Goal: Communication & Community: Share content

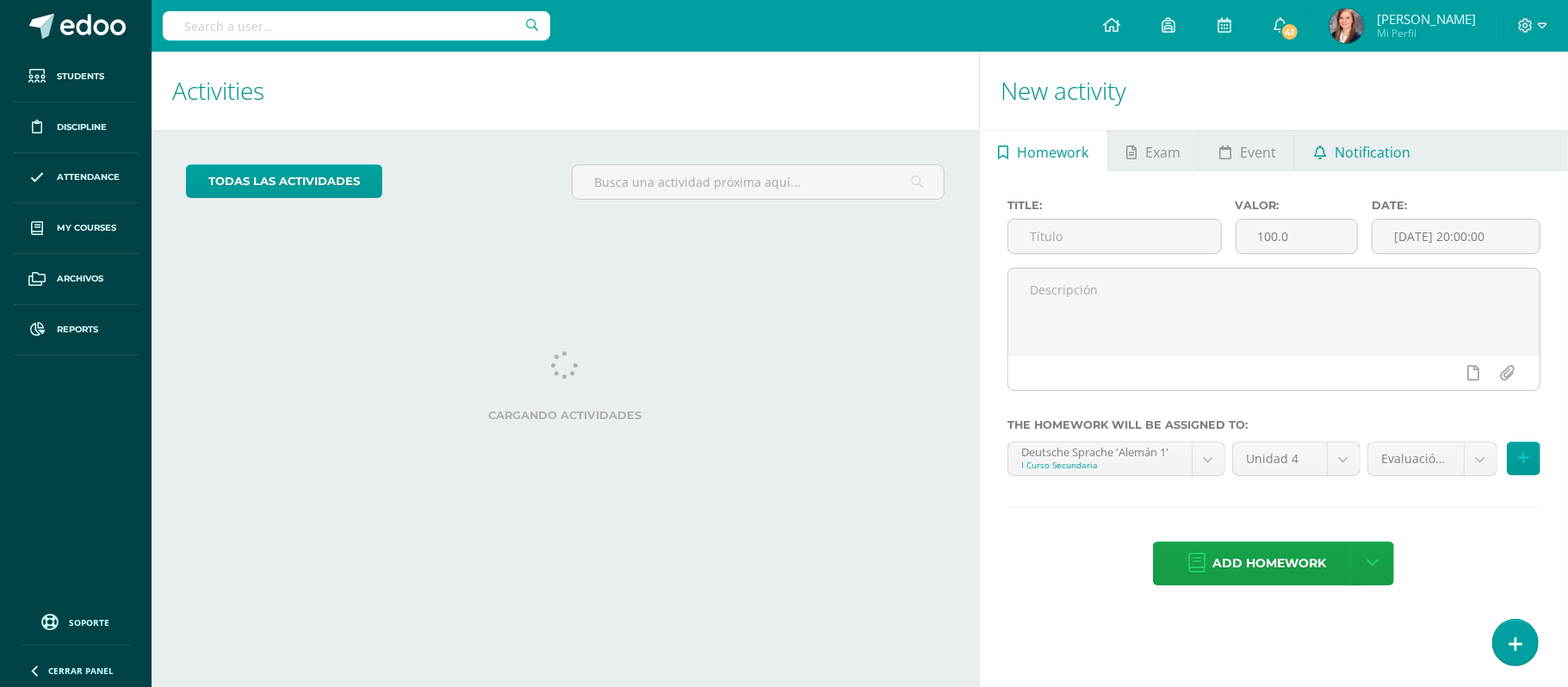
click at [1348, 172] on span "Notification" at bounding box center [1372, 152] width 76 height 41
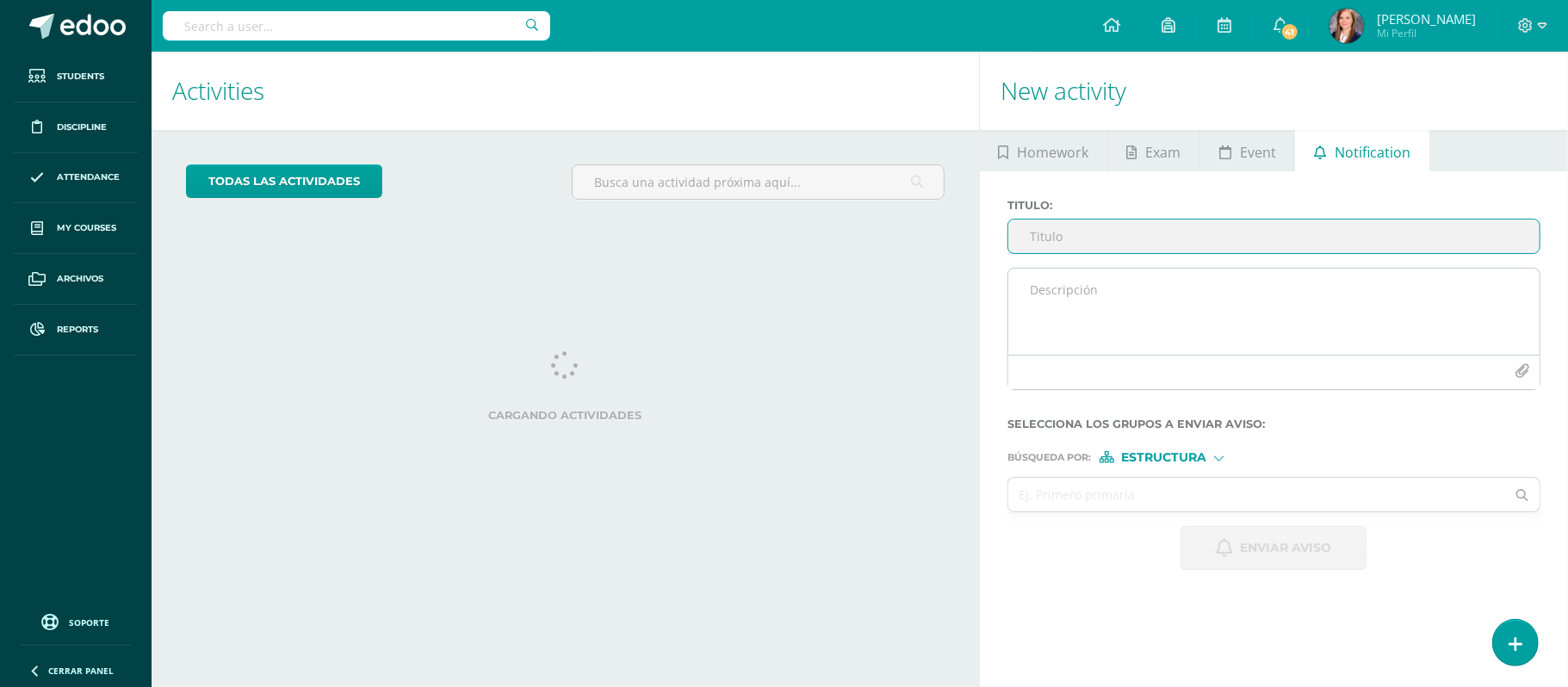
click at [1117, 297] on textarea at bounding box center [1274, 312] width 532 height 86
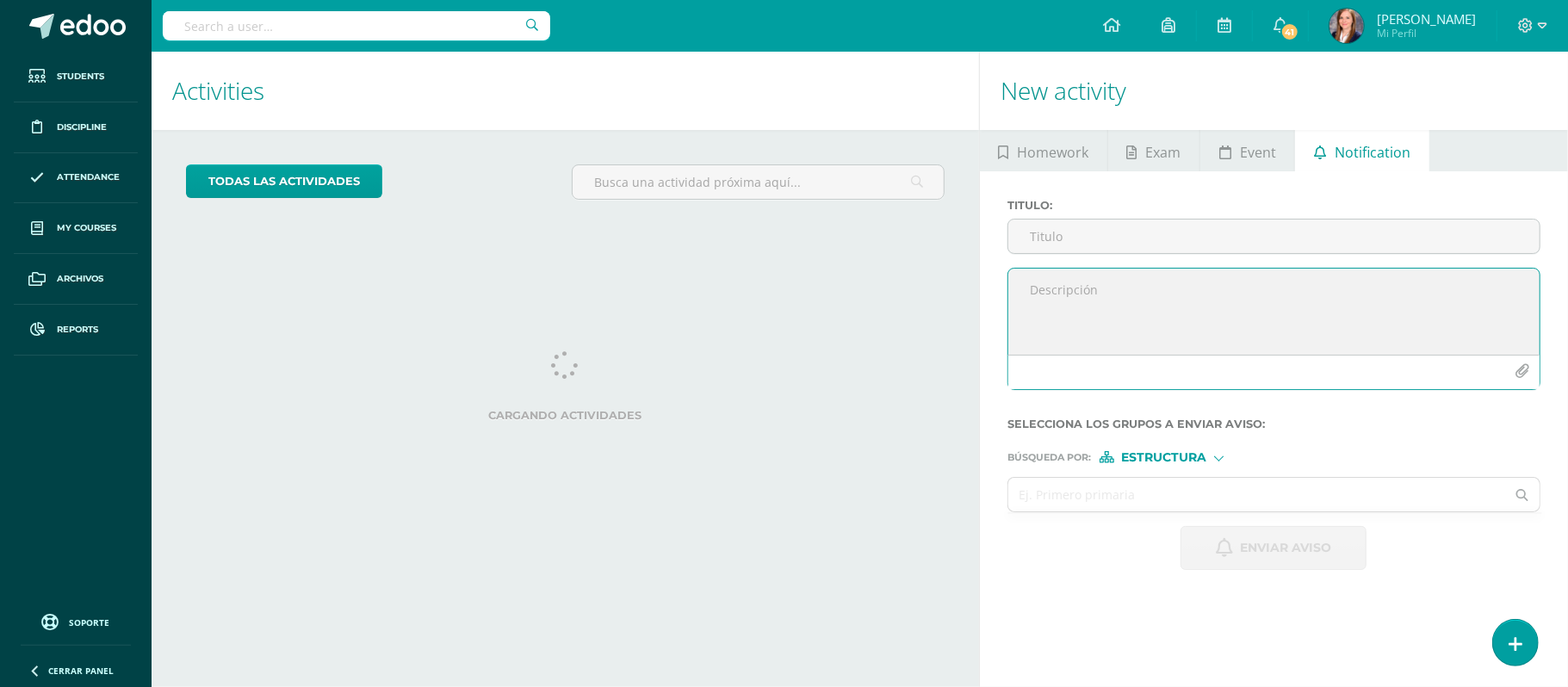
paste textarea "Estimados alumnos: Por este medio quisiera solicitarles su apoyo con lo siguien…"
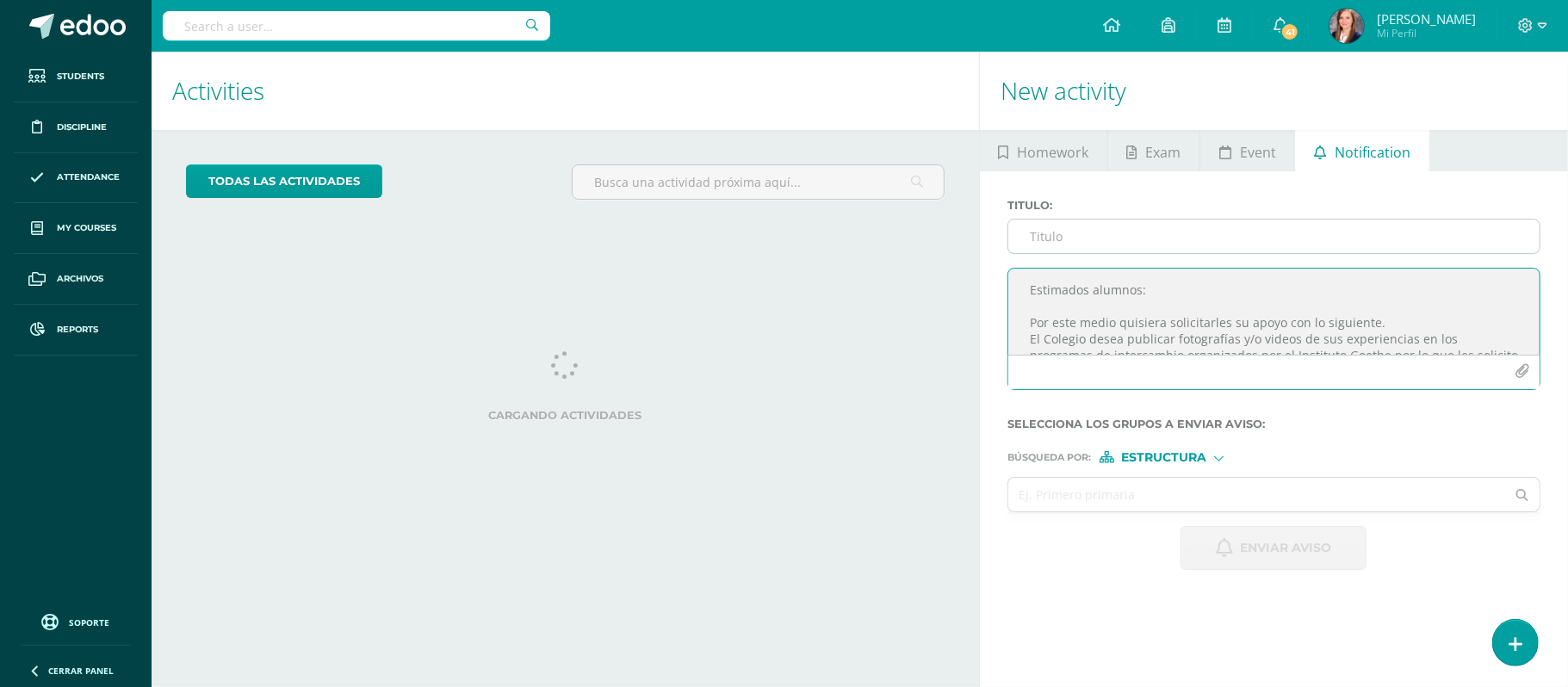
type textarea "Estimados alumnos: Por este medio quisiera solicitarles su apoyo con lo siguien…"
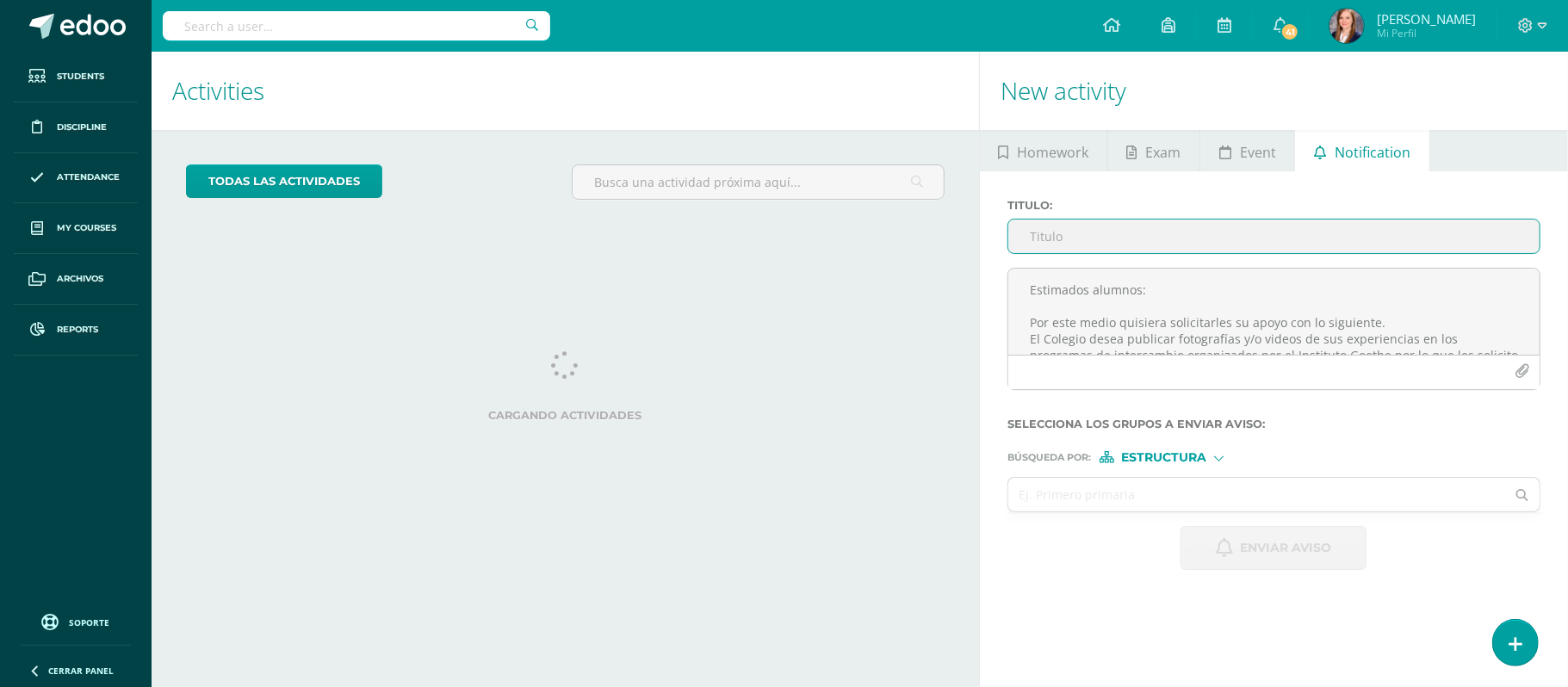
click at [1166, 234] on input "Titulo :" at bounding box center [1274, 237] width 532 height 34
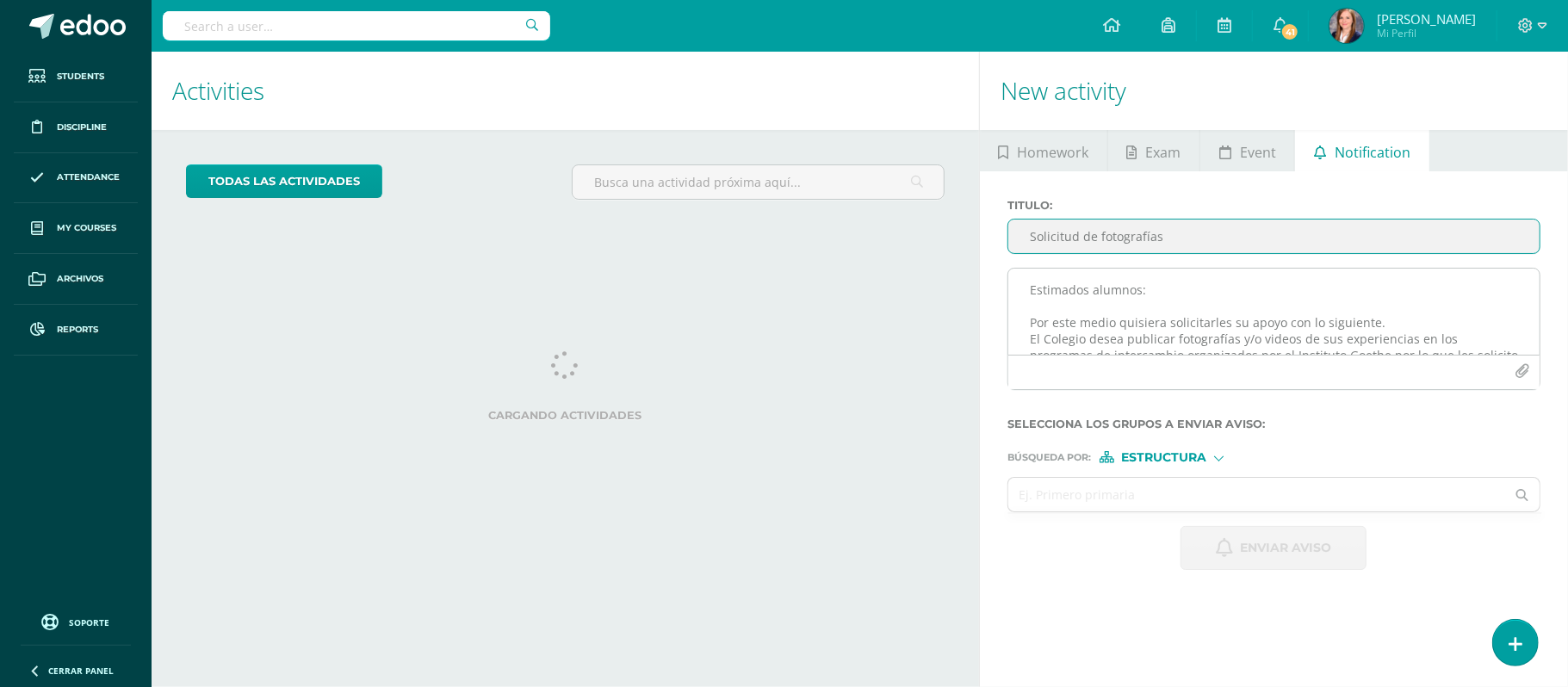
type input "Solicitud de fotografías"
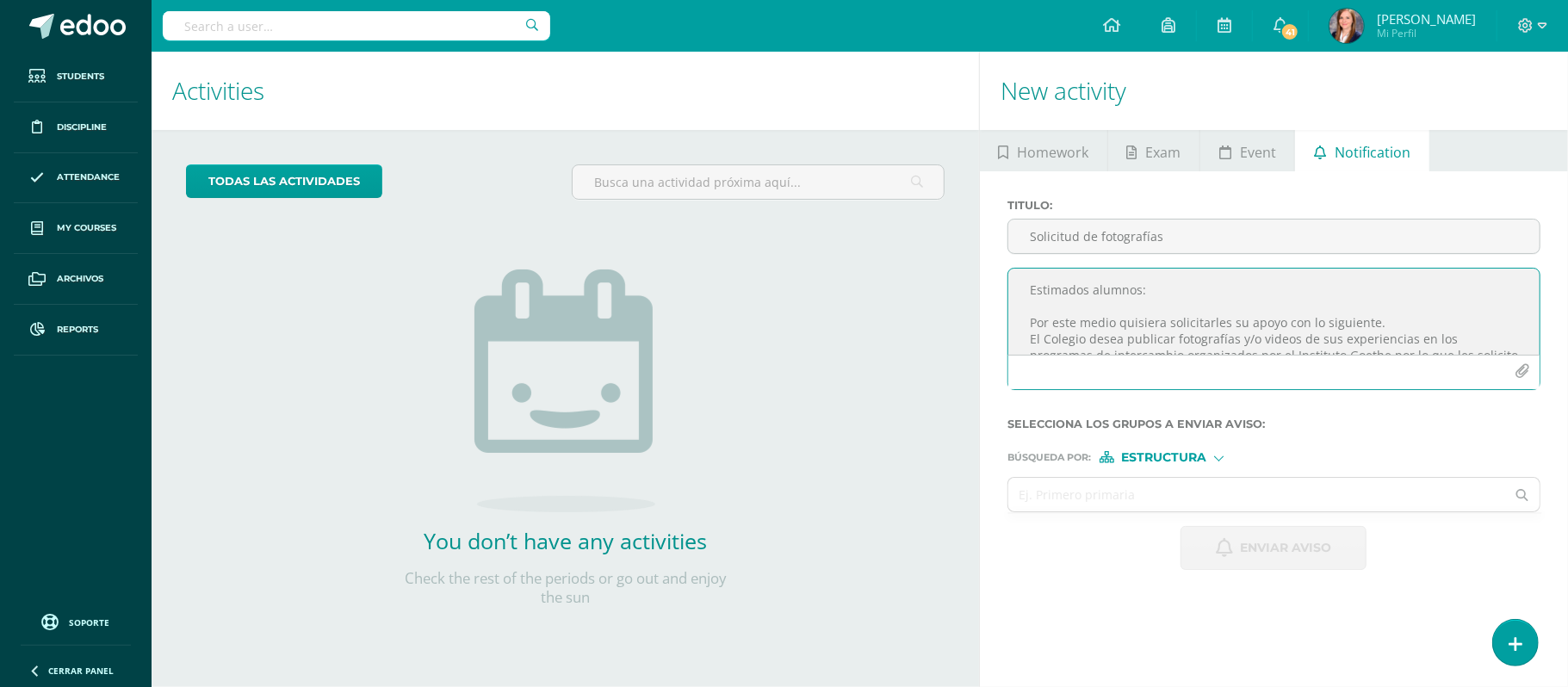
click at [1030, 321] on textarea "Estimados alumnos: Por este medio quisiera solicitarles su apoyo con lo siguien…" at bounding box center [1274, 312] width 532 height 86
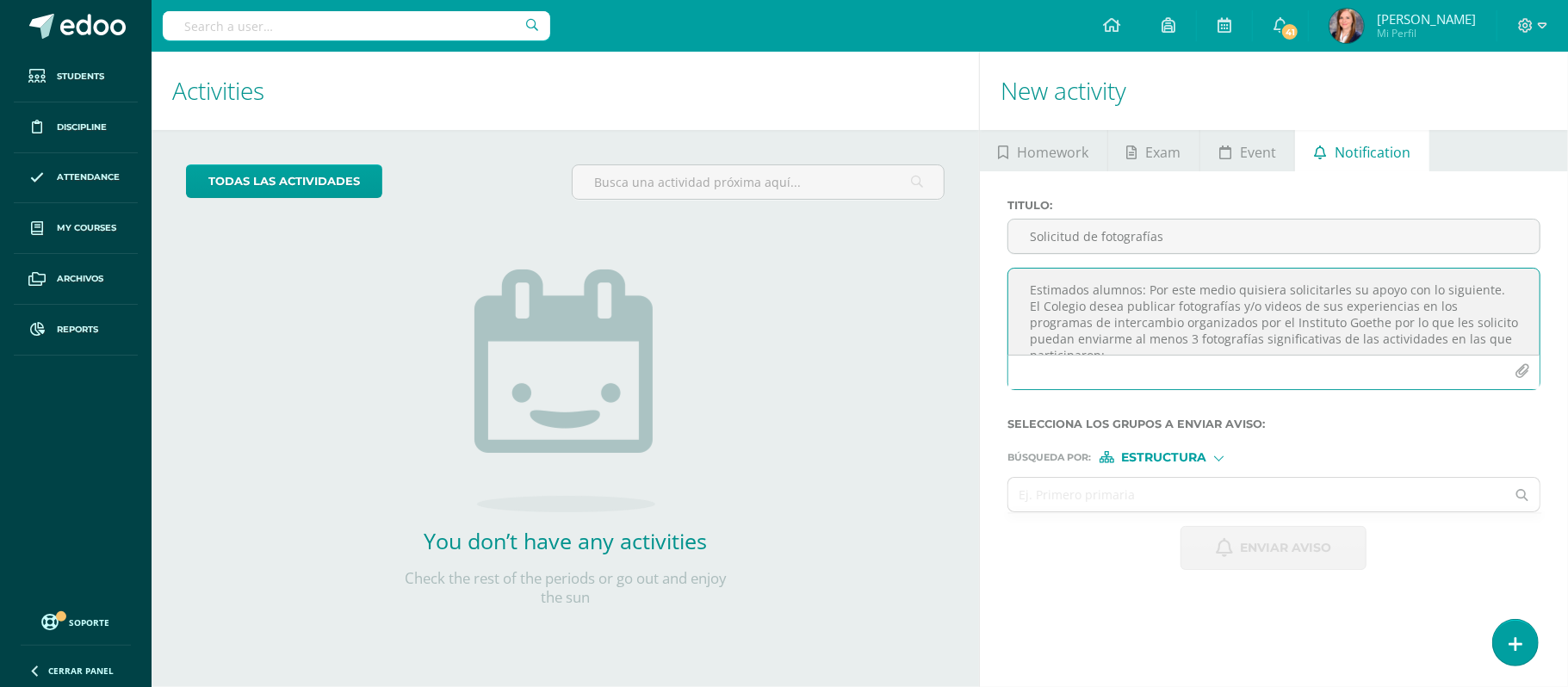
click at [1491, 293] on textarea "Estimados alumnos: Por este medio quisiera solicitarles su apoyo con lo siguien…" at bounding box center [1274, 312] width 532 height 86
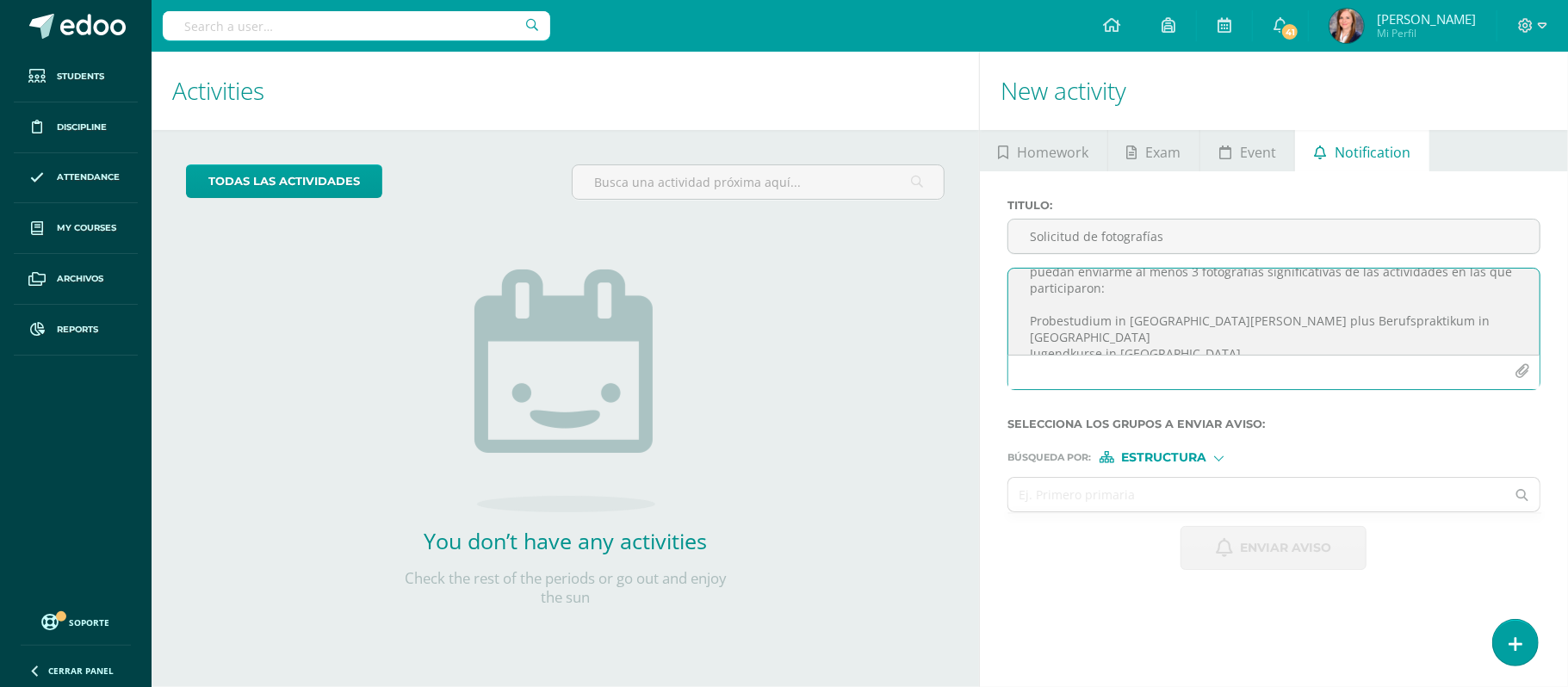
scroll to position [69, 0]
click at [1028, 317] on textarea "Estimados alumnos: Por este medio quisiera solicitarles su apoyo con lo siguien…" at bounding box center [1274, 312] width 532 height 86
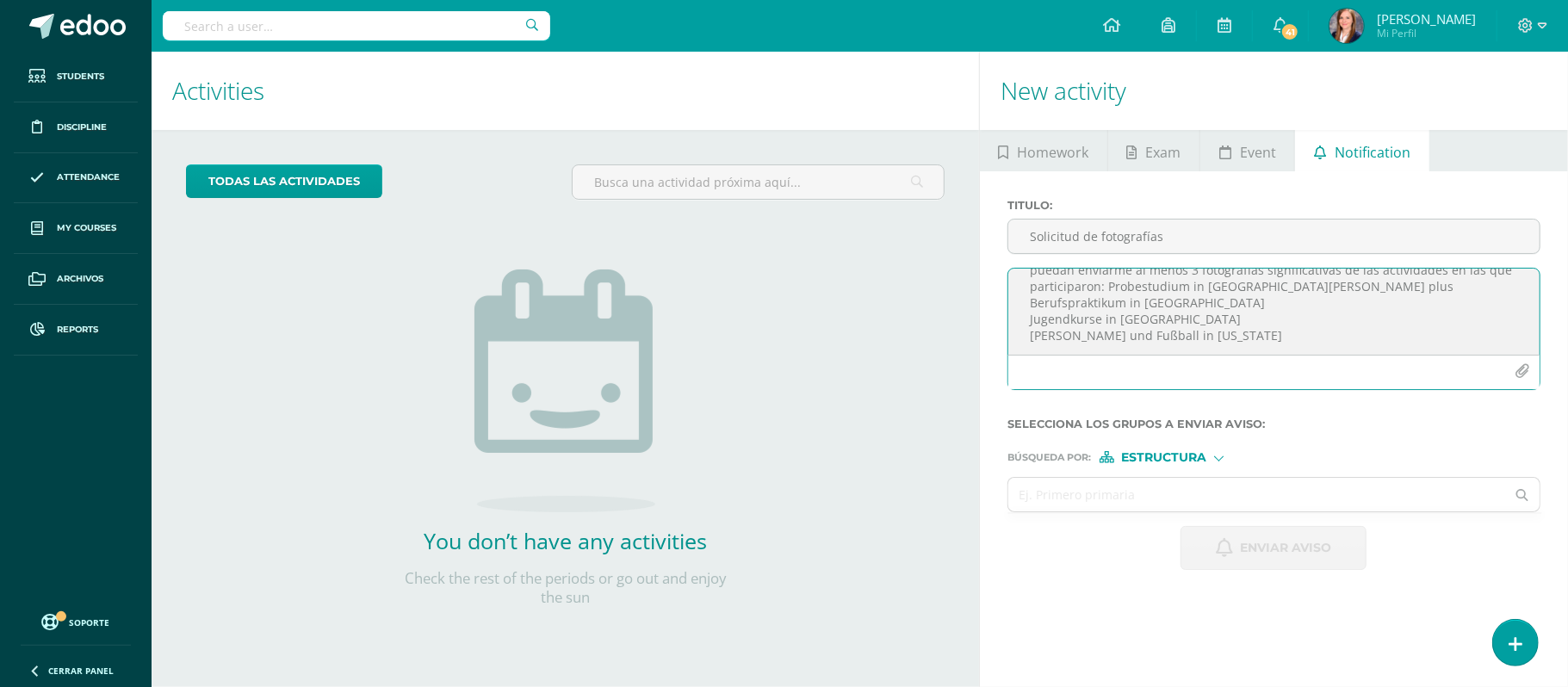
scroll to position [53, 0]
click at [1282, 307] on textarea "Estimados alumnos: Por este medio quisiera solicitarles su apoyo con lo siguien…" at bounding box center [1274, 312] width 532 height 86
click at [1134, 335] on textarea "Estimados alumnos: Por este medio quisiera solicitarles su apoyo con lo siguien…" at bounding box center [1274, 312] width 532 height 86
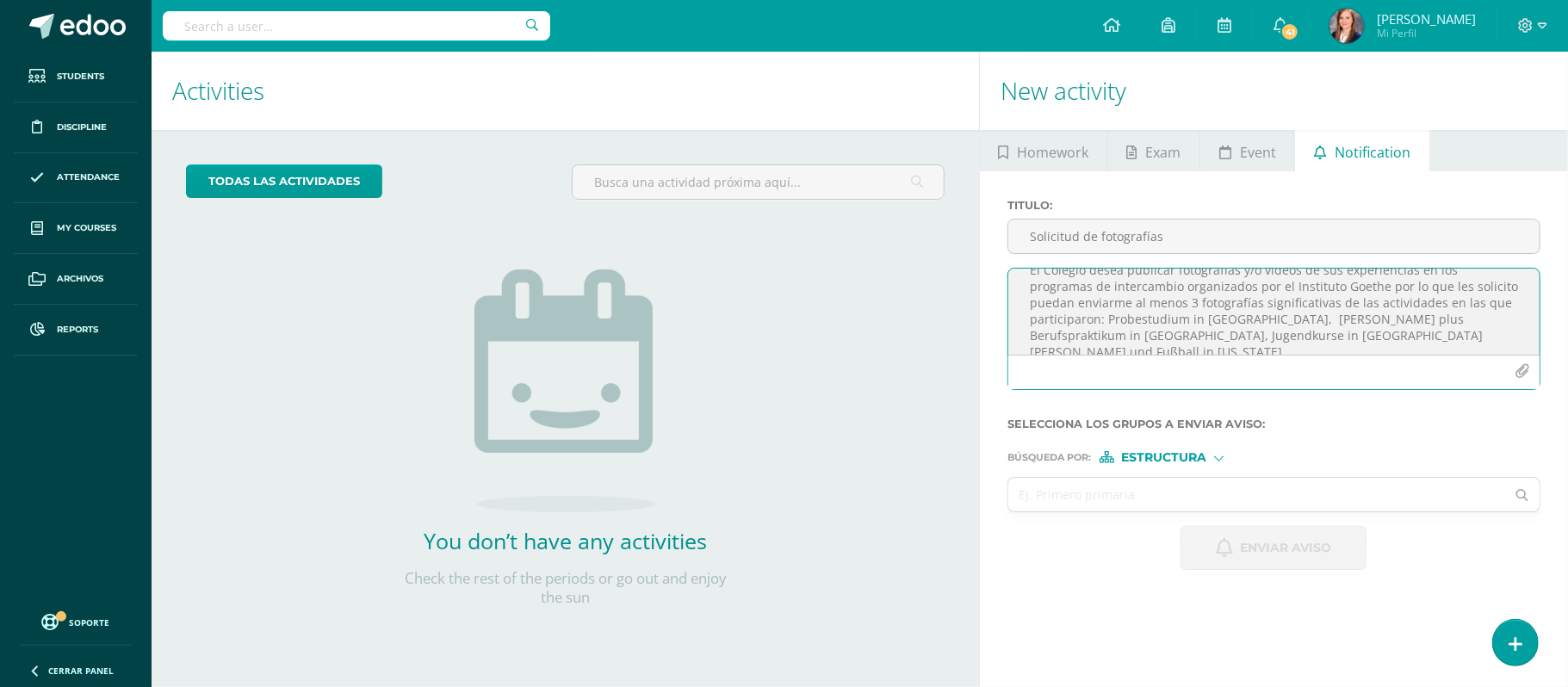
scroll to position [24, 0]
click at [1251, 345] on textarea "Estimados alumnos: Por este medio quisiera solicitarles su apoyo con lo siguien…" at bounding box center [1274, 312] width 532 height 86
click at [1446, 290] on textarea "Estimados alumnos: Por este medio quisiera solicitarles su apoyo con lo siguien…" at bounding box center [1274, 312] width 532 height 86
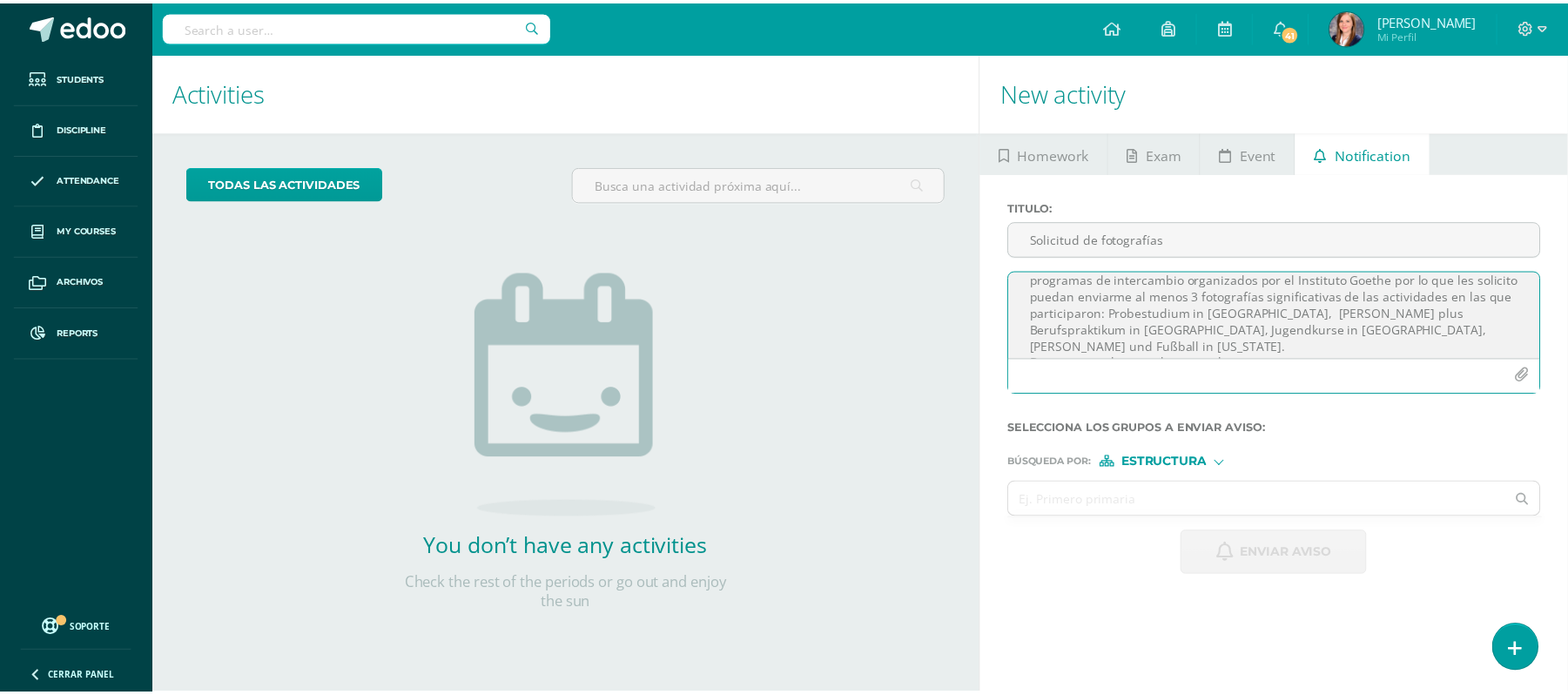
scroll to position [0, 0]
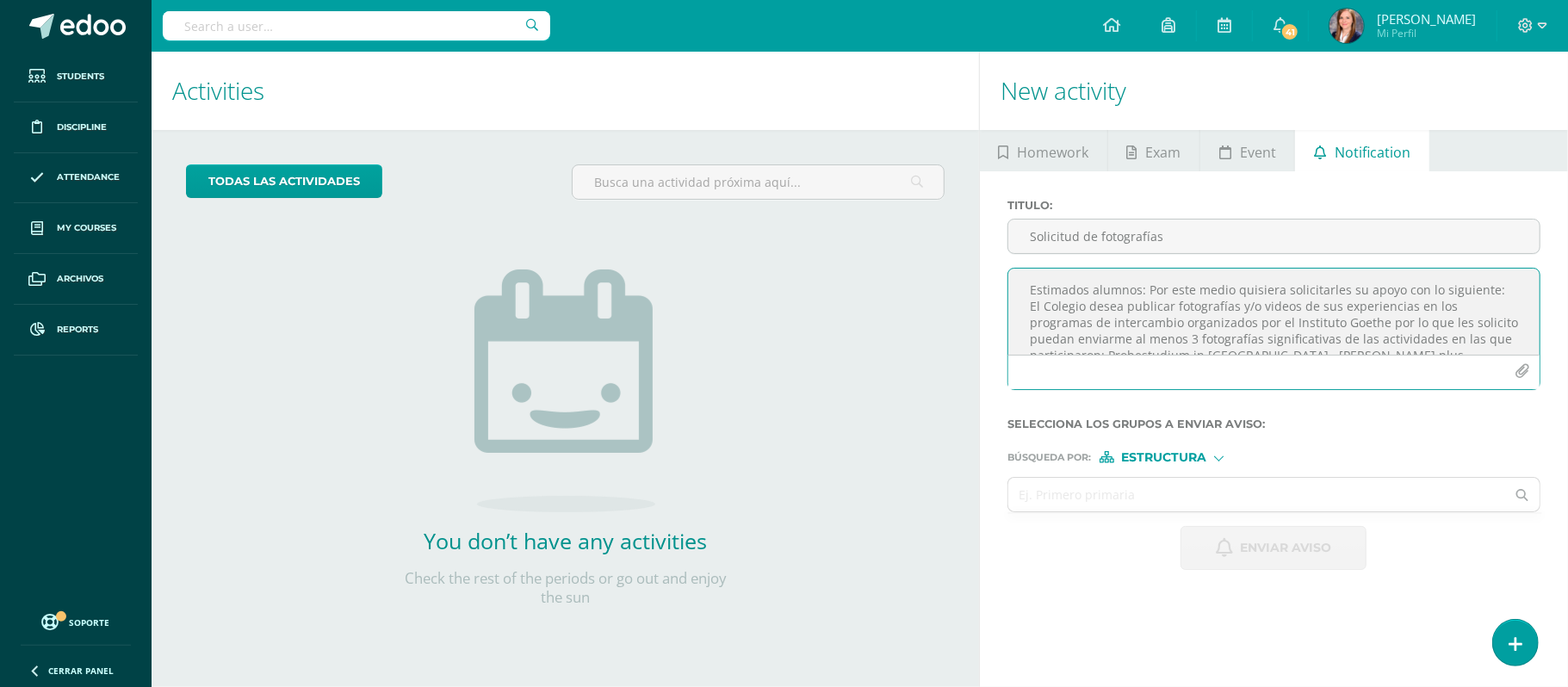
type textarea "Estimados alumnos: Por este medio quisiera solicitarles su apoyo con lo siguien…"
click at [1181, 453] on span "Estructura" at bounding box center [1163, 457] width 85 height 10
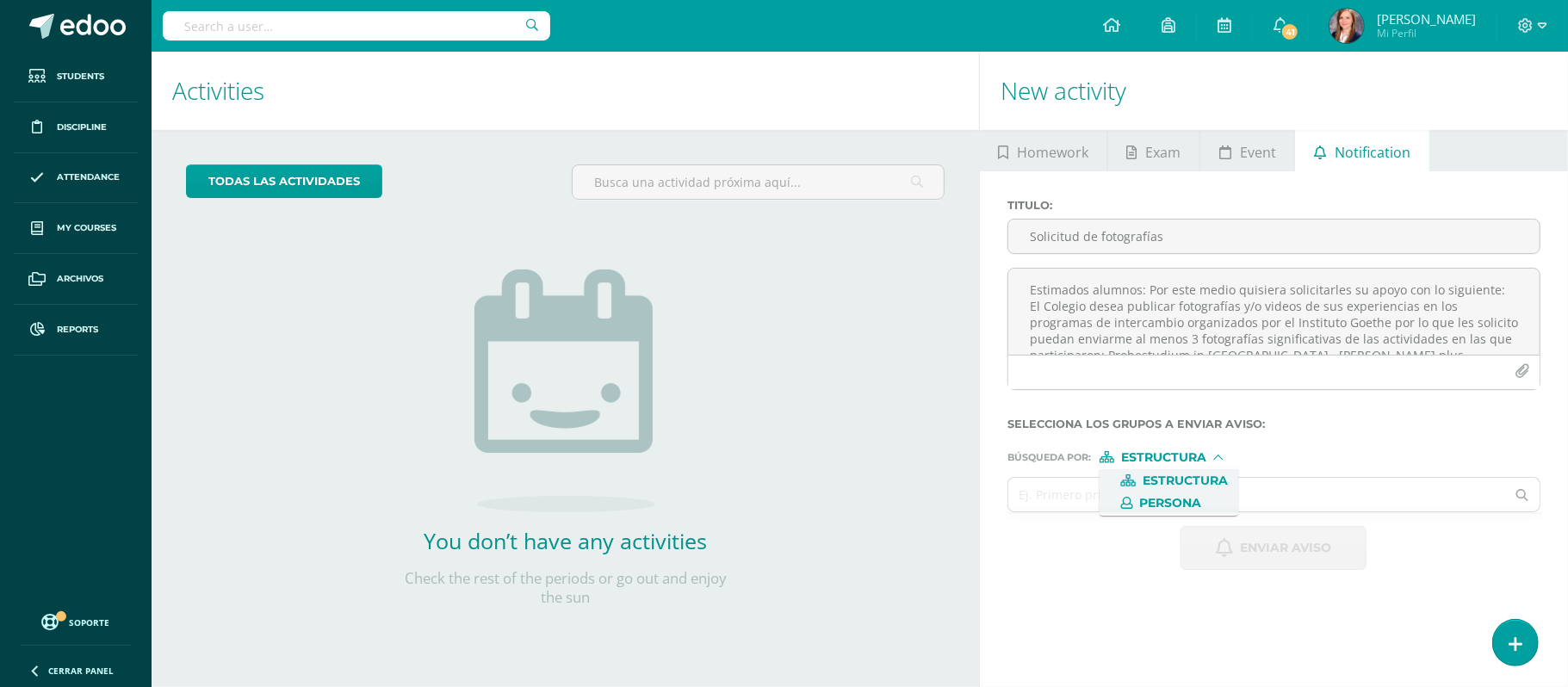
click at [1164, 498] on span "Persona" at bounding box center [1170, 503] width 62 height 10
click at [1101, 497] on input "text" at bounding box center [1257, 495] width 497 height 34
type input "[PERSON_NAME]"
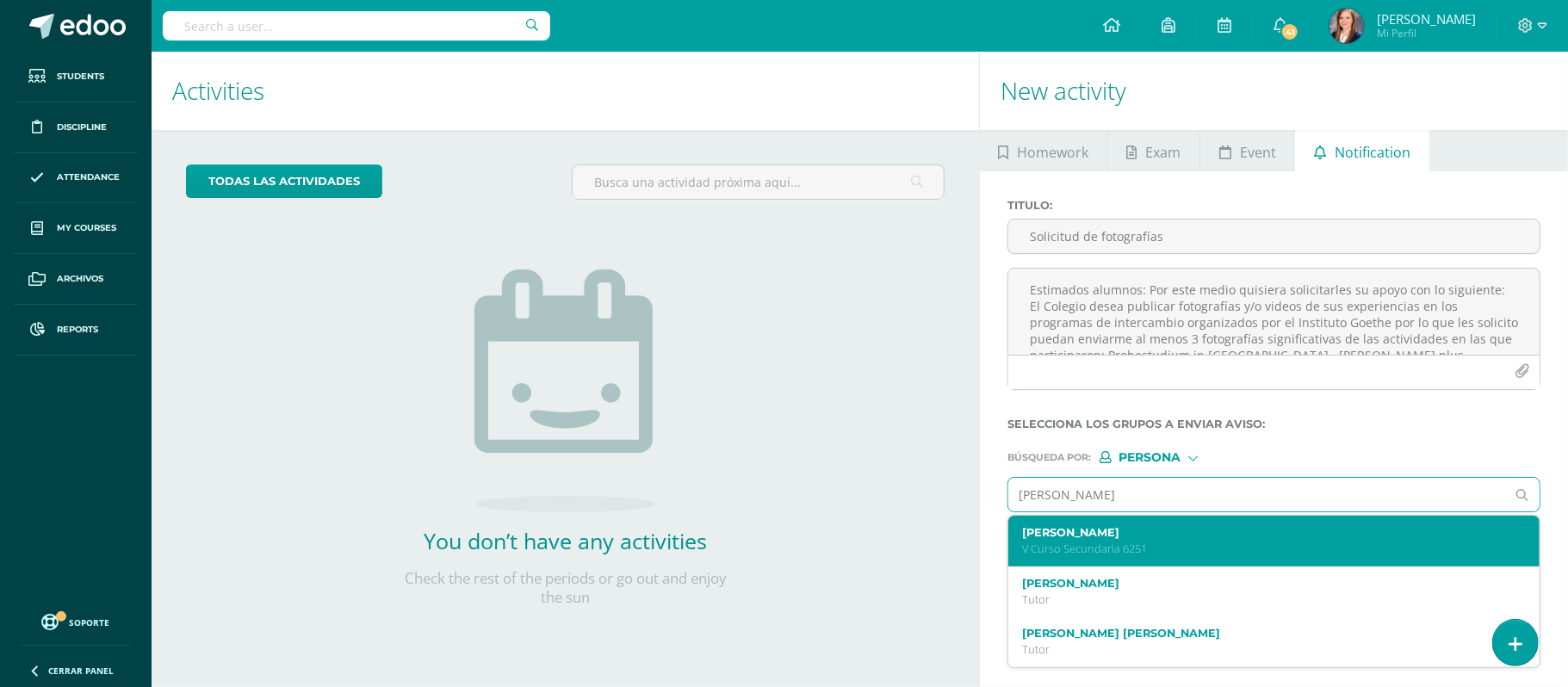
click at [1103, 535] on label "[PERSON_NAME]" at bounding box center [1263, 532] width 482 height 13
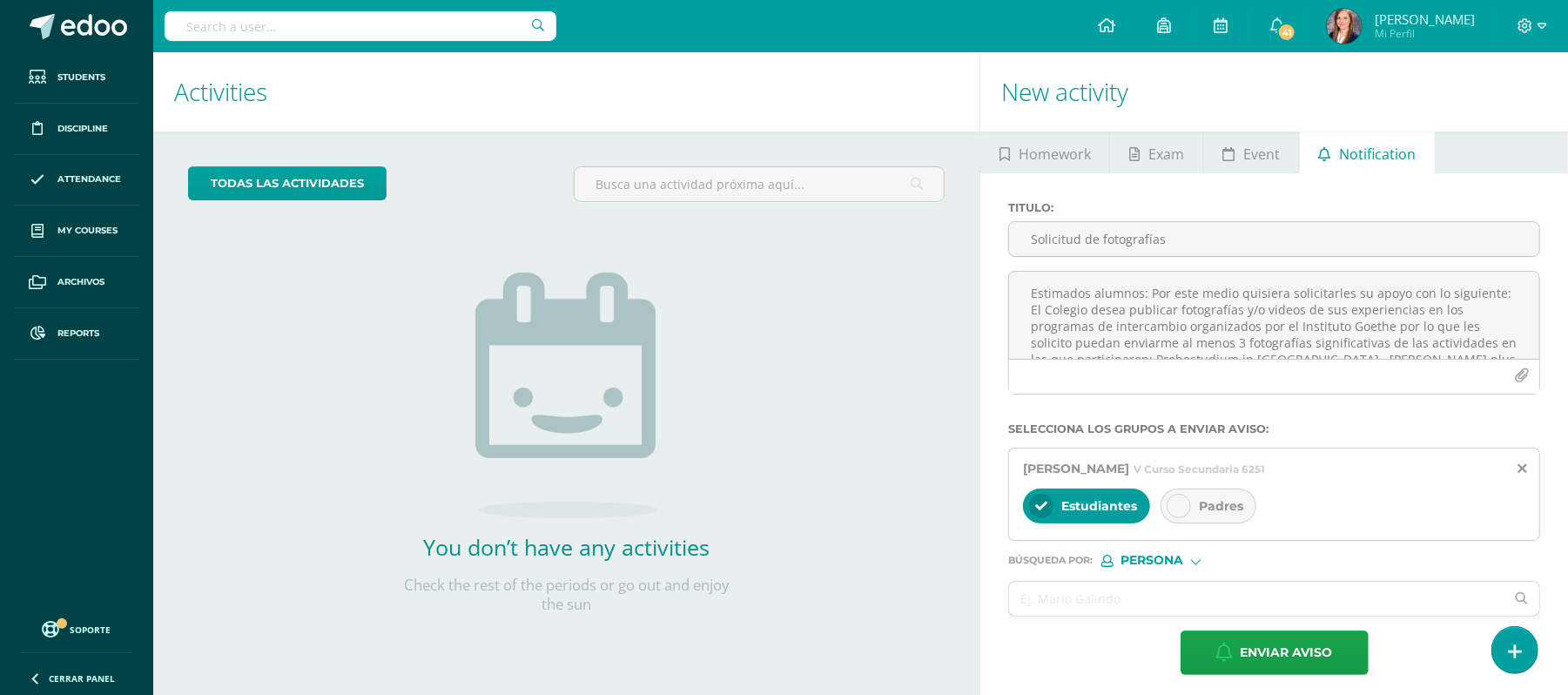
click at [1184, 511] on icon at bounding box center [1178, 505] width 12 height 12
click at [1107, 606] on input "text" at bounding box center [1256, 599] width 495 height 34
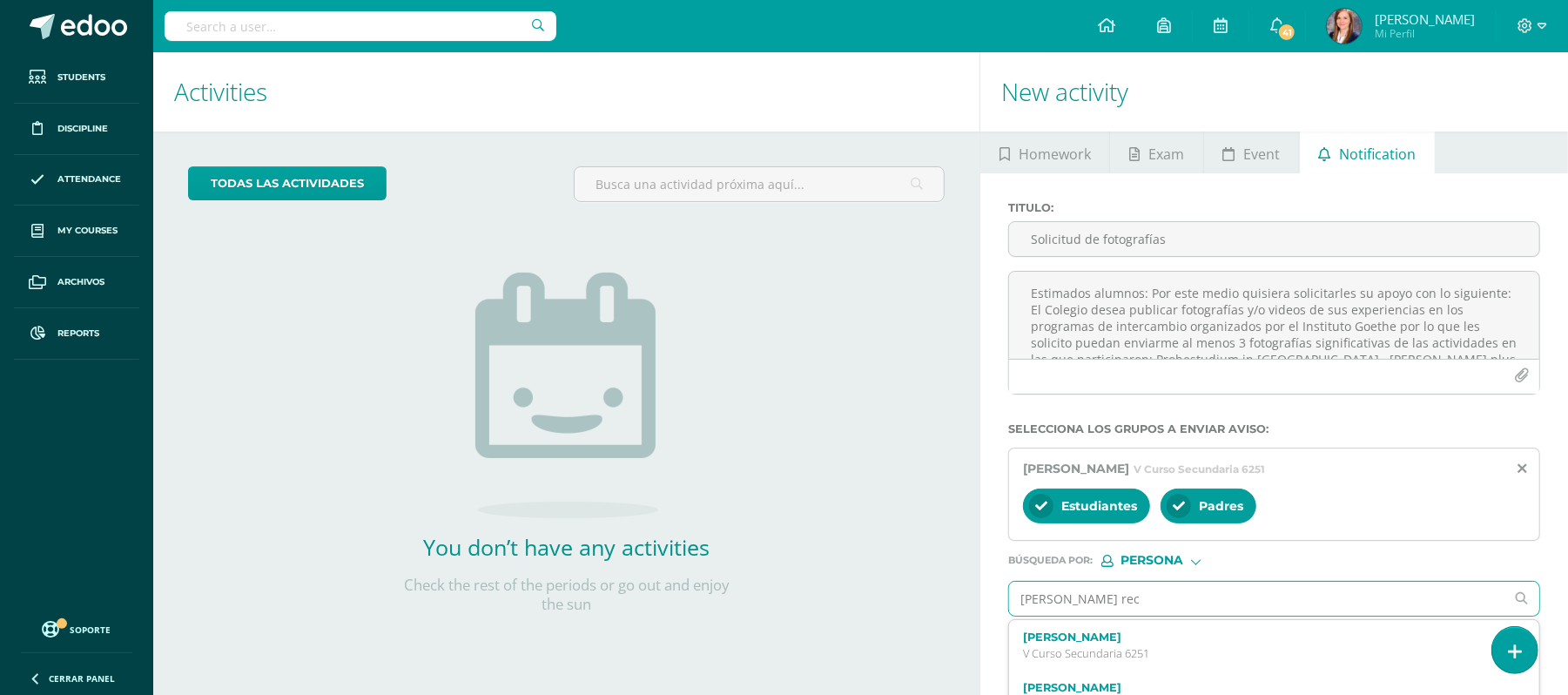
type input "[PERSON_NAME]"
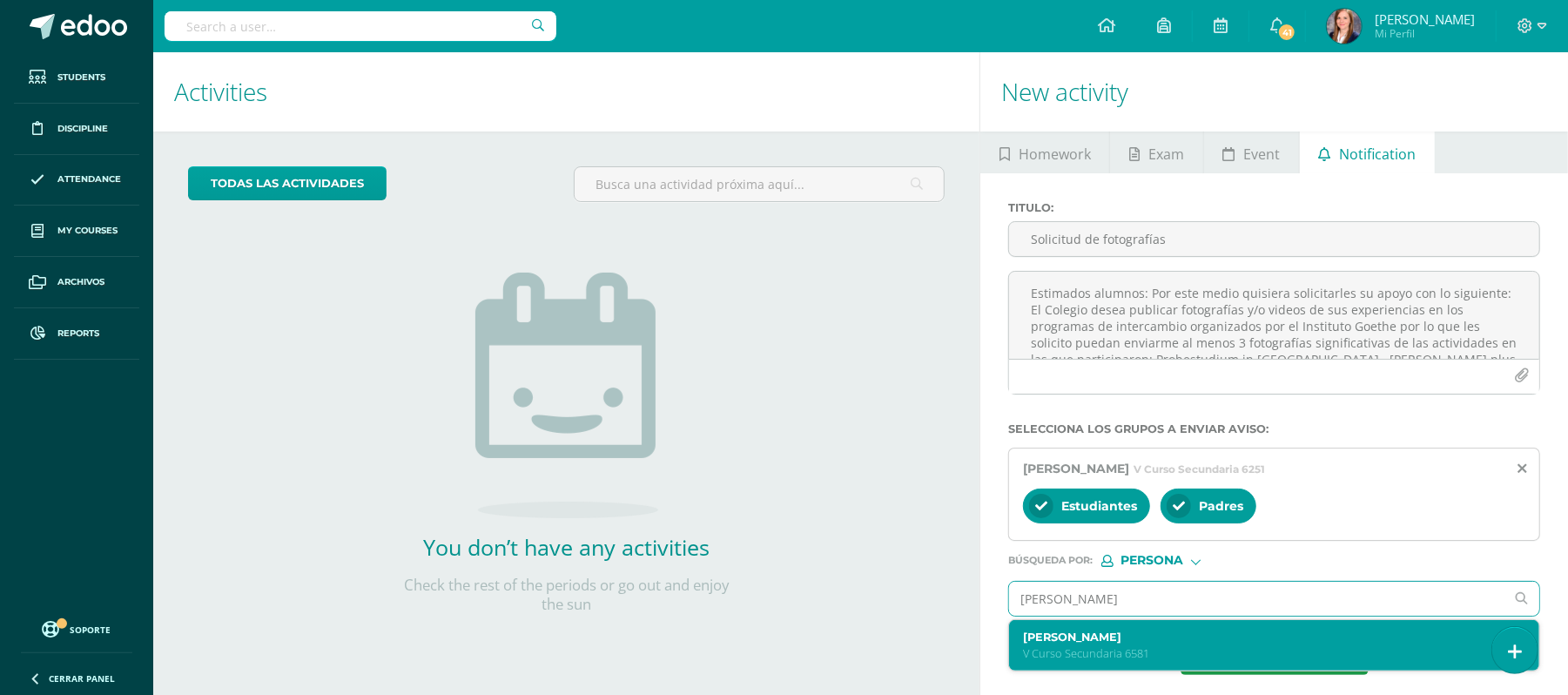
click at [1132, 637] on label "[PERSON_NAME]" at bounding box center [1263, 637] width 481 height 13
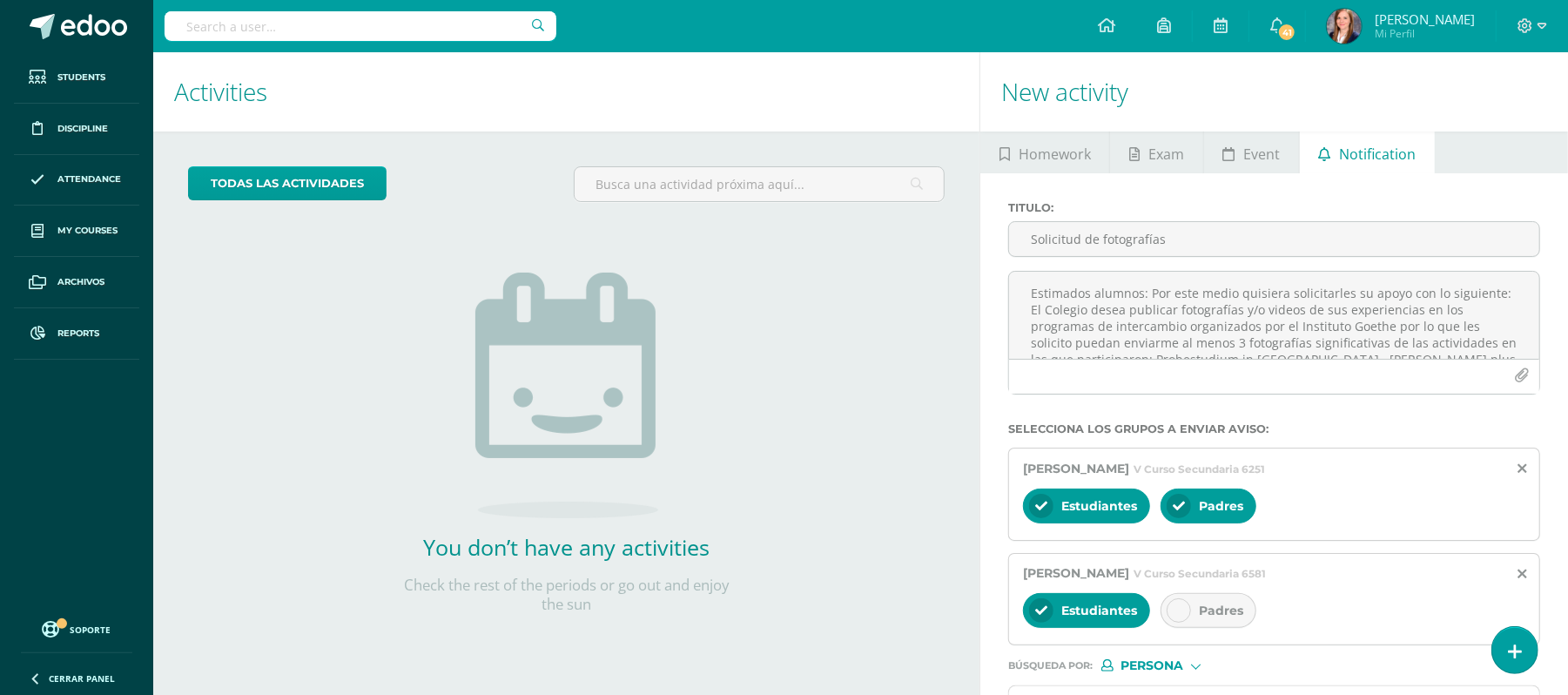
click at [1181, 613] on icon at bounding box center [1178, 610] width 12 height 12
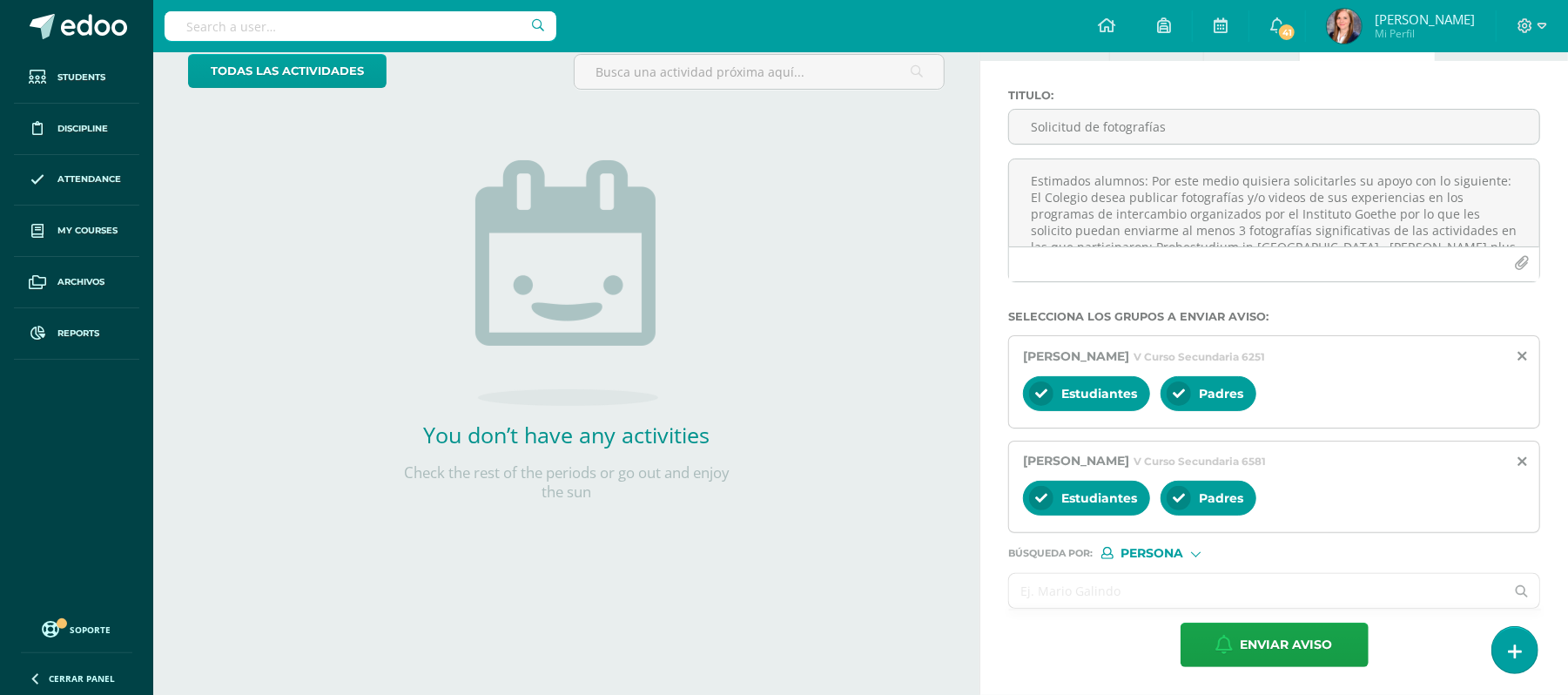
click at [1109, 589] on input "text" at bounding box center [1256, 591] width 495 height 34
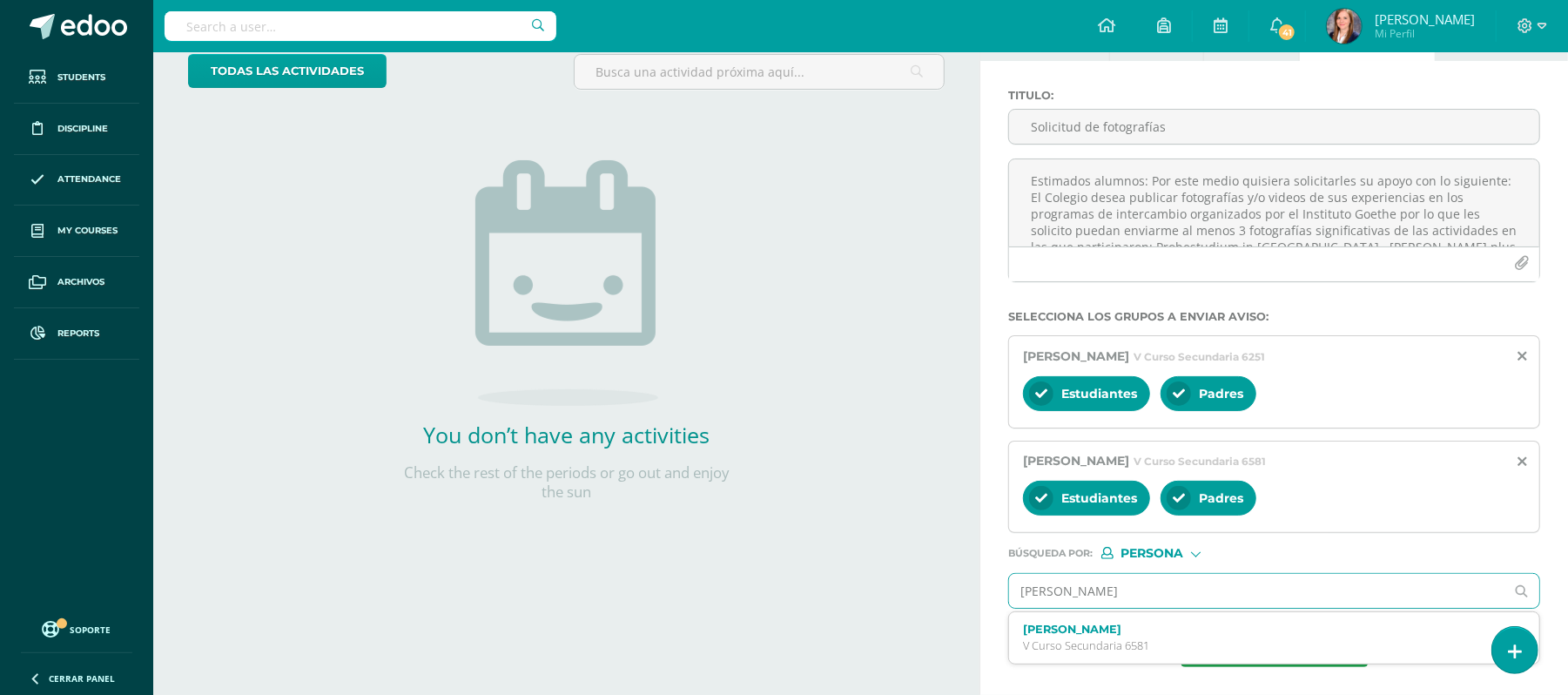
type input "[PERSON_NAME]"
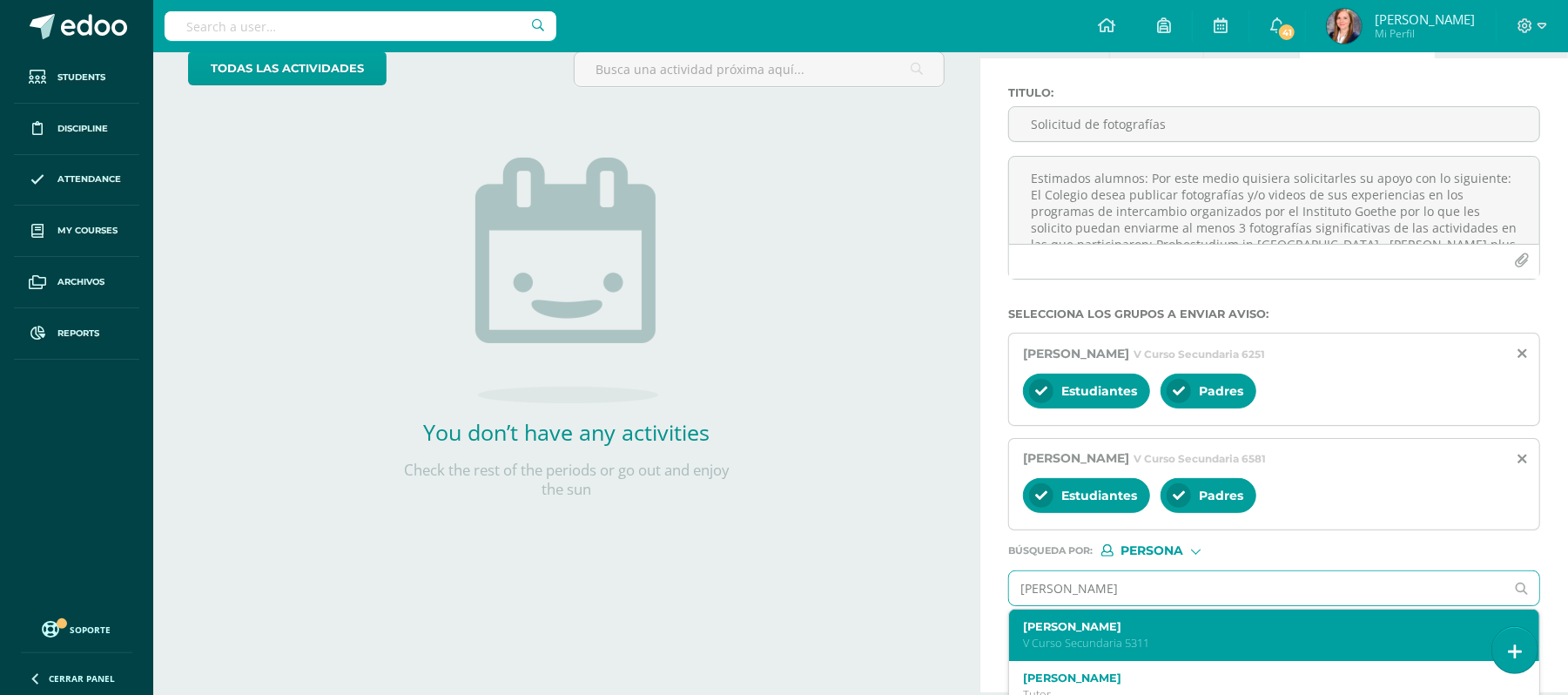
click at [1125, 625] on label "[PERSON_NAME]" at bounding box center [1263, 626] width 481 height 13
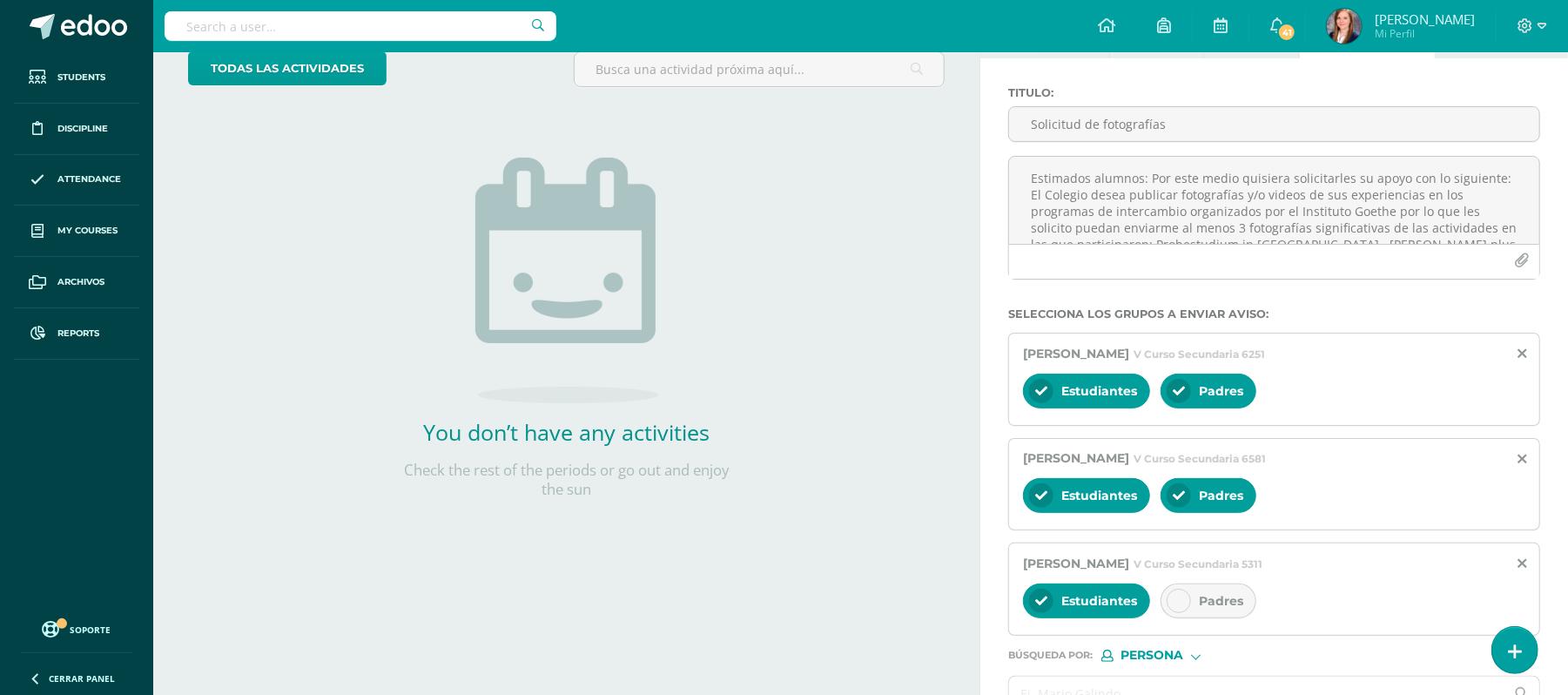
scroll to position [134, 0]
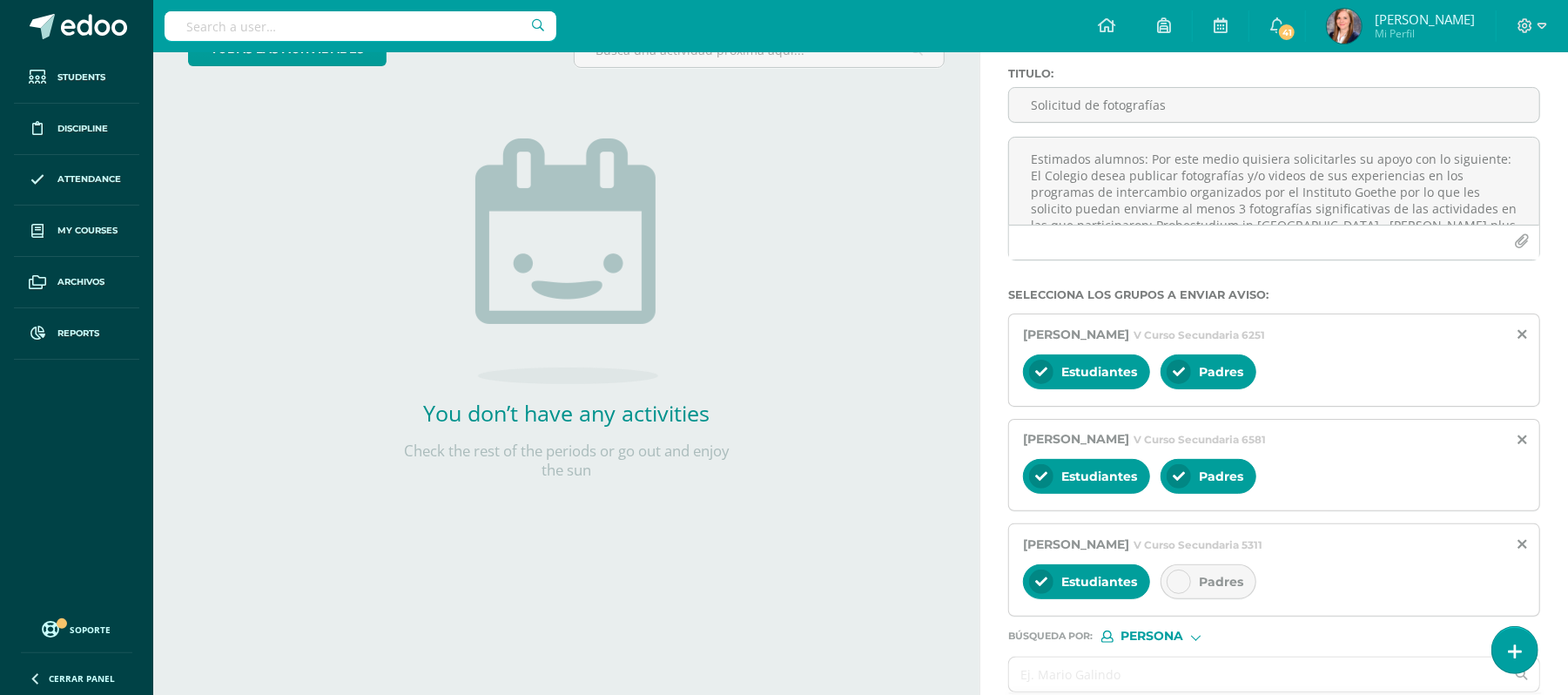
click at [1189, 587] on div at bounding box center [1178, 581] width 24 height 24
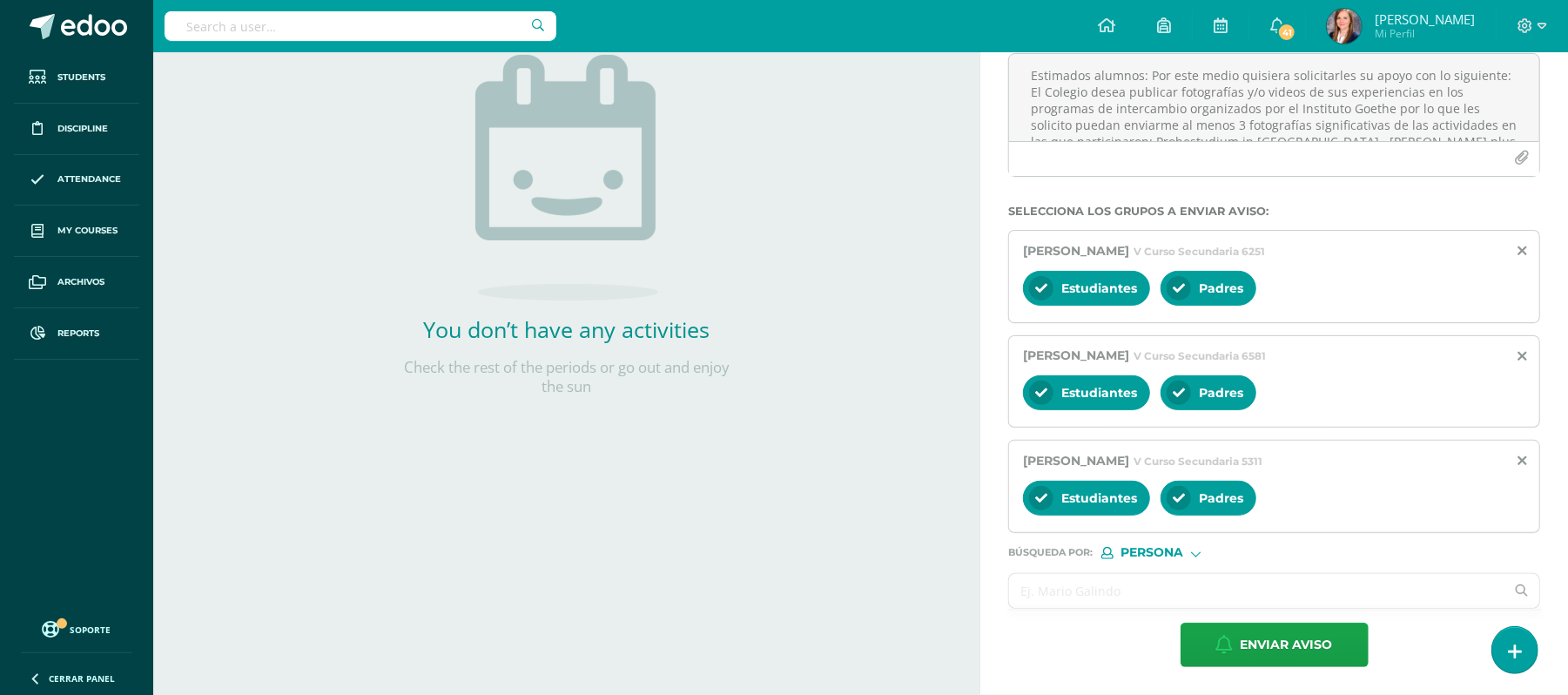
click at [1092, 597] on input "text" at bounding box center [1256, 591] width 495 height 34
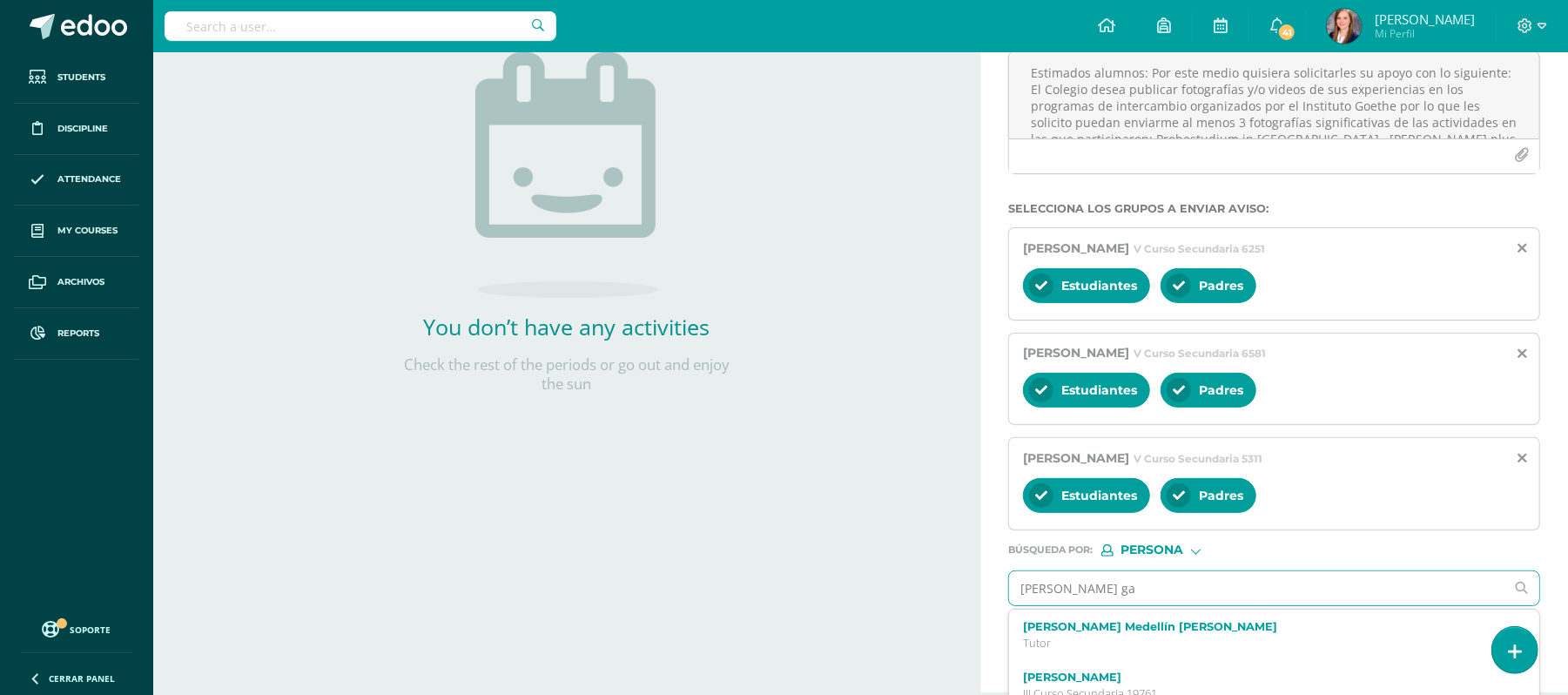
type input "[PERSON_NAME]"
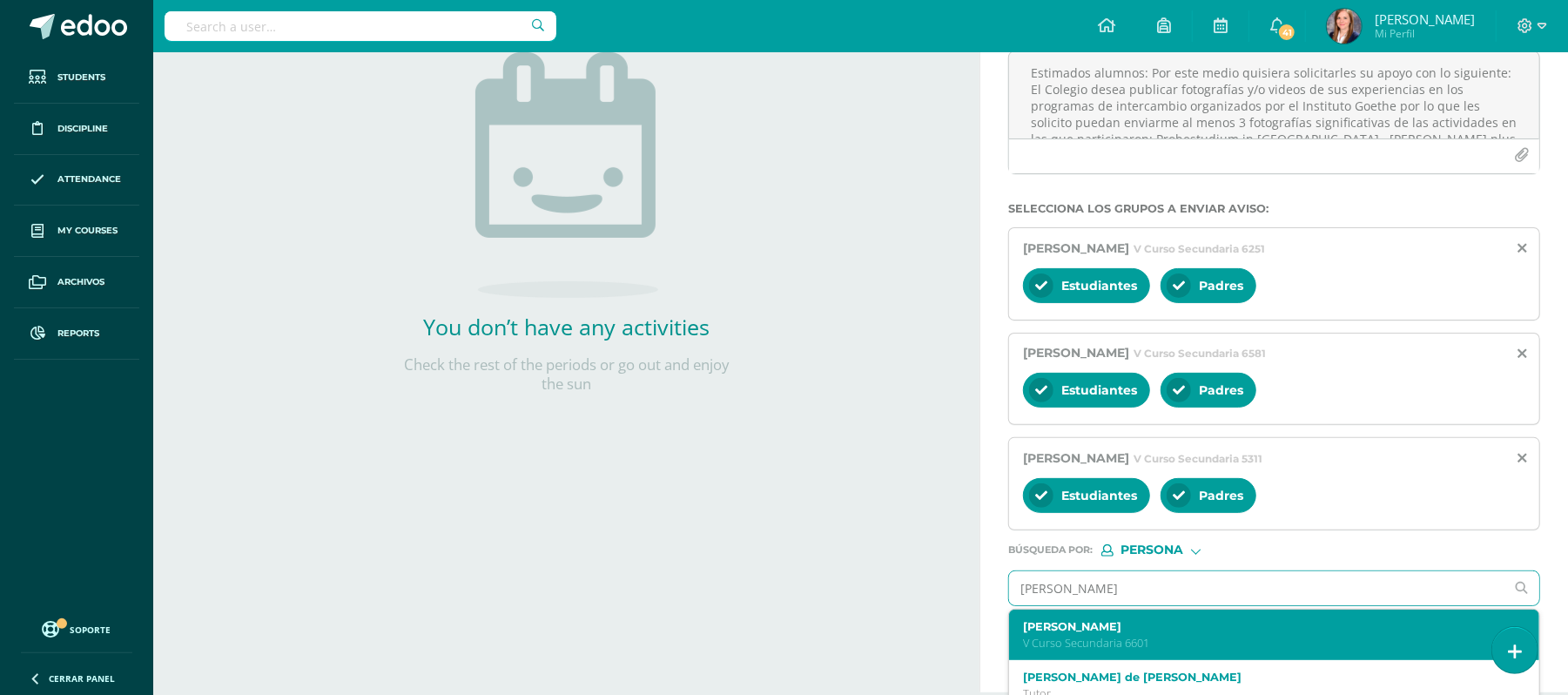
click at [1100, 633] on label "[PERSON_NAME]" at bounding box center [1263, 626] width 481 height 13
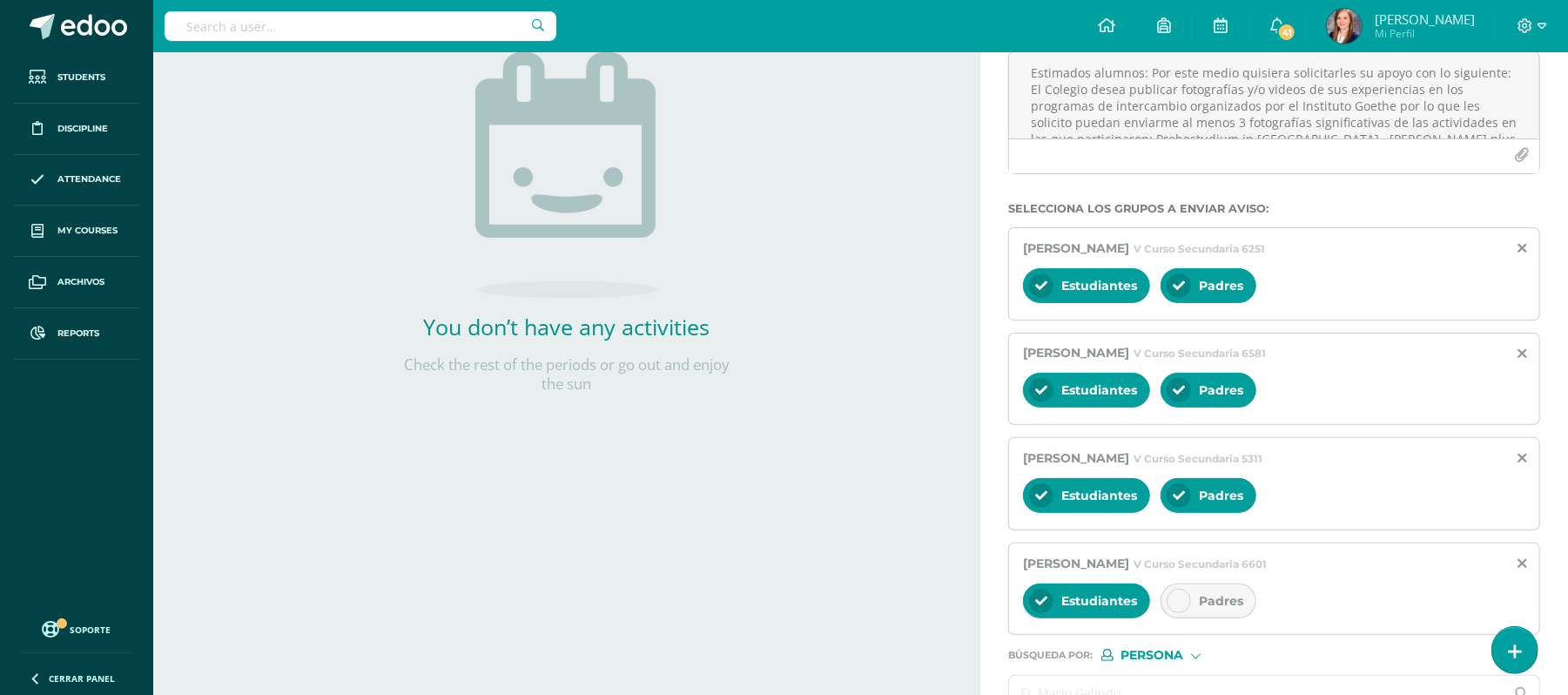
click at [1173, 606] on div at bounding box center [1178, 600] width 24 height 24
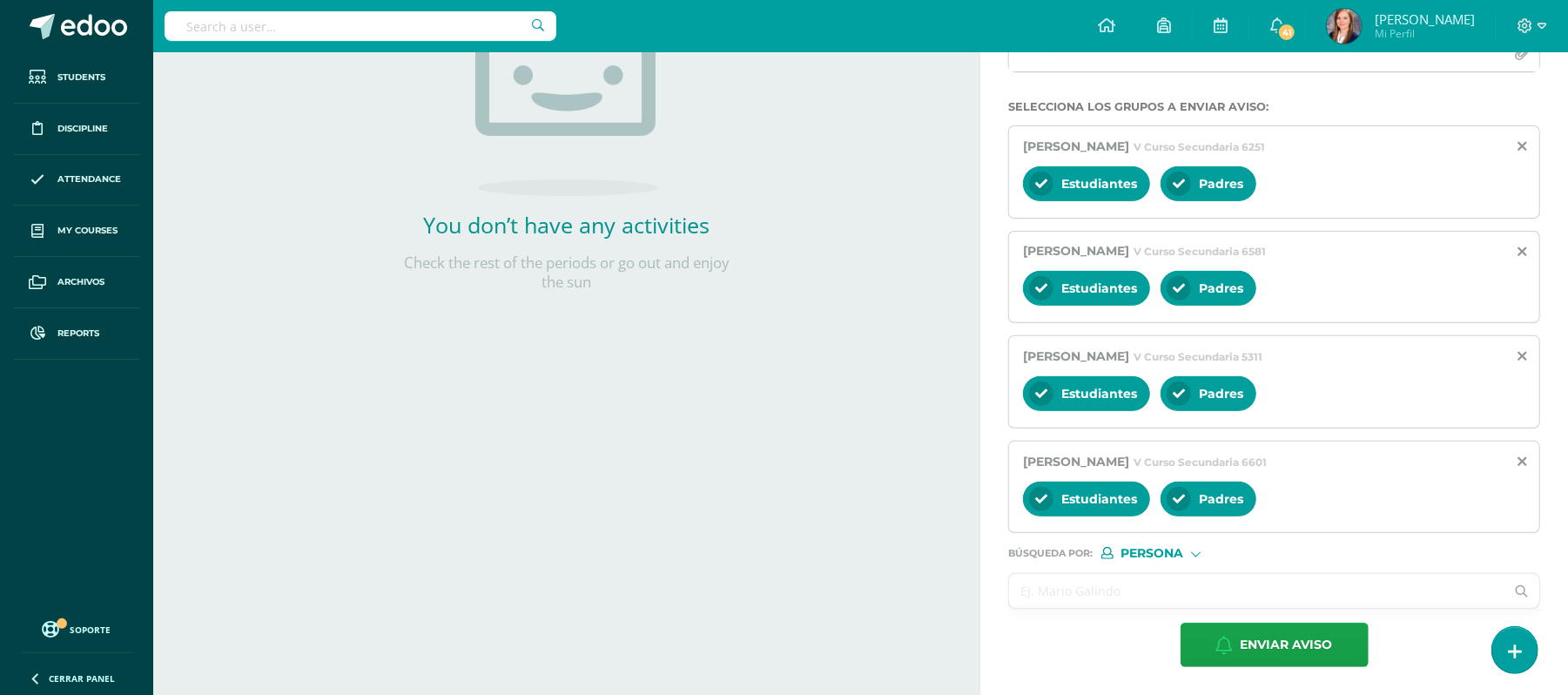
click at [1129, 597] on input "text" at bounding box center [1256, 591] width 495 height 34
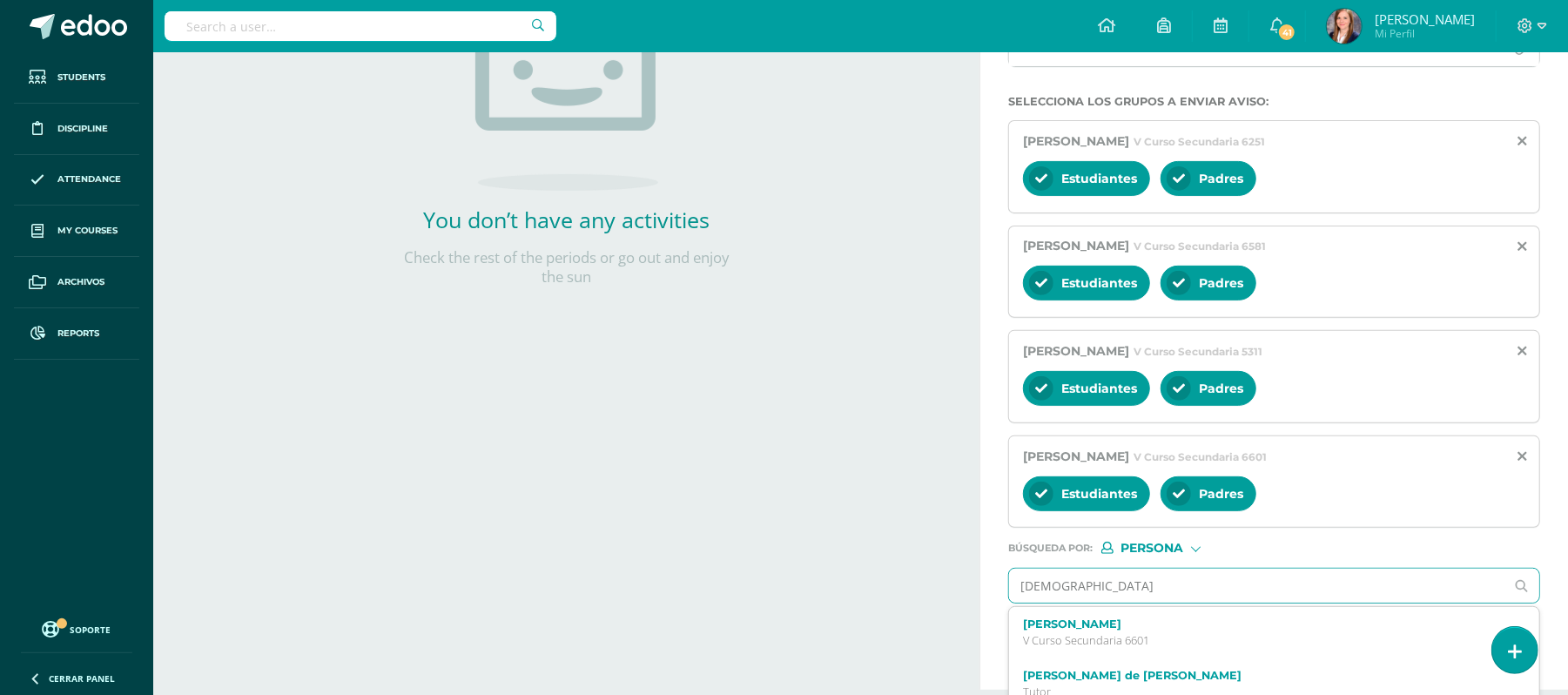
type input "[DEMOGRAPHIC_DATA]"
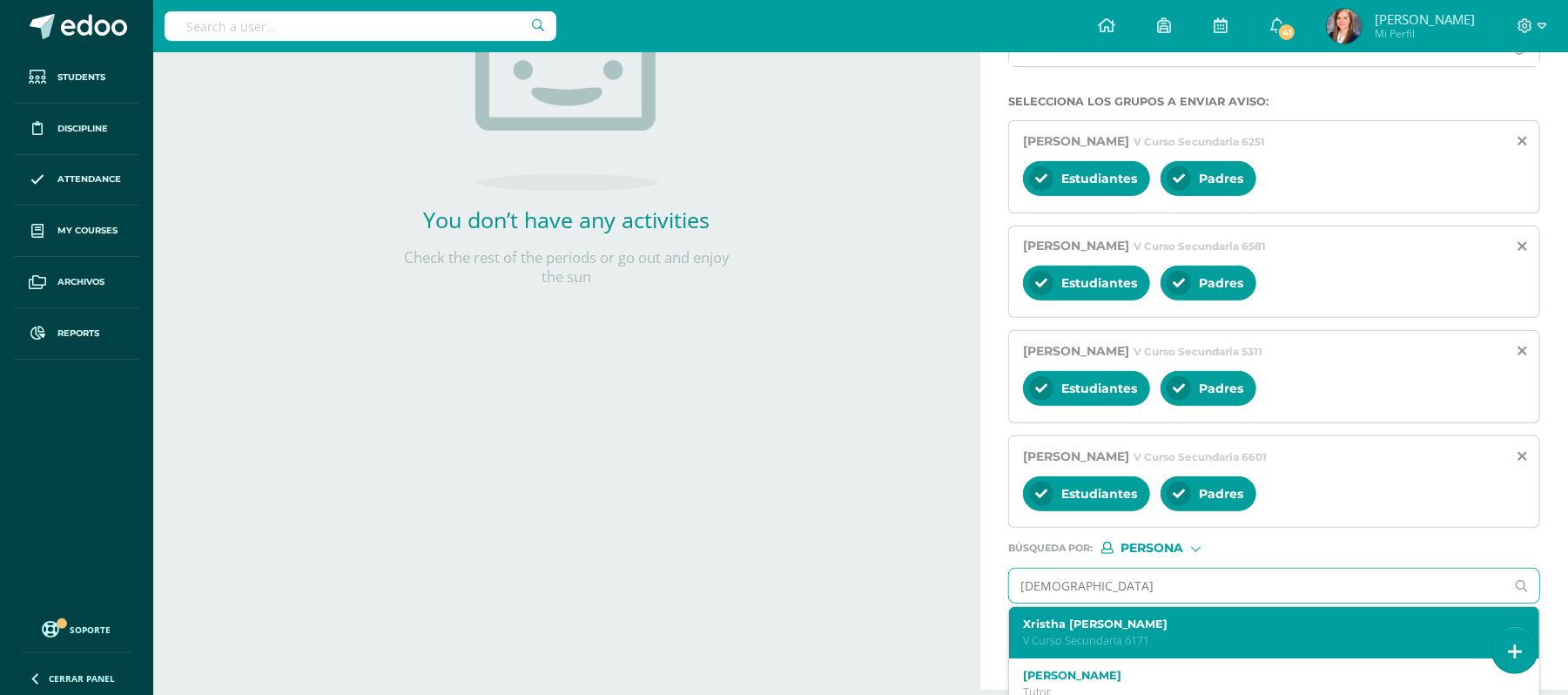
click at [1118, 627] on label "Xristha [PERSON_NAME]" at bounding box center [1263, 624] width 481 height 13
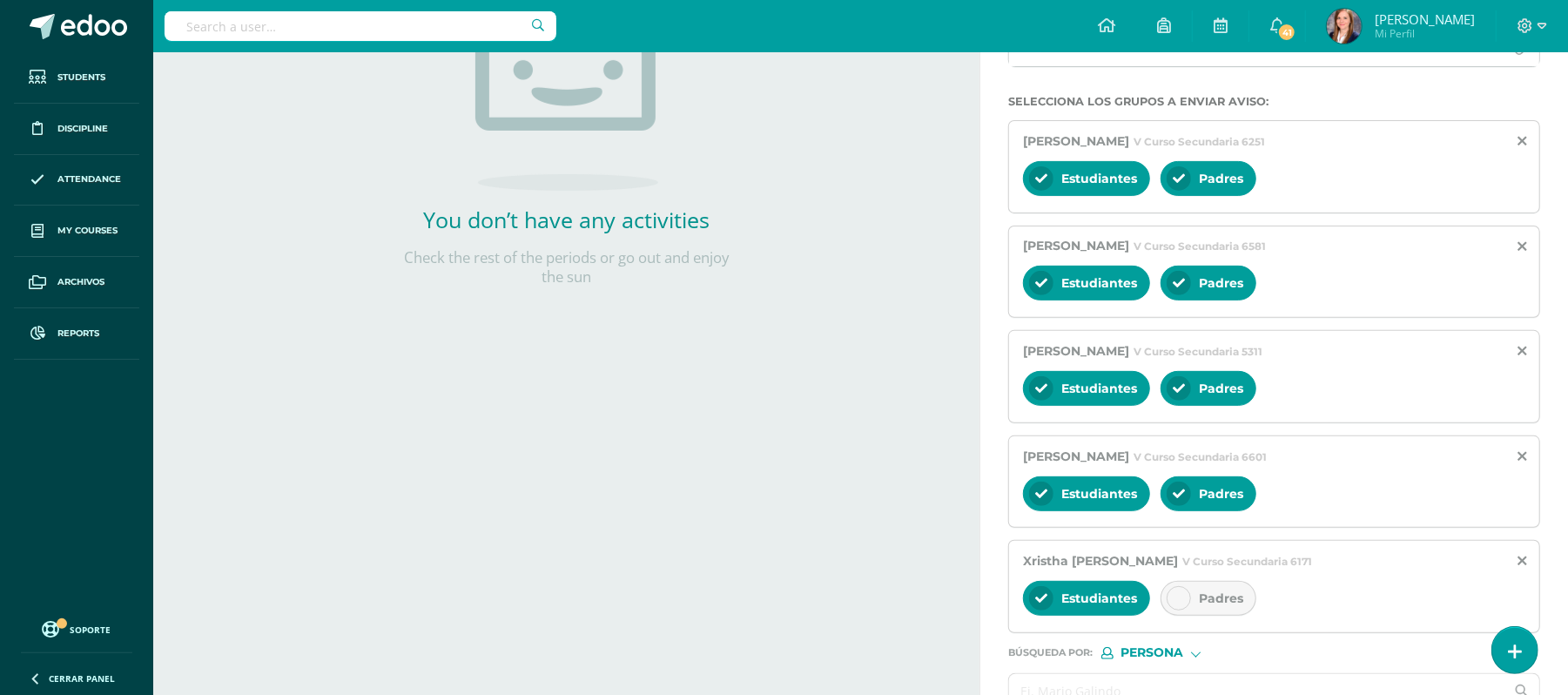
click at [1185, 605] on icon at bounding box center [1178, 597] width 12 height 12
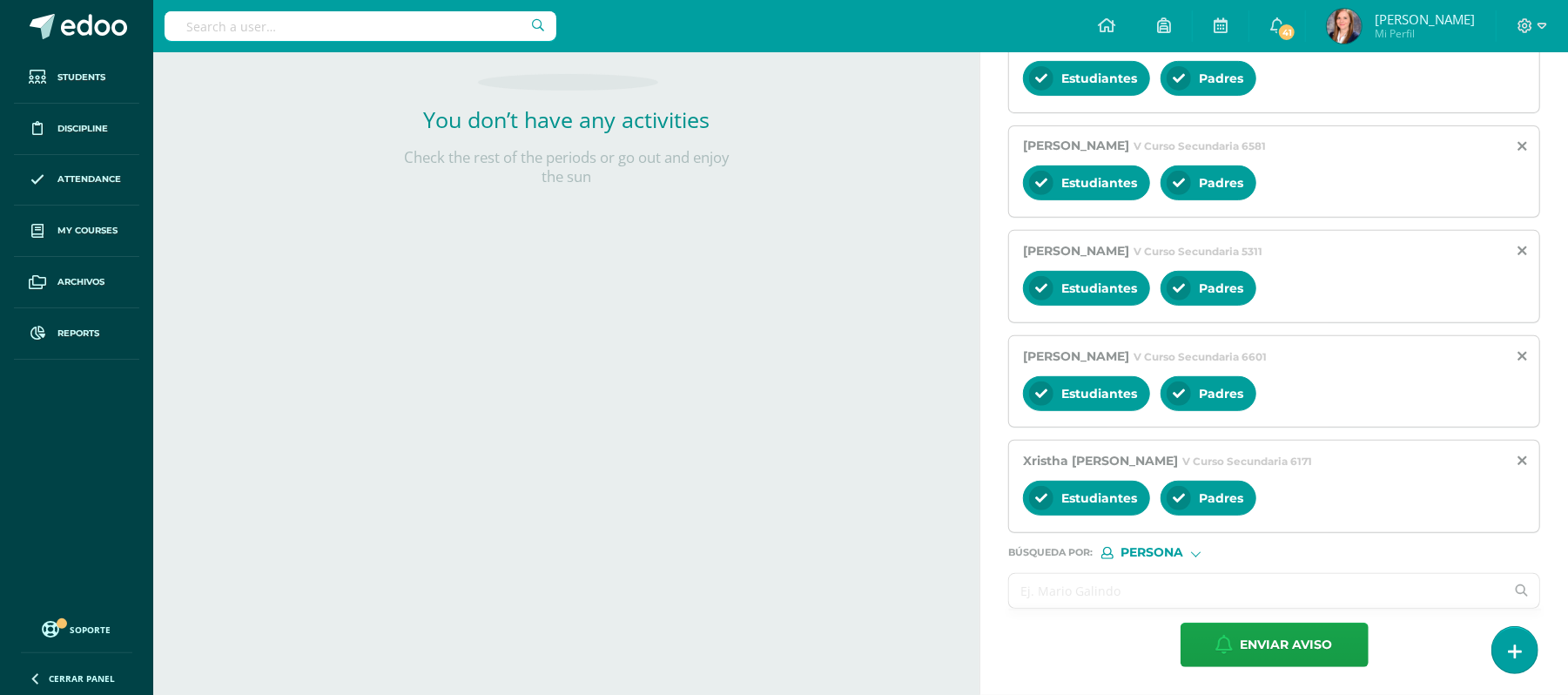
click at [1059, 600] on input "text" at bounding box center [1256, 591] width 495 height 34
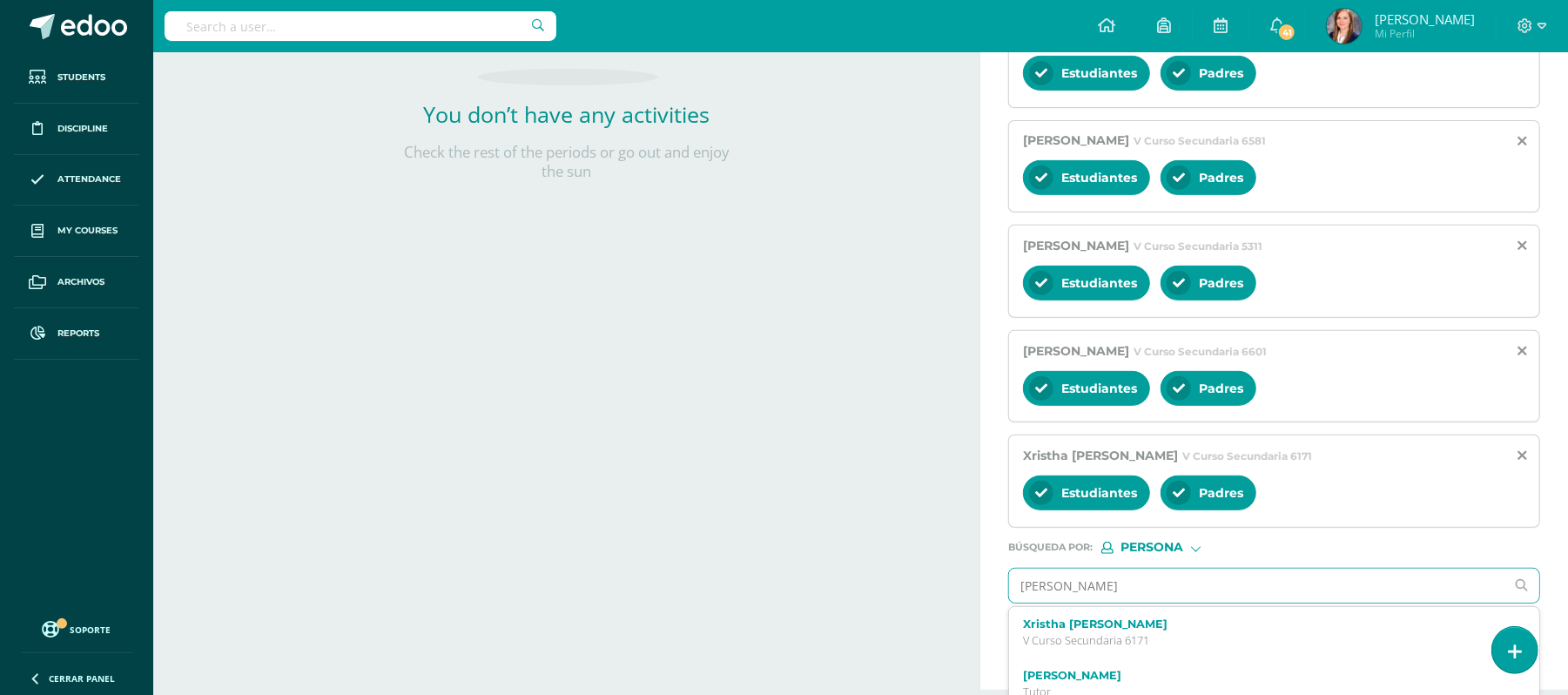
type input "[PERSON_NAME]"
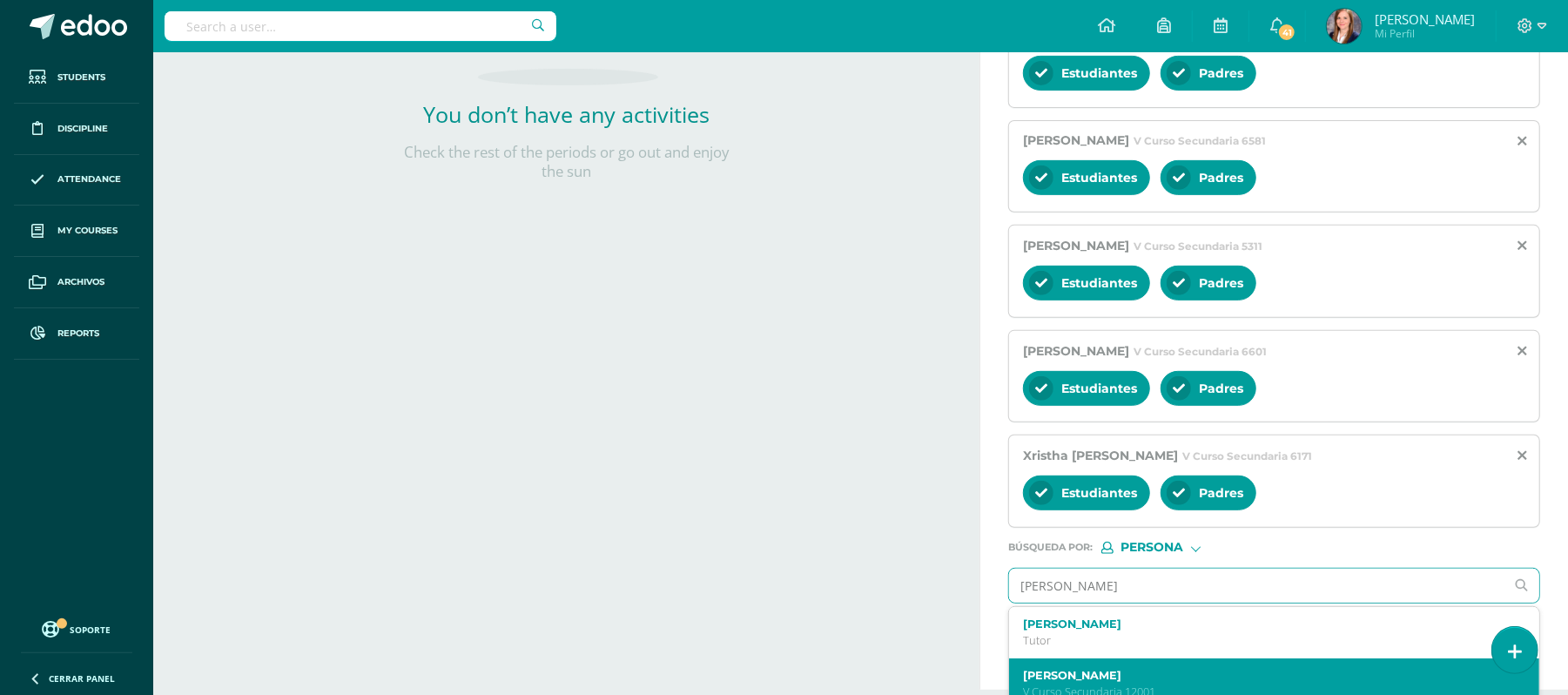
click at [1163, 677] on label "[PERSON_NAME]" at bounding box center [1263, 675] width 481 height 13
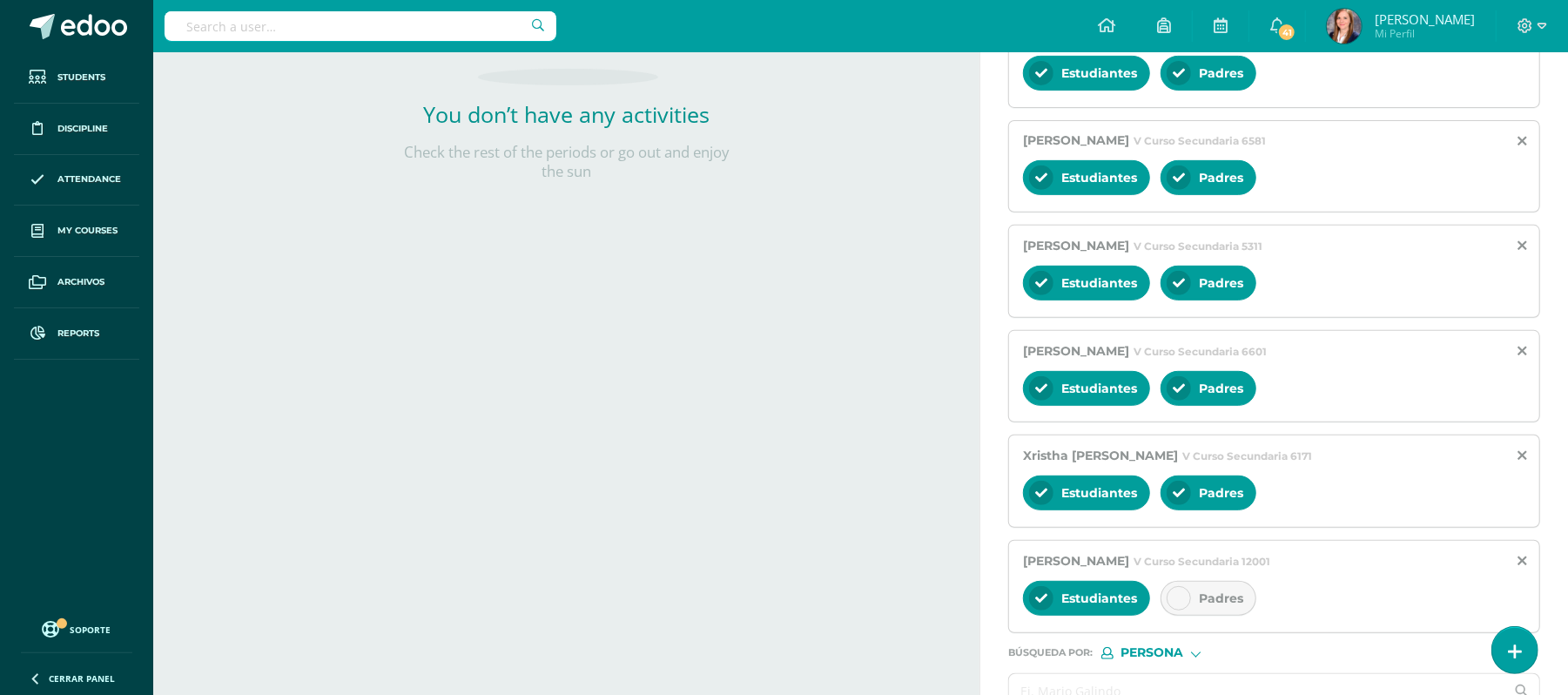
click at [1177, 605] on icon at bounding box center [1178, 597] width 12 height 12
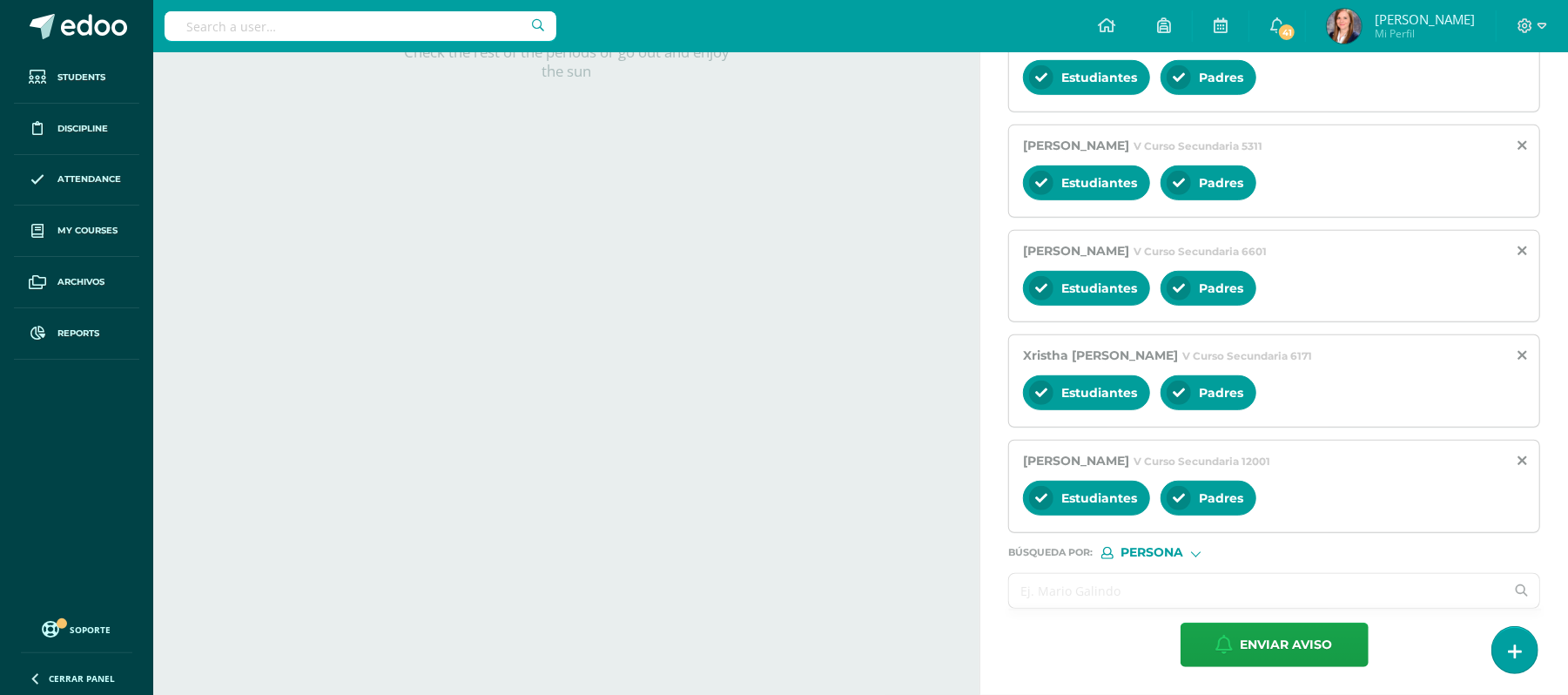
click at [1119, 586] on input "text" at bounding box center [1256, 591] width 495 height 34
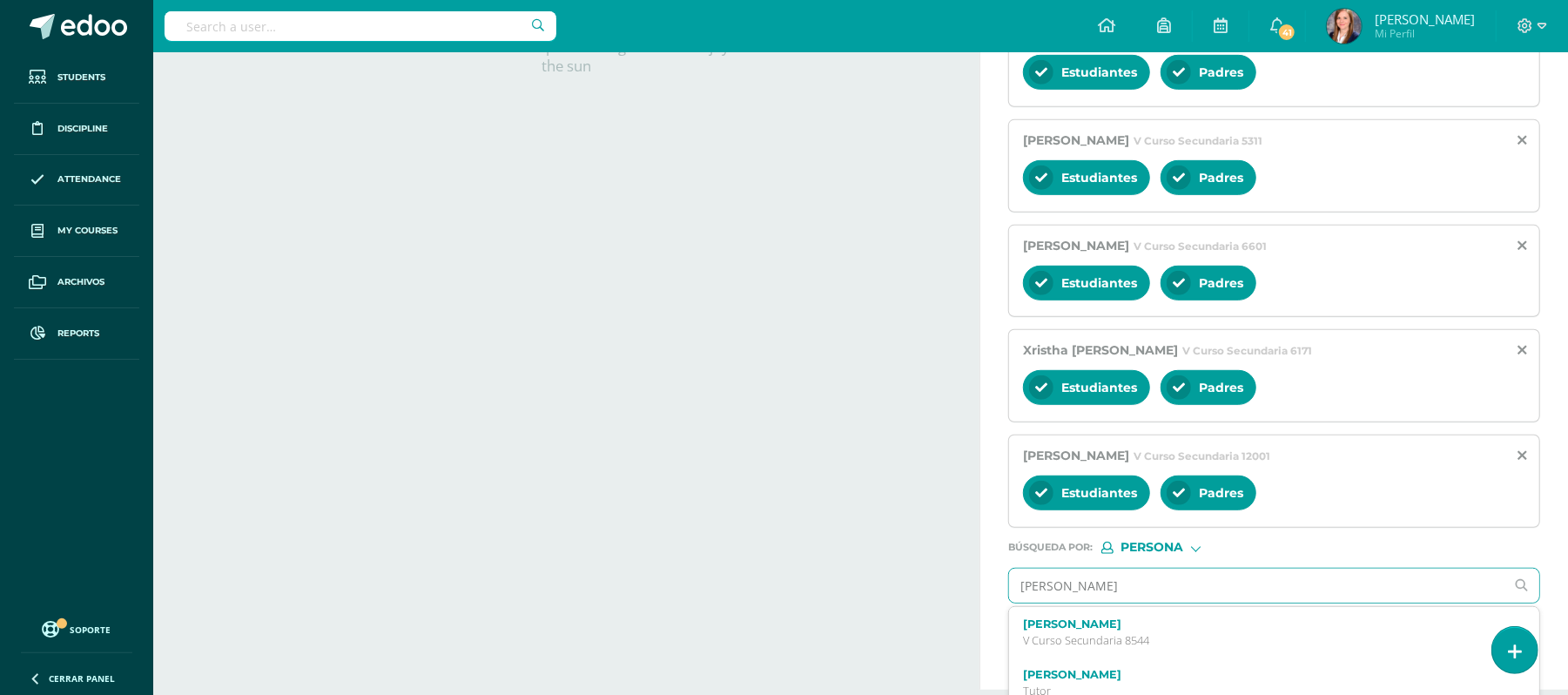
type input "[PERSON_NAME]"
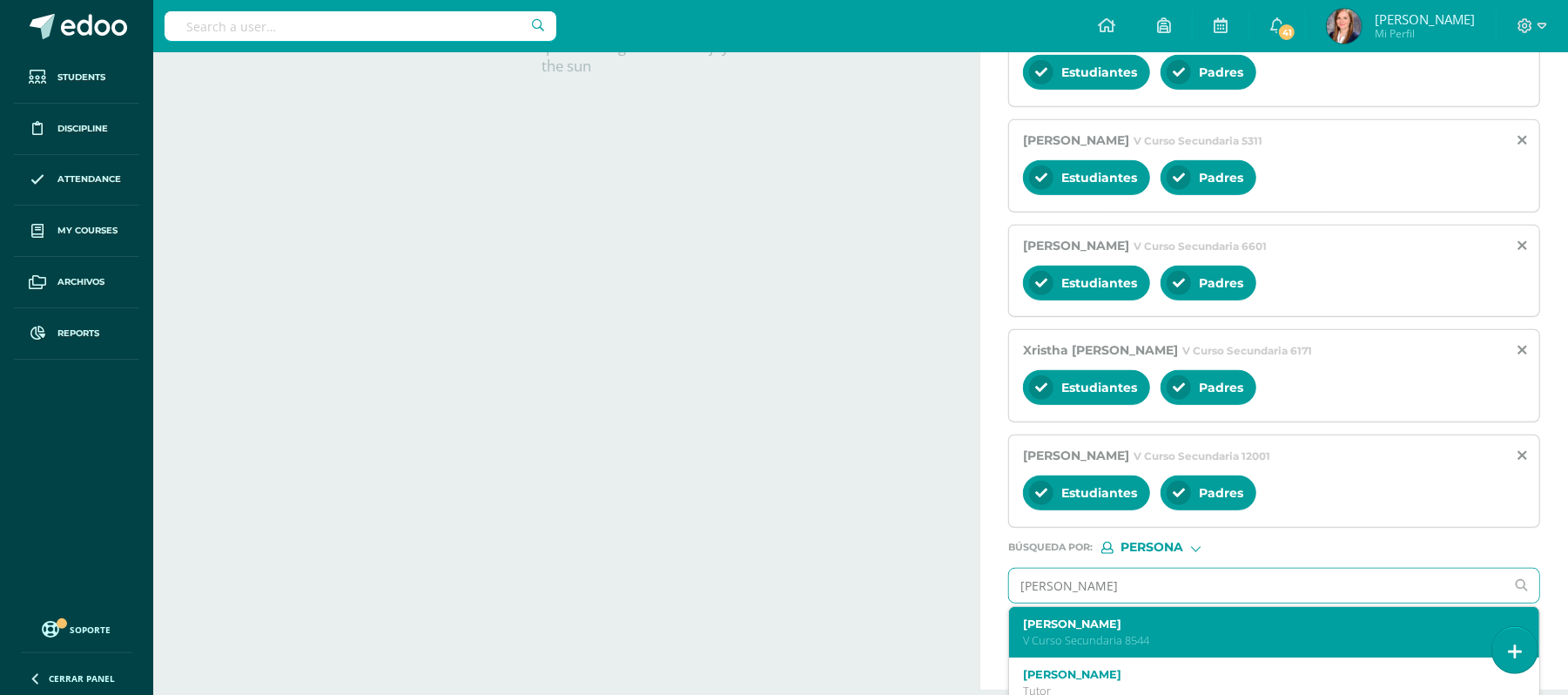
click at [1130, 637] on div "[PERSON_NAME] V Curso Secundaria 8544" at bounding box center [1263, 633] width 481 height 31
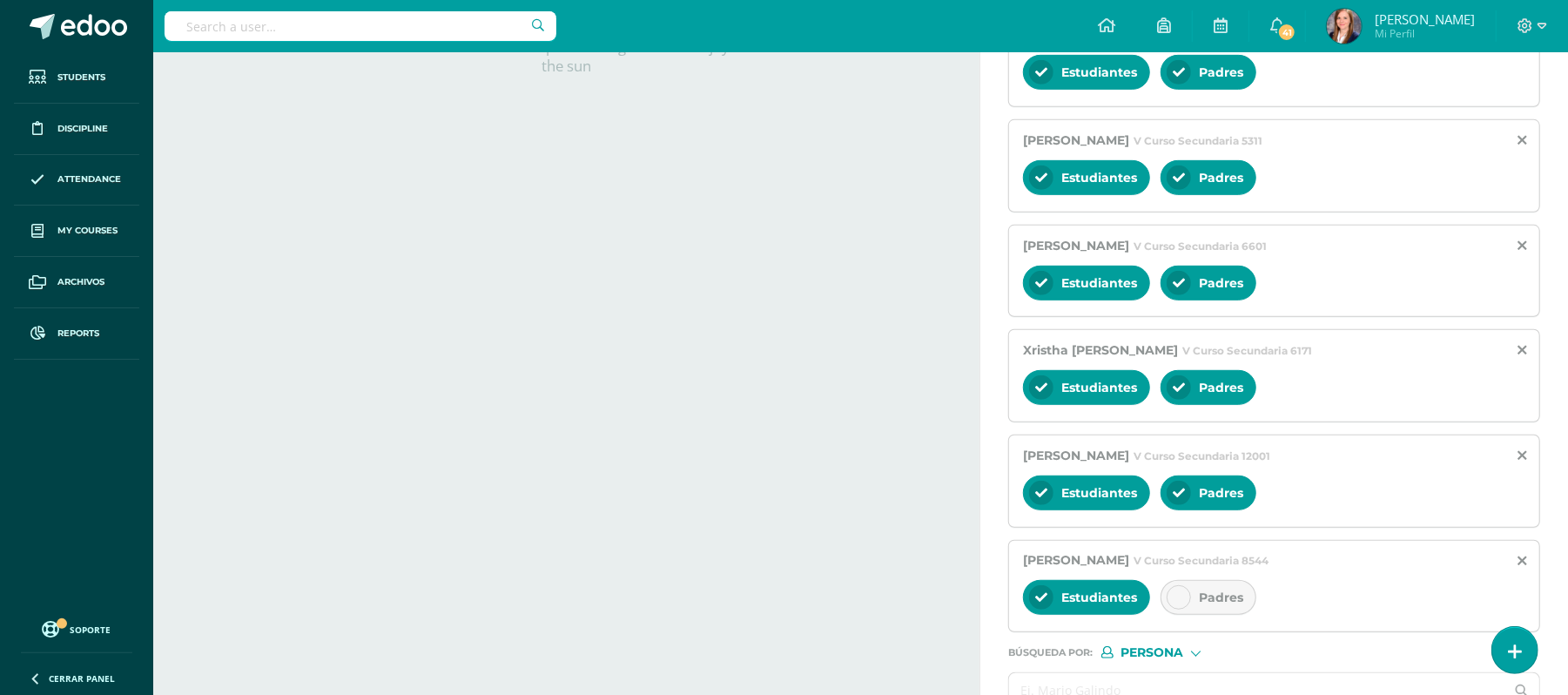
click at [1179, 601] on icon at bounding box center [1178, 596] width 12 height 12
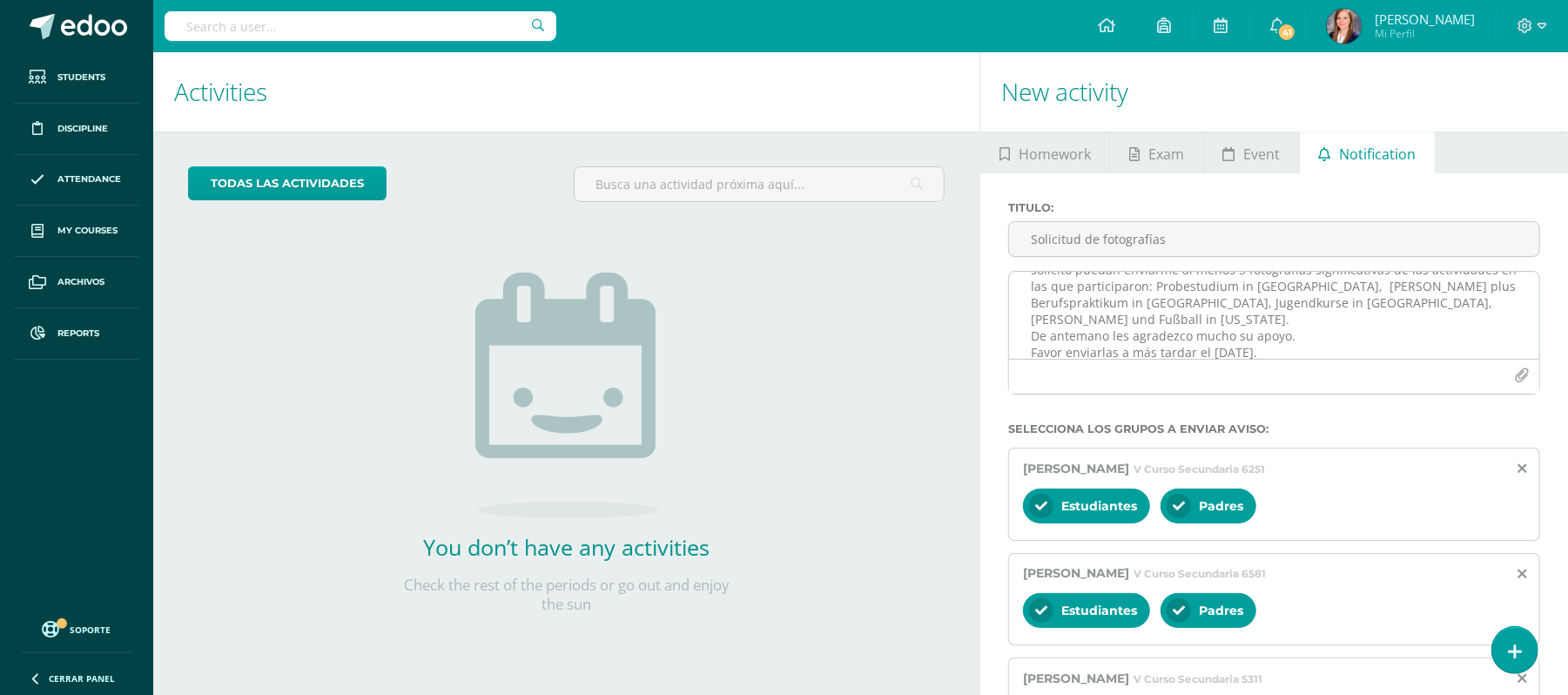
scroll to position [71, 0]
click at [1436, 301] on textarea "Estimados alumnos: Por este medio quisiera solicitarles su apoyo con lo siguien…" at bounding box center [1274, 315] width 530 height 87
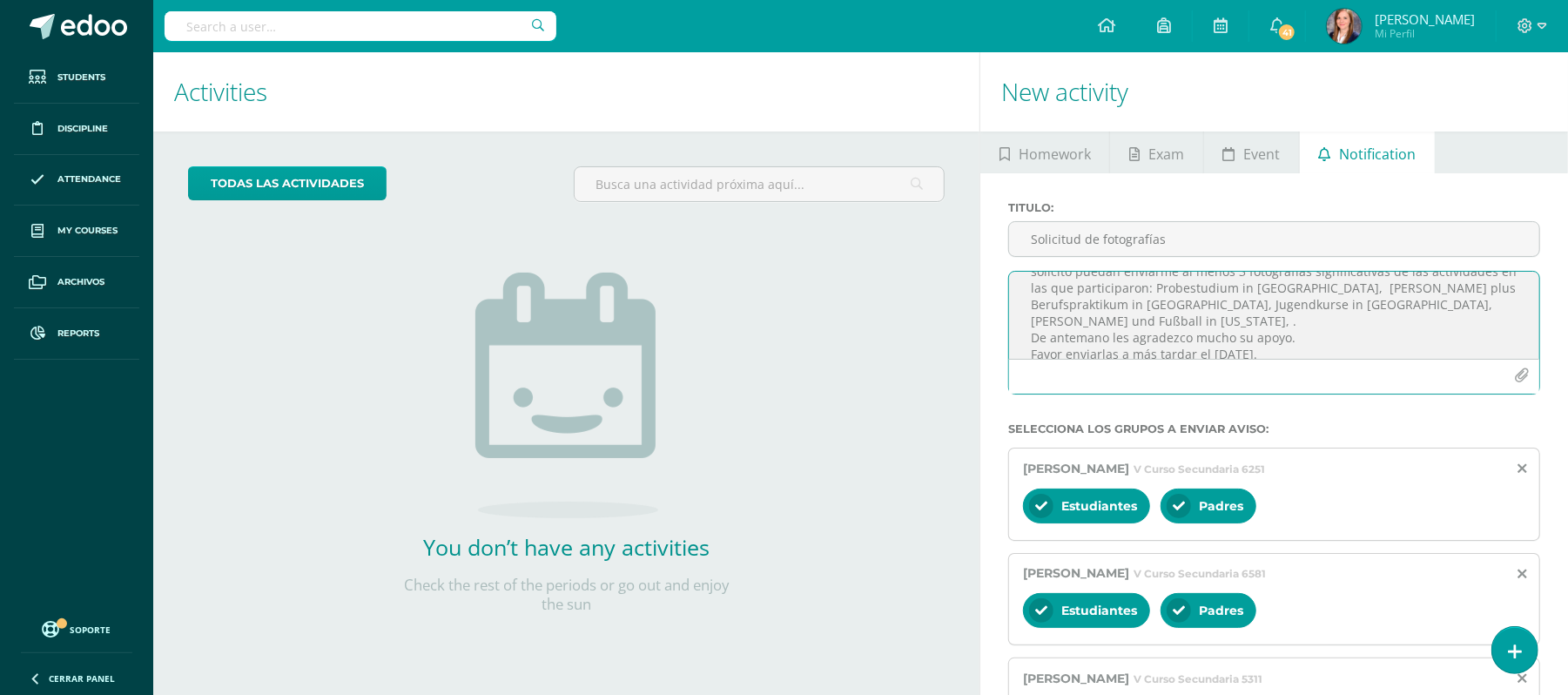
paste textarea "Youth 4 Cinema in [GEOGRAPHIC_DATA][PERSON_NAME]"
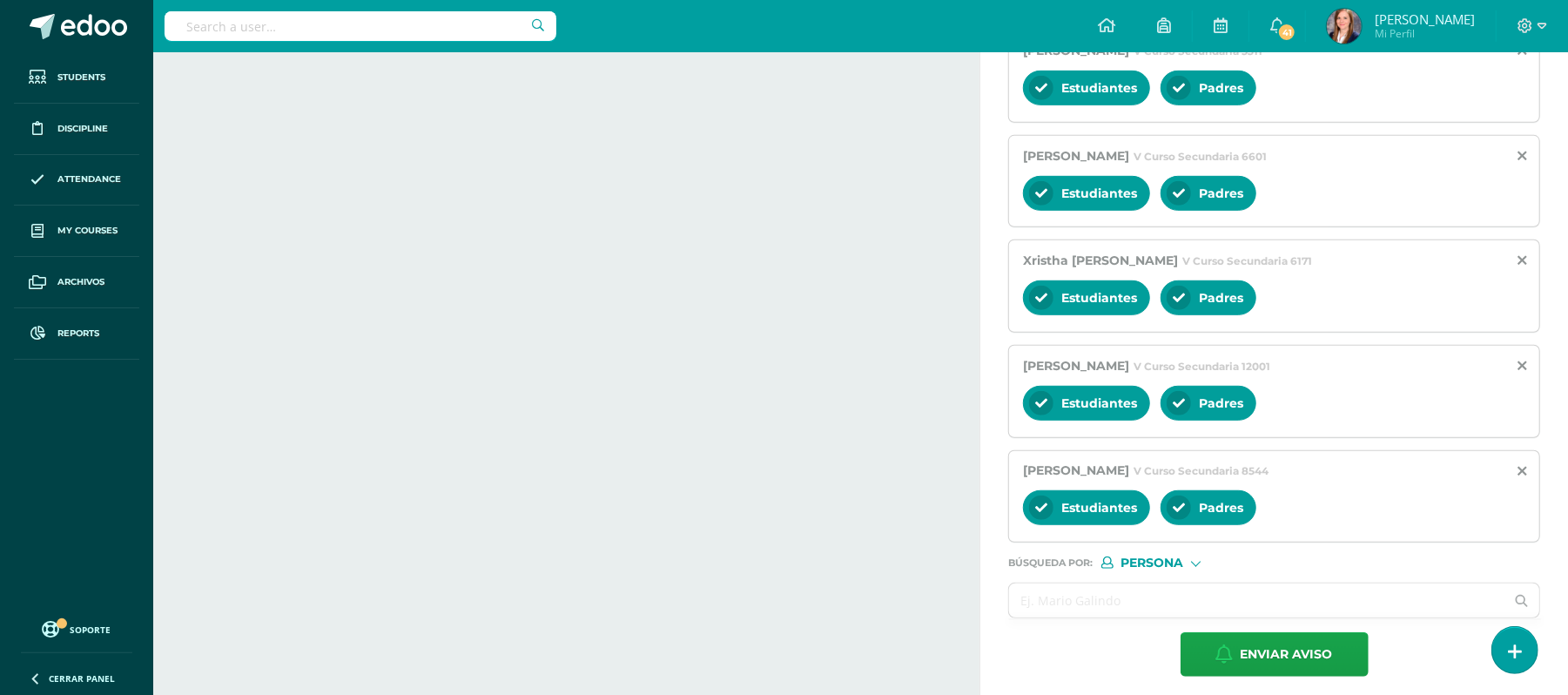
scroll to position [644, 0]
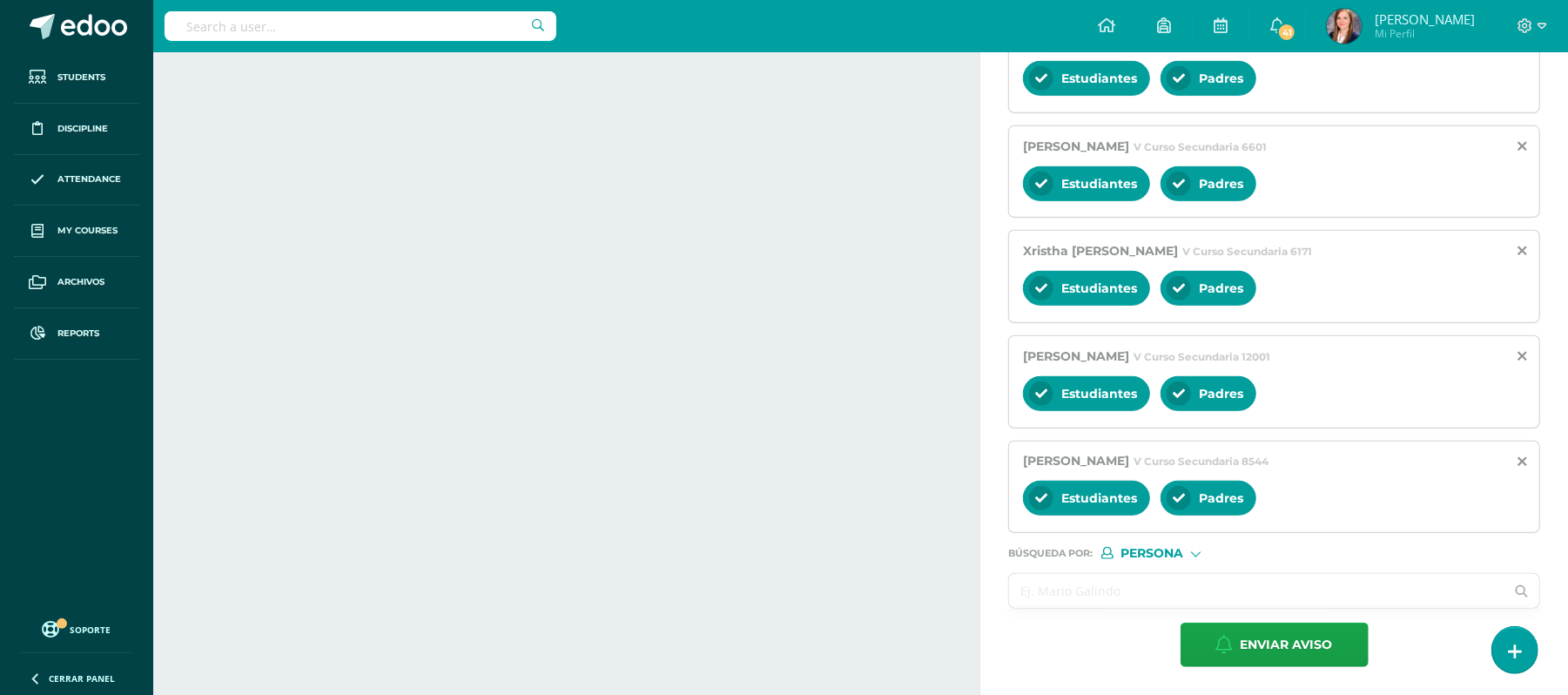
type textarea "Estimados alumnos: Por este medio quisiera solicitarles su apoyo con lo siguien…"
click at [1073, 596] on input "text" at bounding box center [1256, 591] width 495 height 34
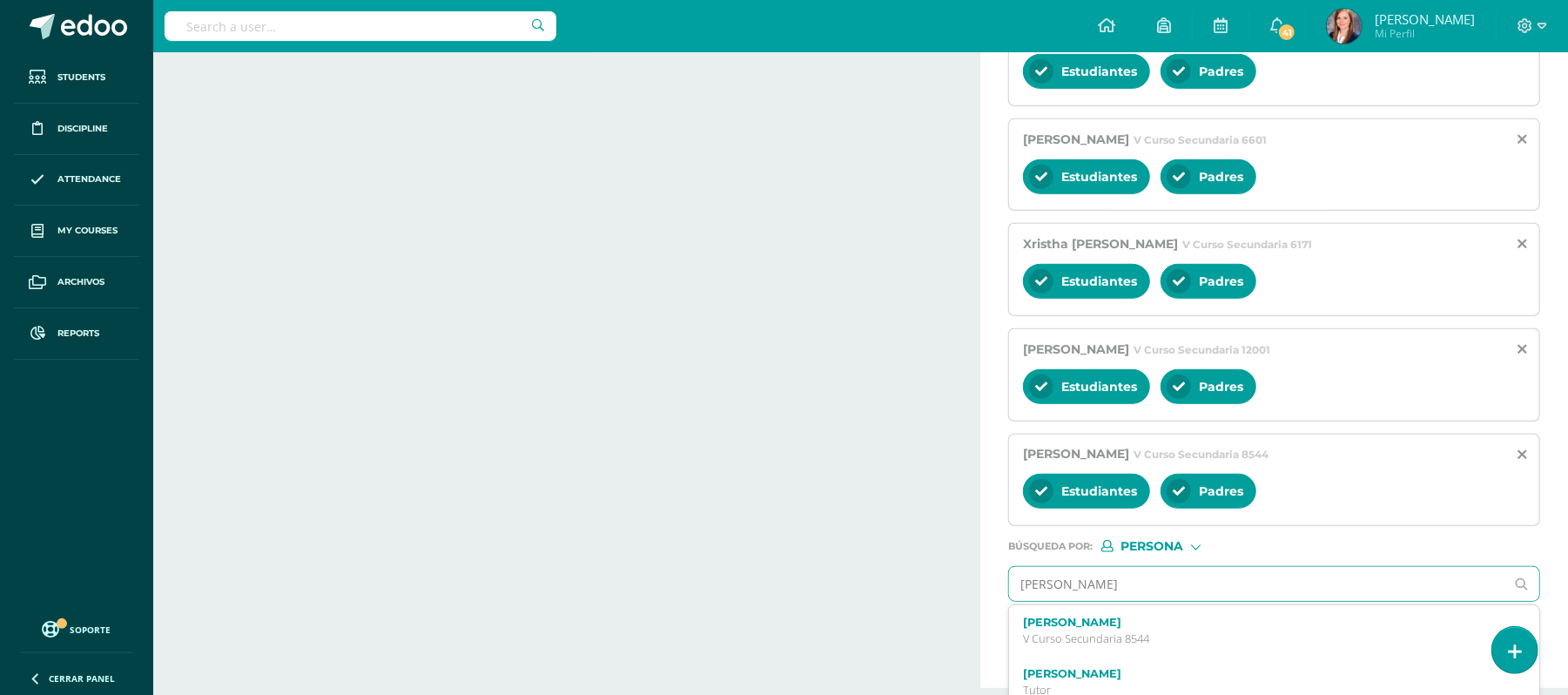
type input "[PERSON_NAME]"
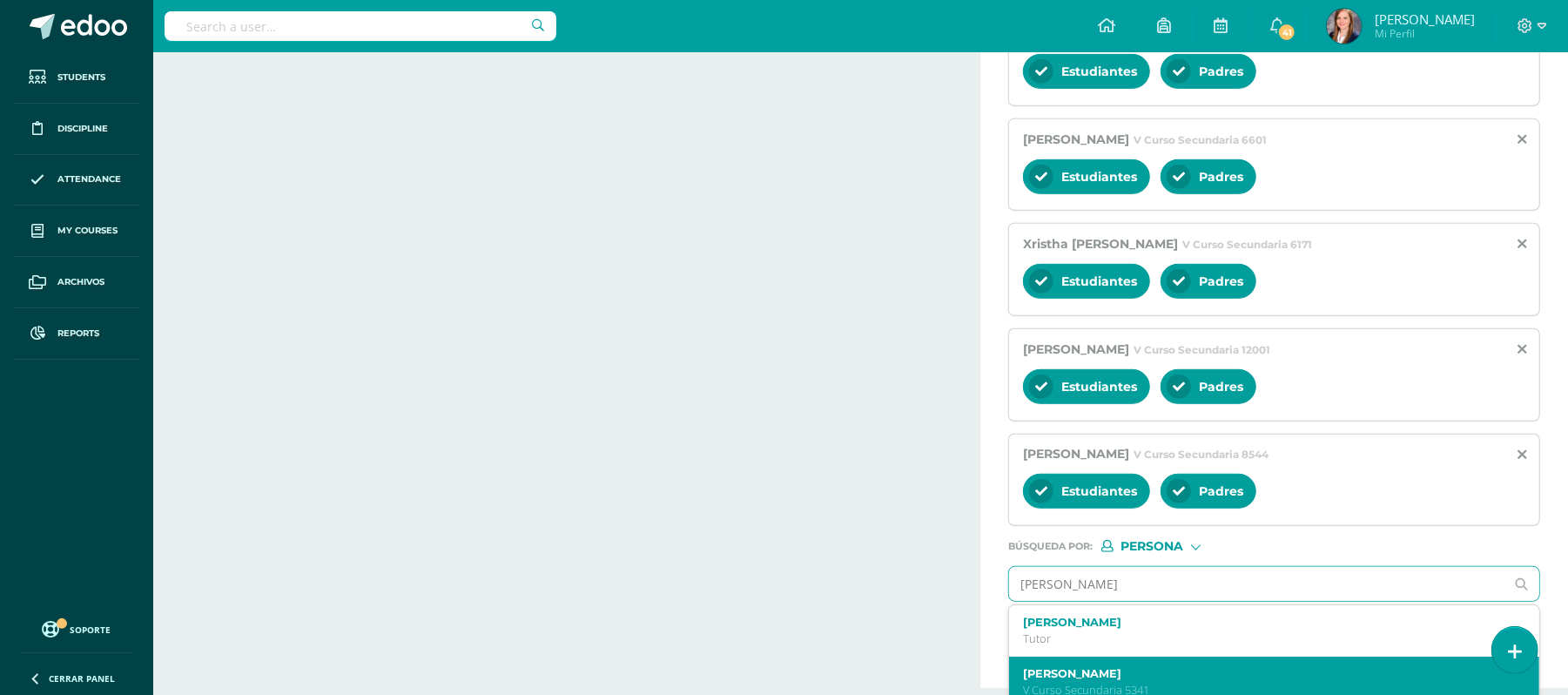
click at [1140, 667] on div "[PERSON_NAME] V Curso Secundaria 5341" at bounding box center [1274, 682] width 530 height 52
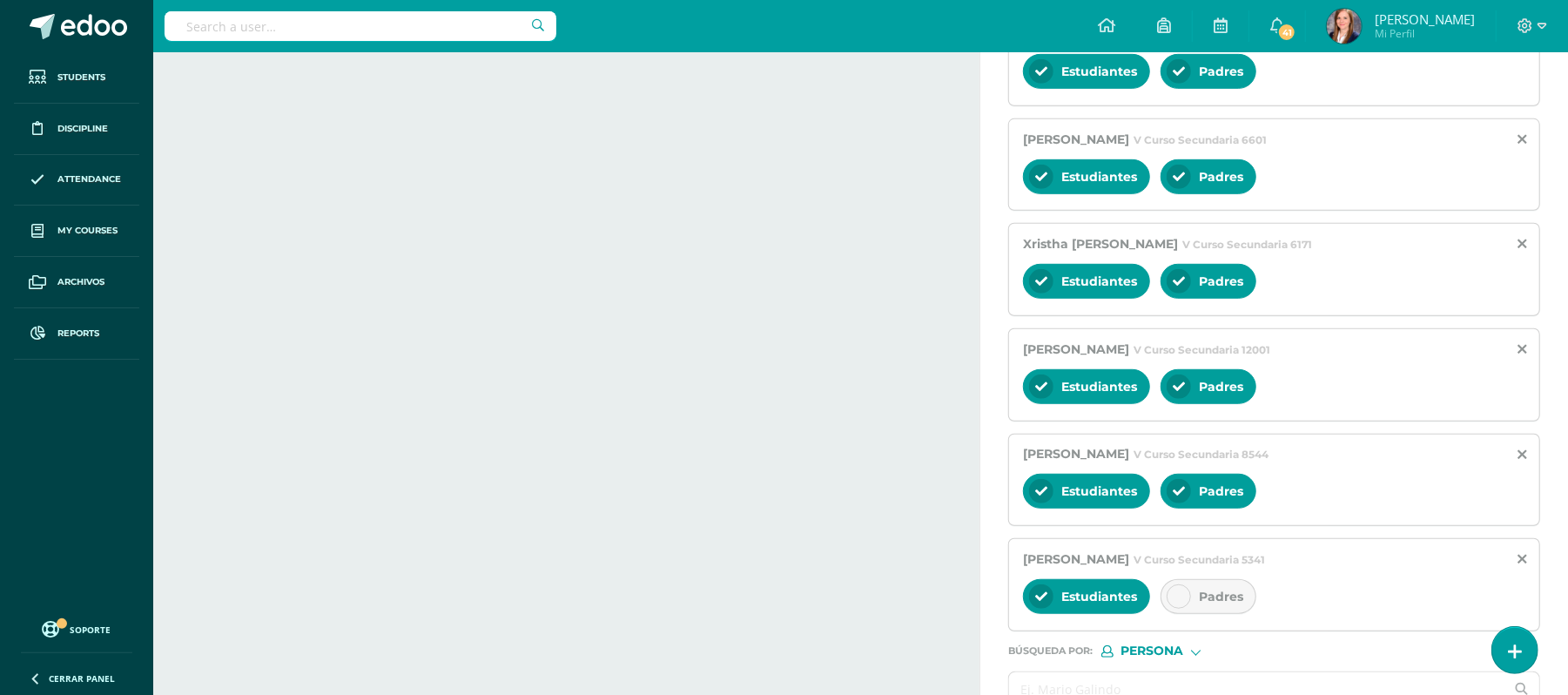
click at [1171, 605] on div at bounding box center [1178, 596] width 24 height 24
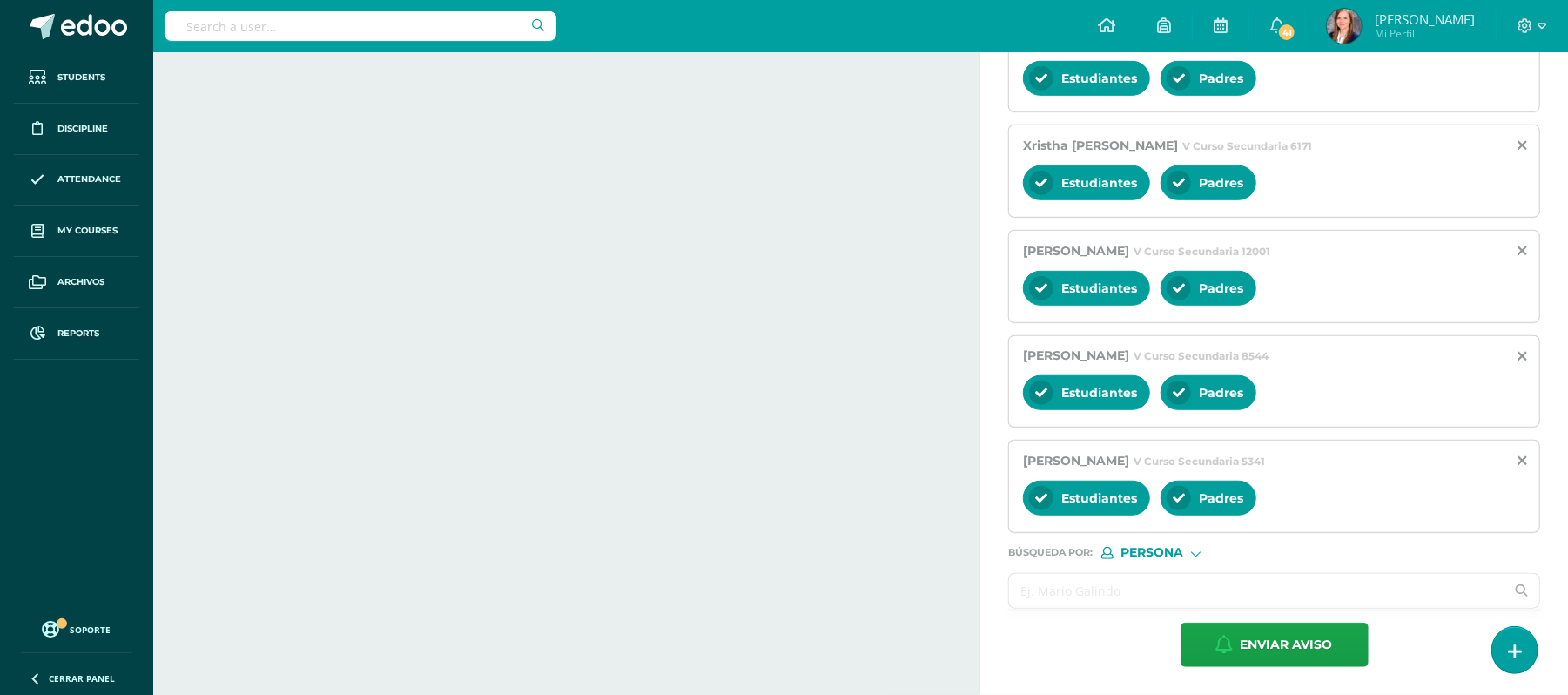
click at [1097, 587] on input "text" at bounding box center [1256, 591] width 495 height 34
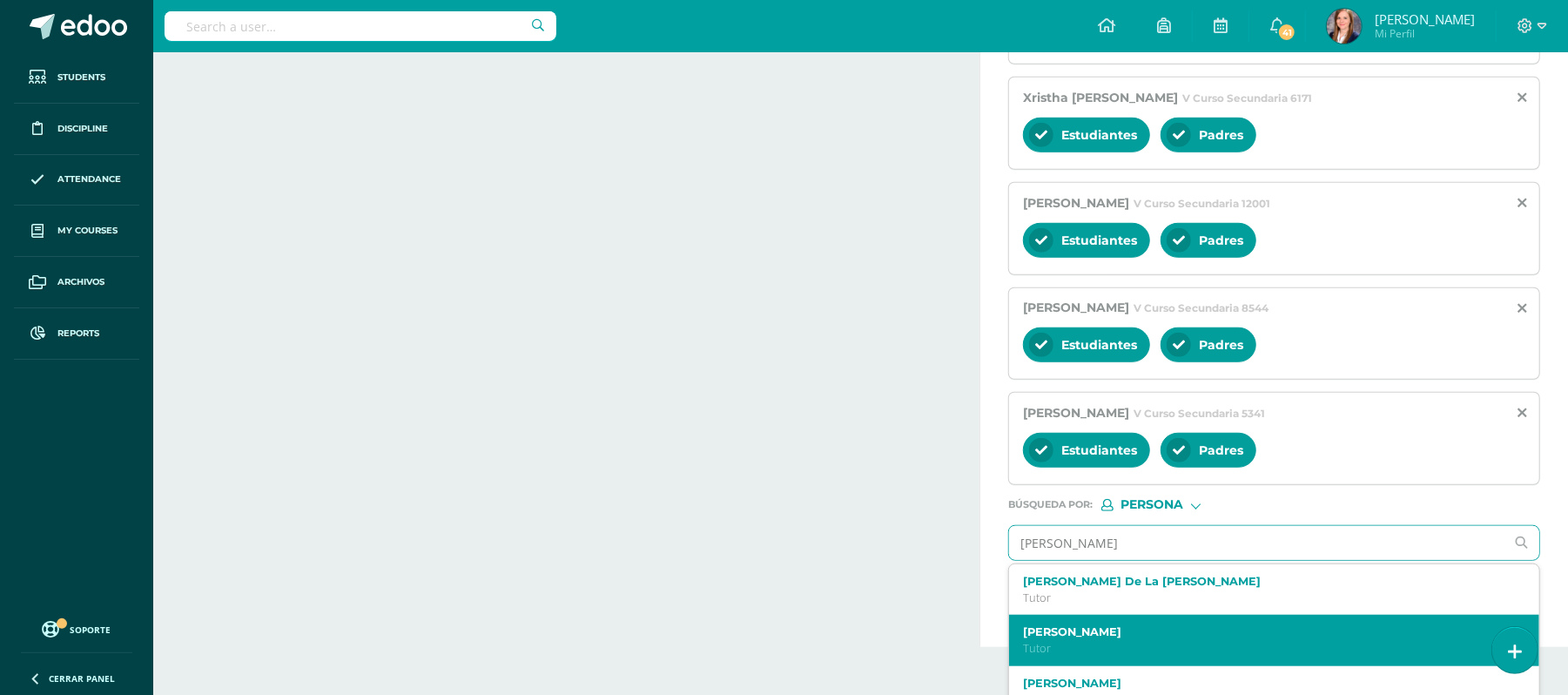
scroll to position [821, 0]
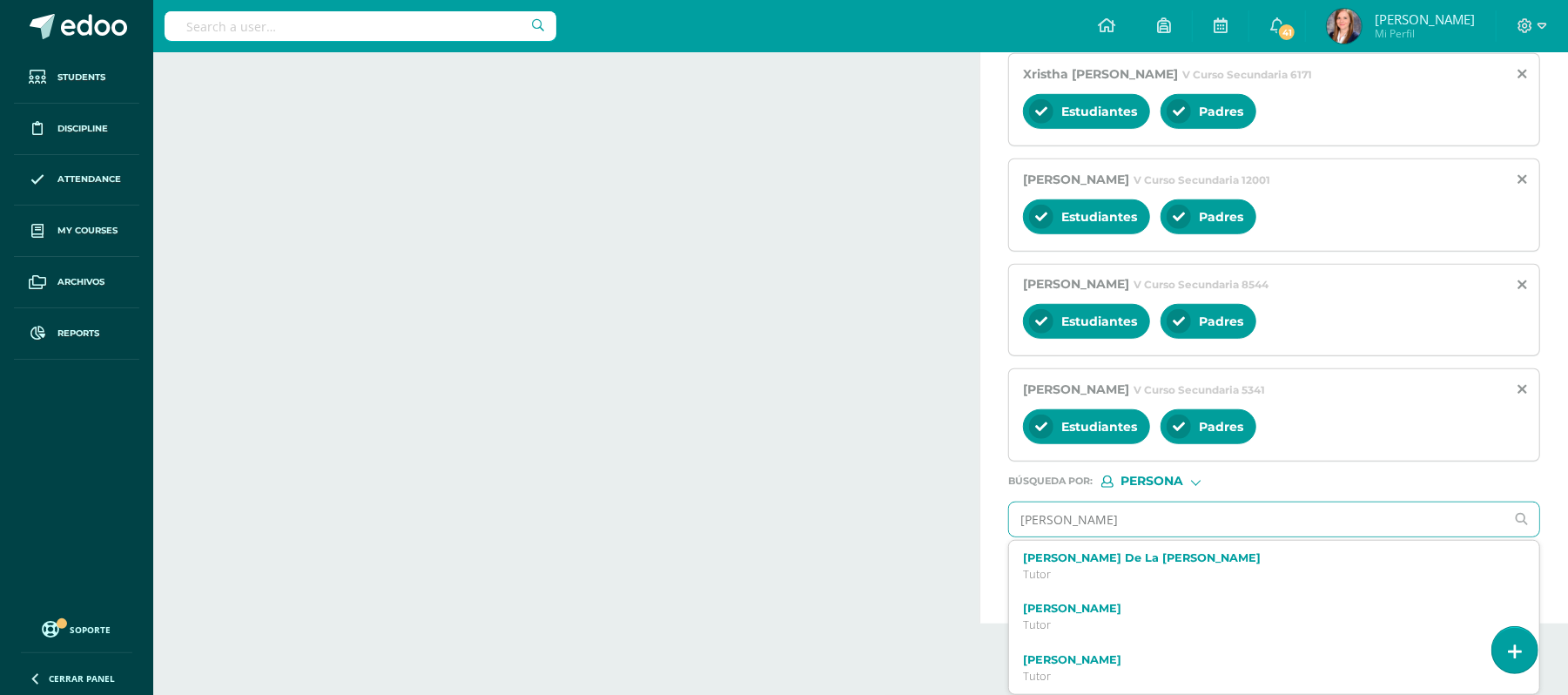
type input "[PERSON_NAME]"
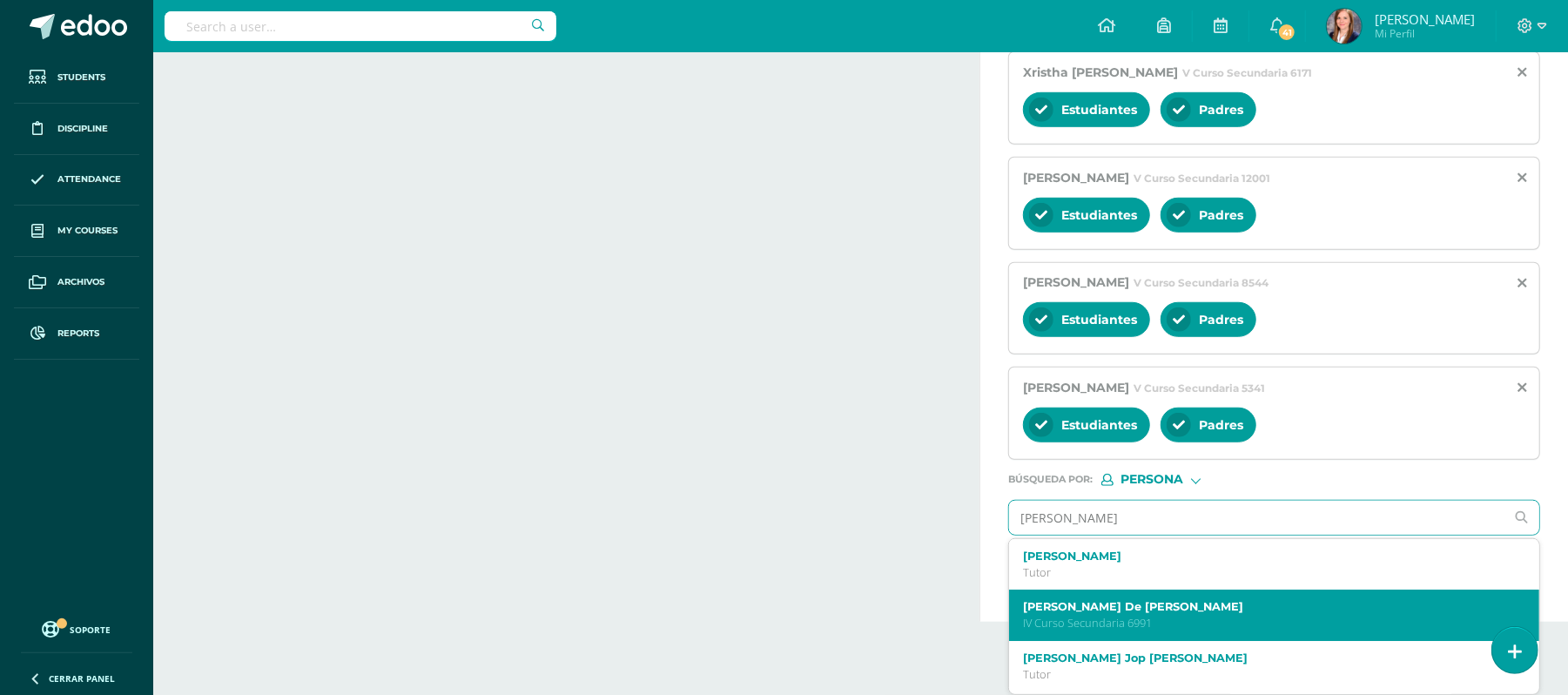
click at [1164, 613] on label "[PERSON_NAME] De [PERSON_NAME]" at bounding box center [1263, 606] width 481 height 13
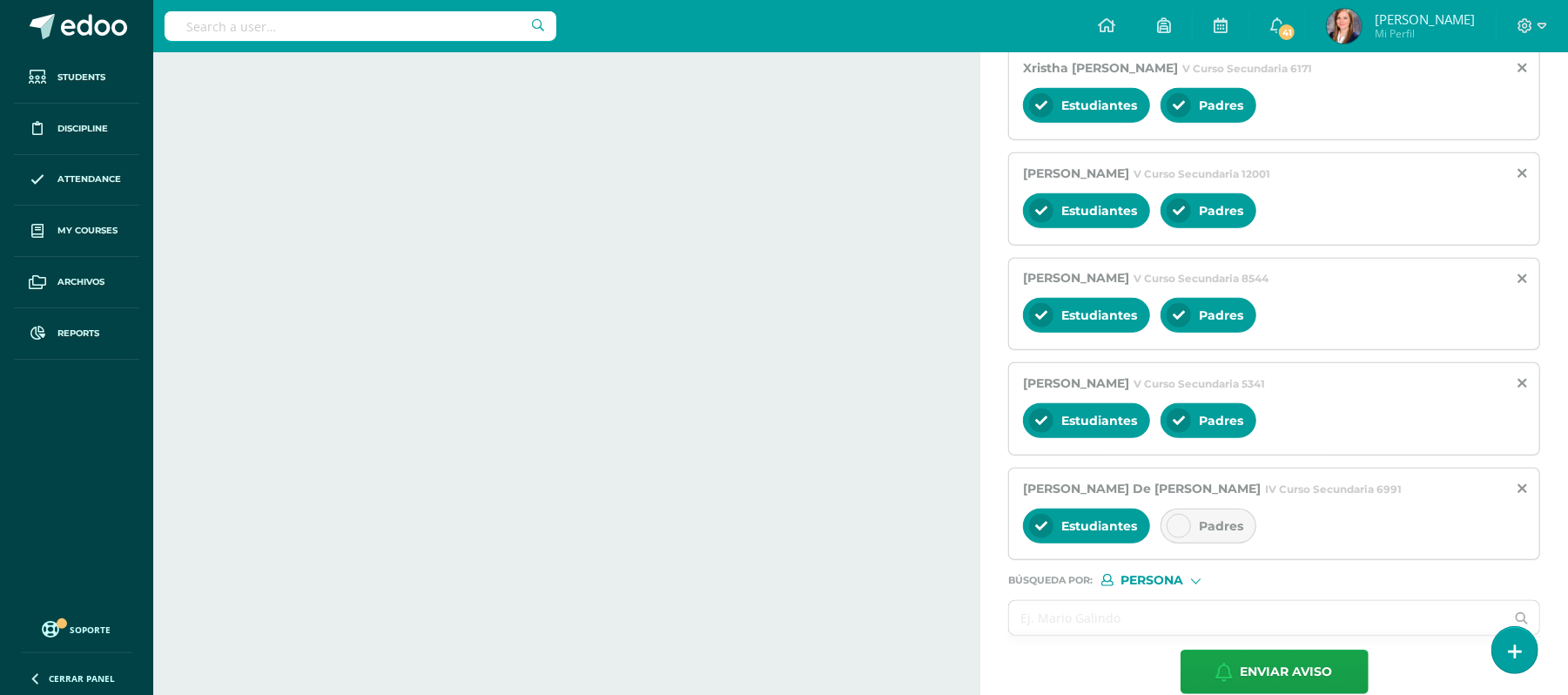
click at [1179, 523] on div at bounding box center [1178, 526] width 24 height 24
click at [1130, 614] on input "text" at bounding box center [1256, 618] width 495 height 34
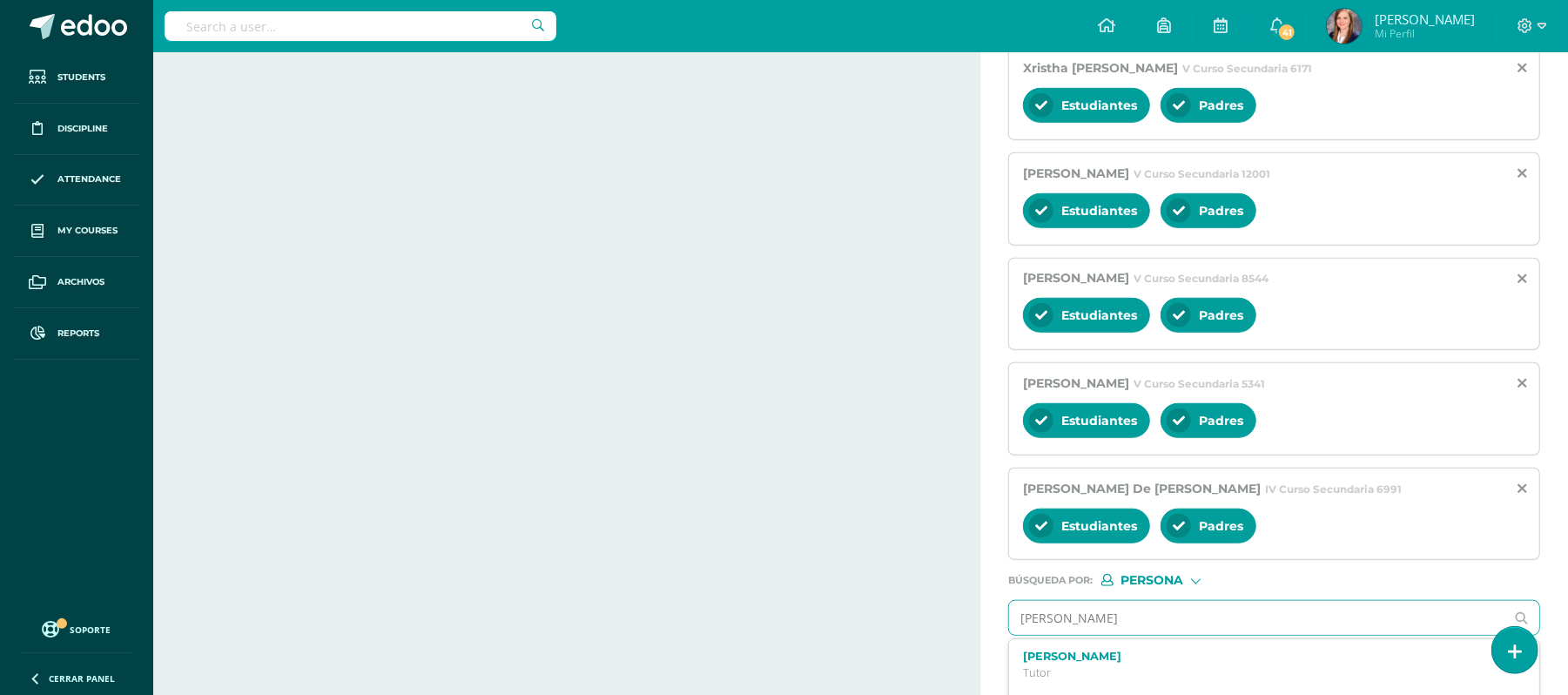
type input "[PERSON_NAME]"
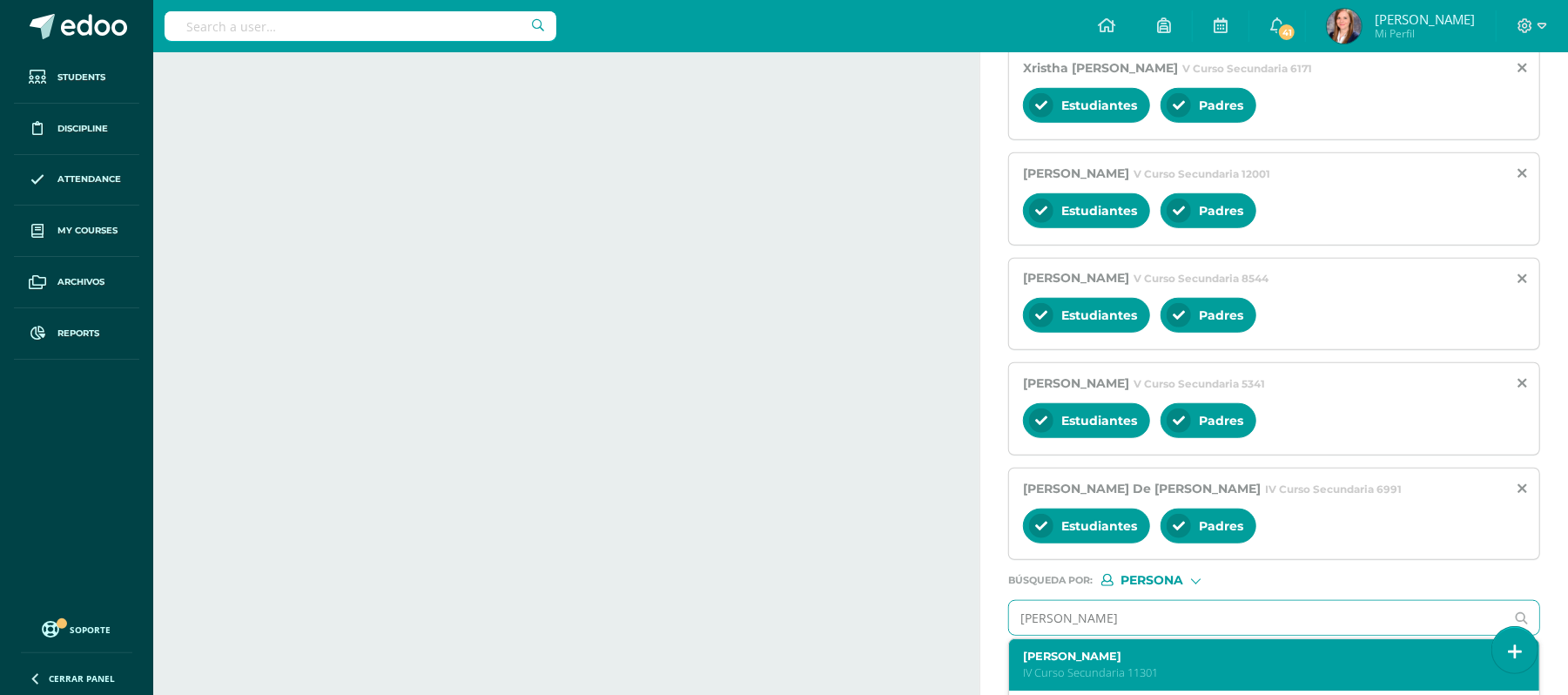
click at [1150, 659] on label "[PERSON_NAME]" at bounding box center [1263, 656] width 481 height 13
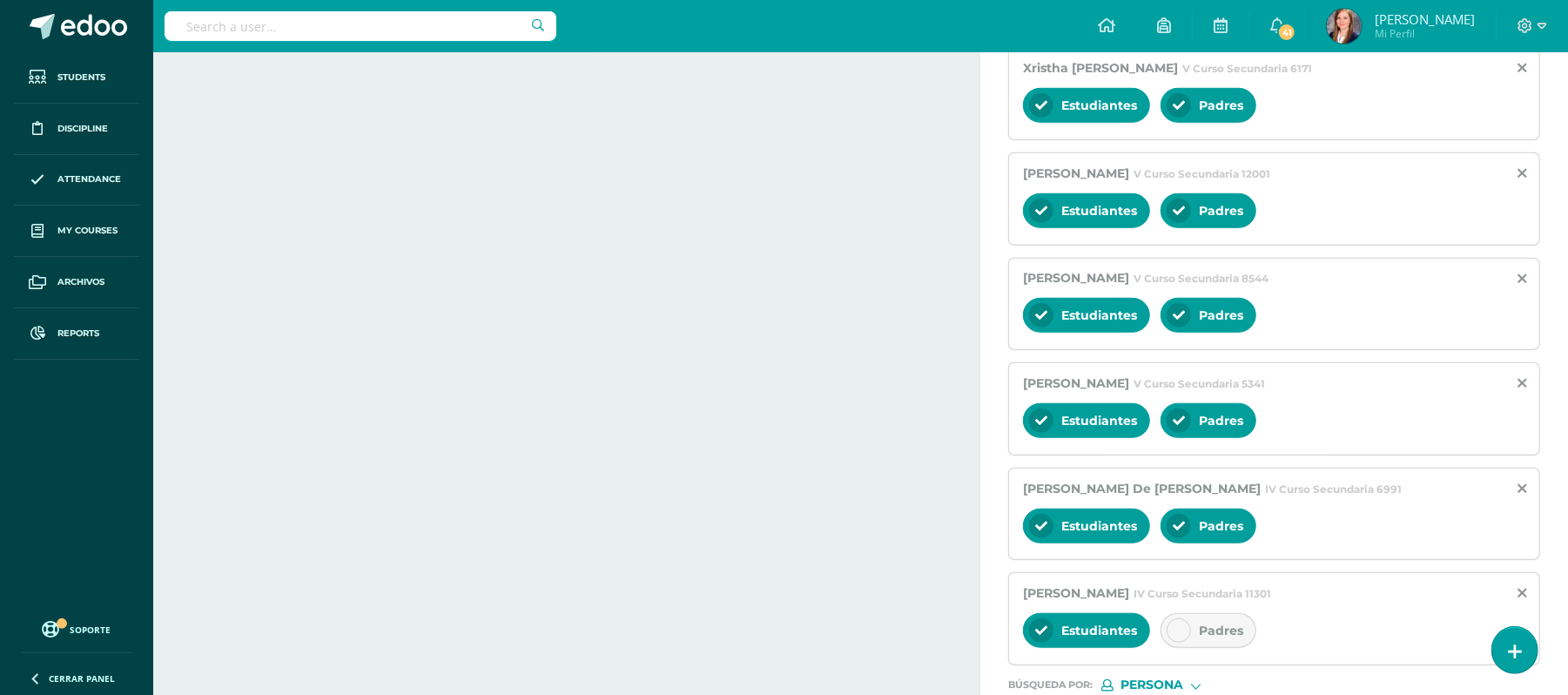
click at [1181, 634] on icon at bounding box center [1178, 630] width 12 height 12
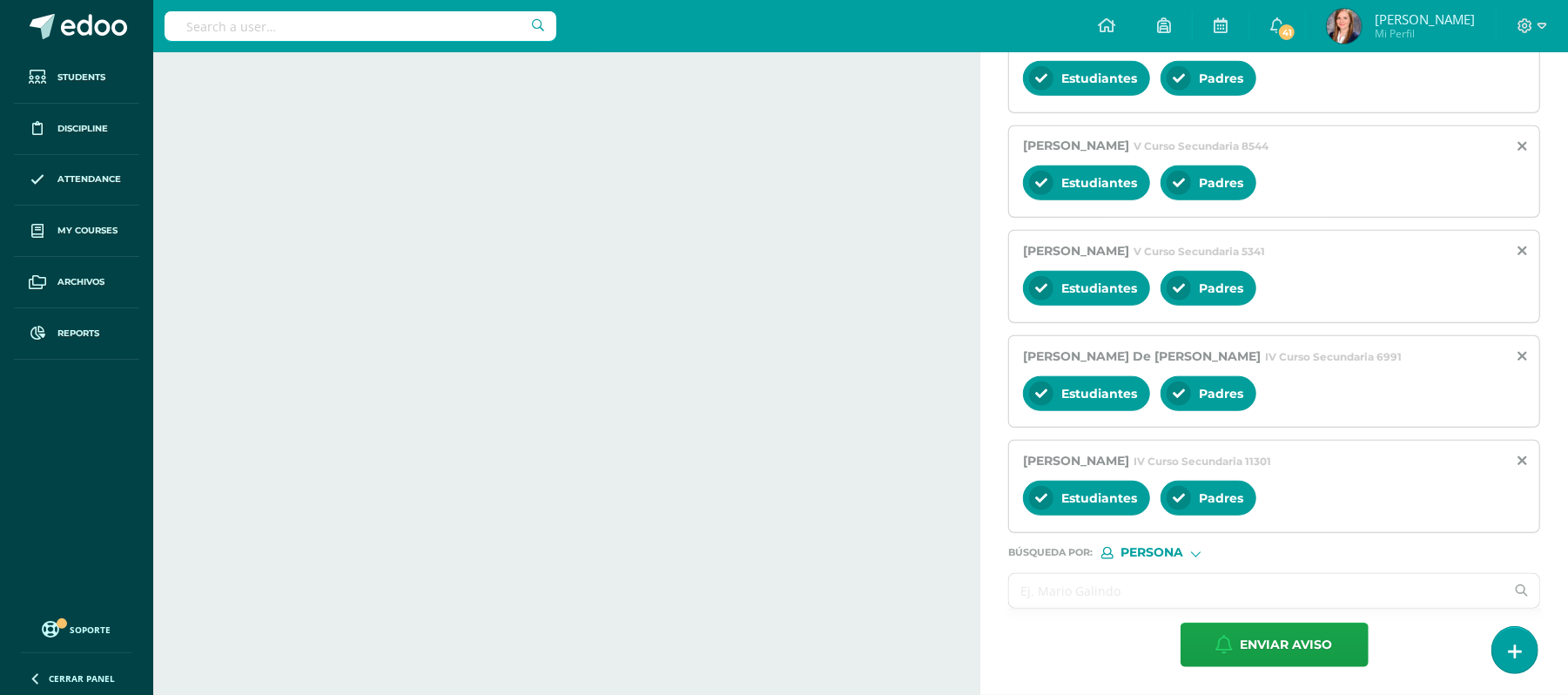
click at [1123, 601] on input "text" at bounding box center [1256, 591] width 495 height 34
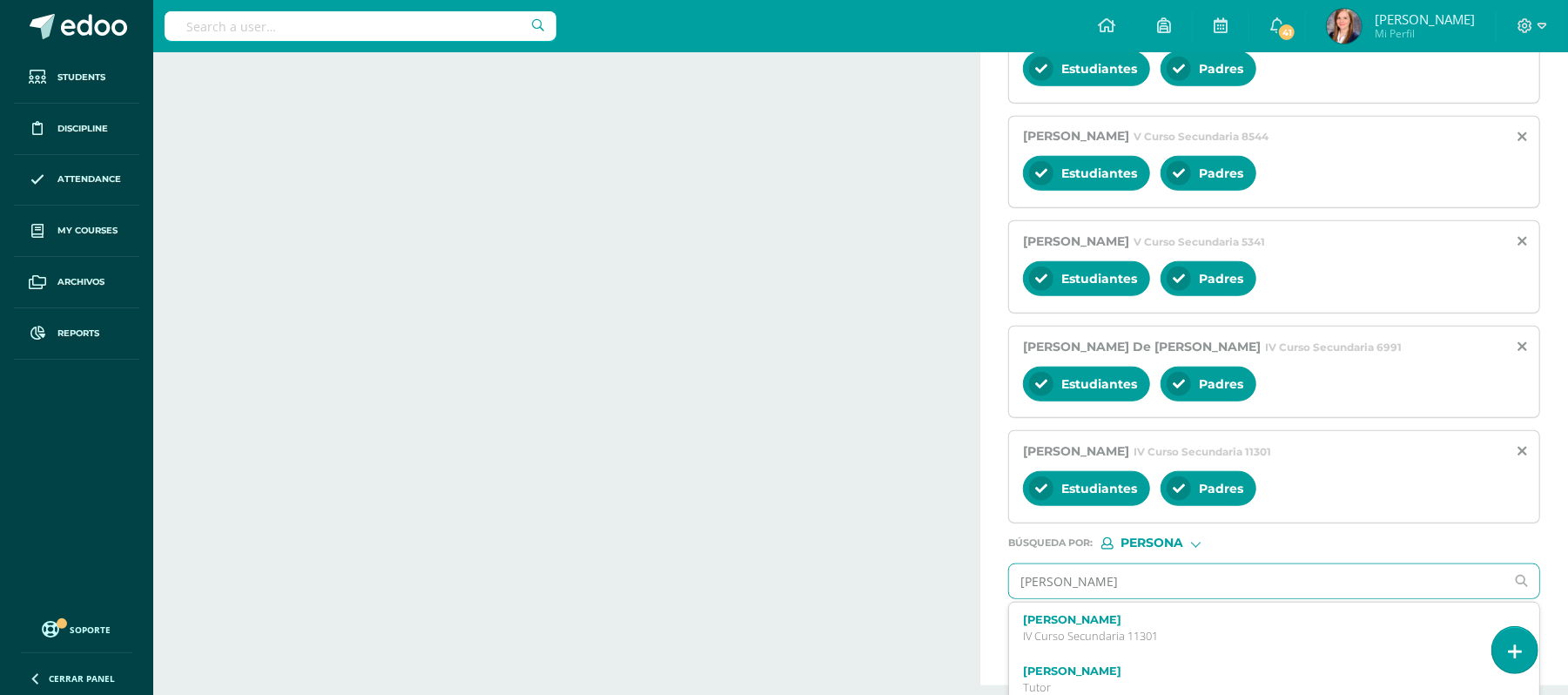
type input "[PERSON_NAME]"
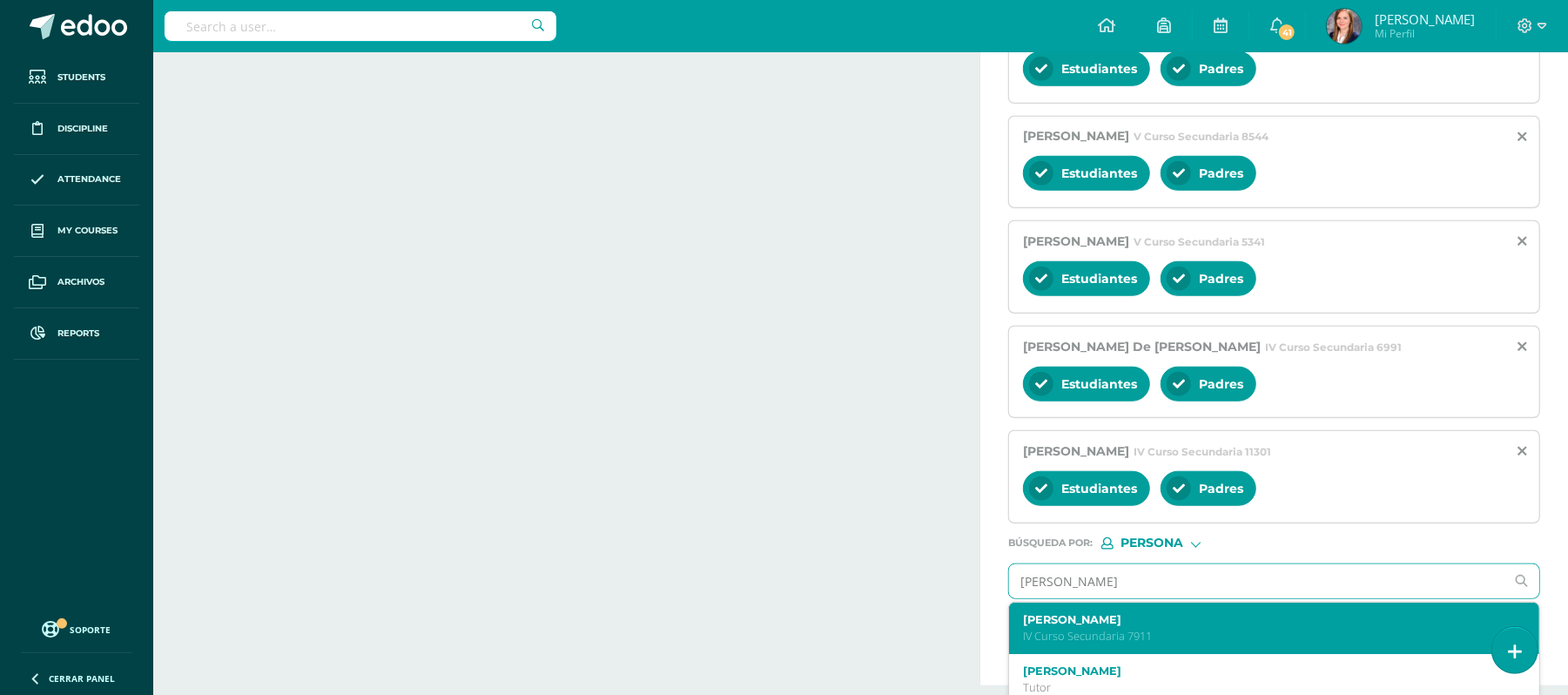
click at [1125, 626] on label "[PERSON_NAME]" at bounding box center [1263, 619] width 481 height 13
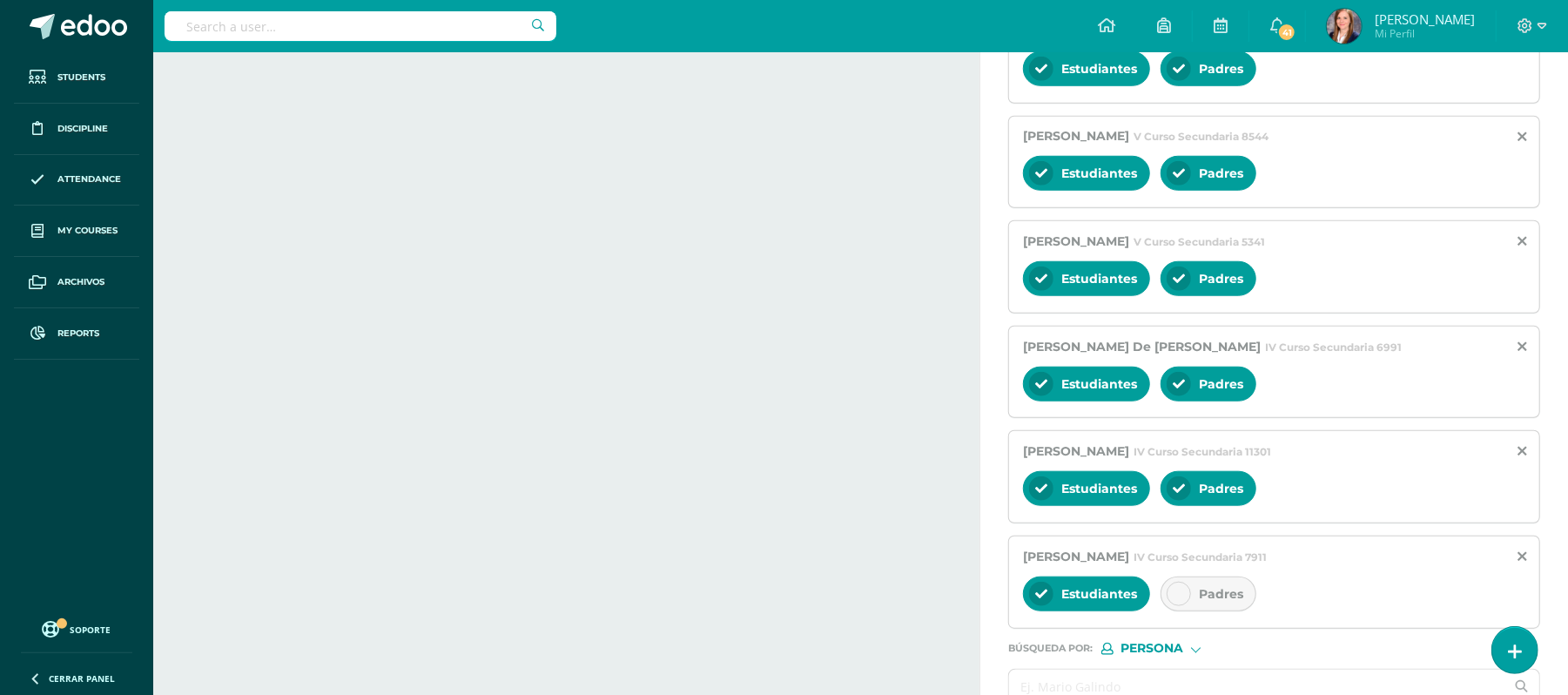
click at [1179, 600] on icon at bounding box center [1178, 594] width 12 height 12
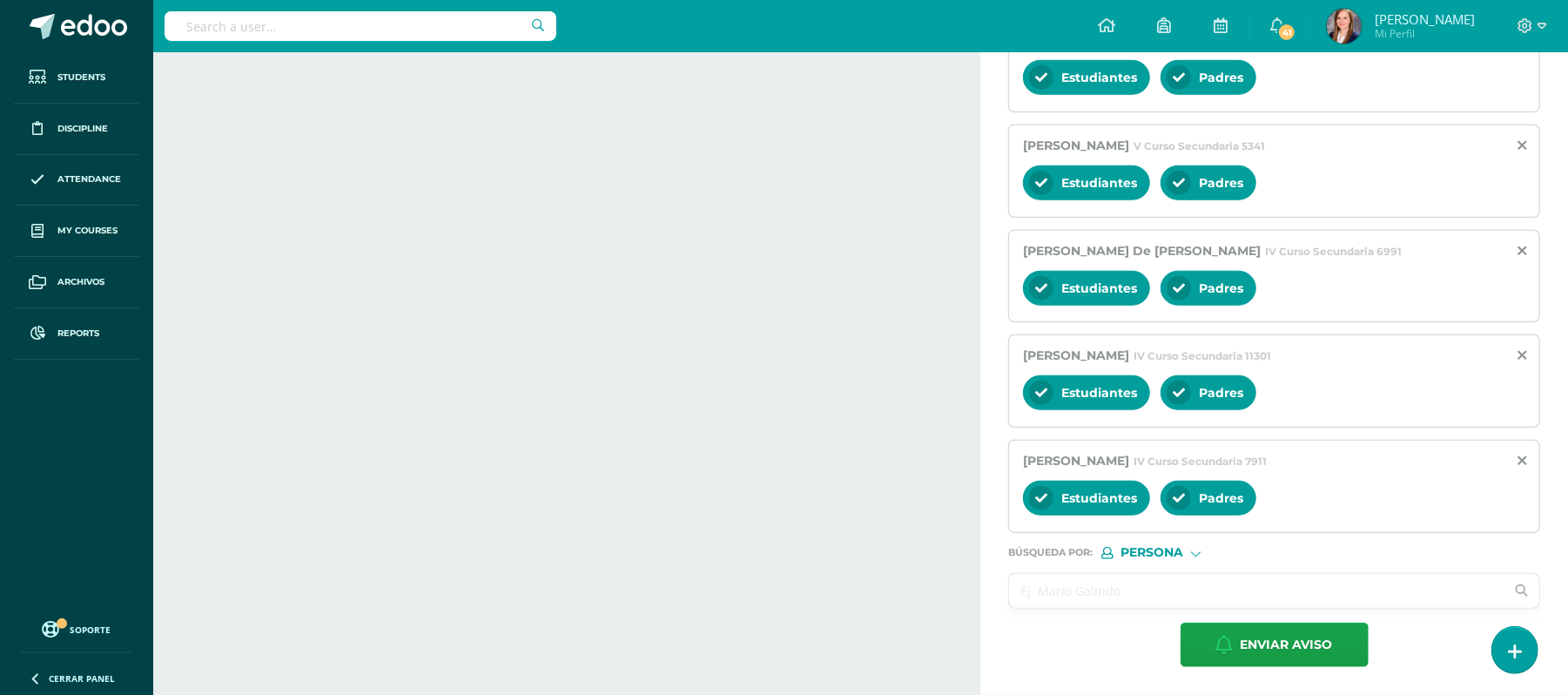
click at [1129, 593] on input "text" at bounding box center [1256, 591] width 495 height 34
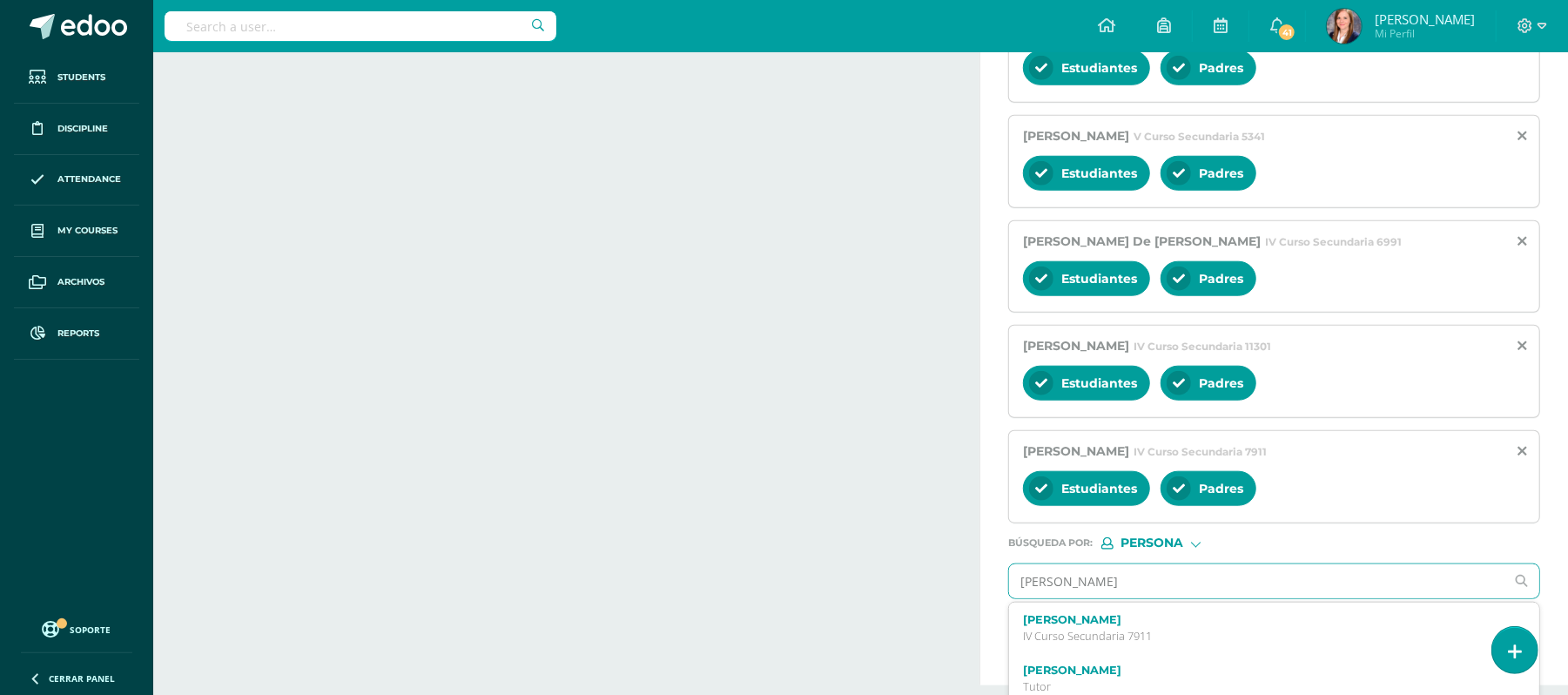
type input "[PERSON_NAME]"
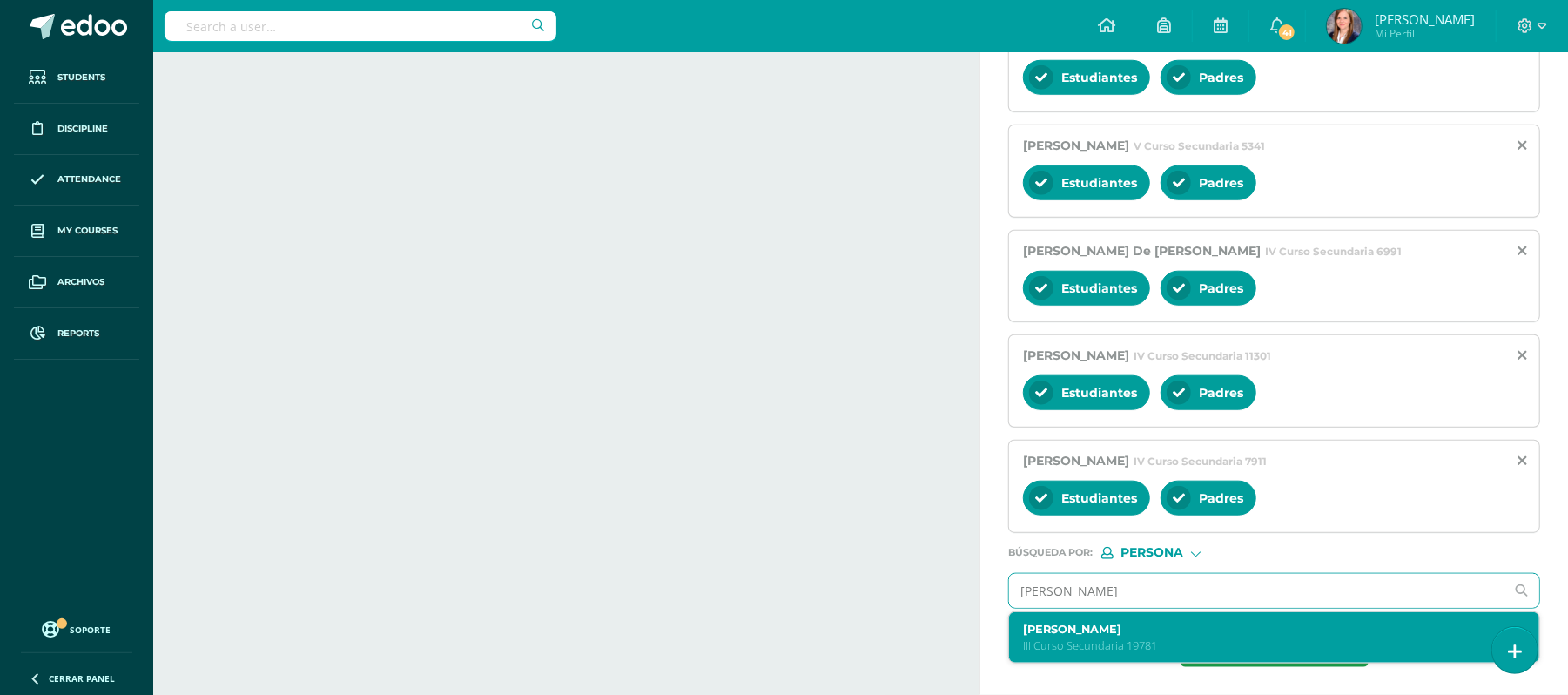
click at [1126, 621] on div "[PERSON_NAME] Curso Secundaria 19781" at bounding box center [1274, 638] width 530 height 52
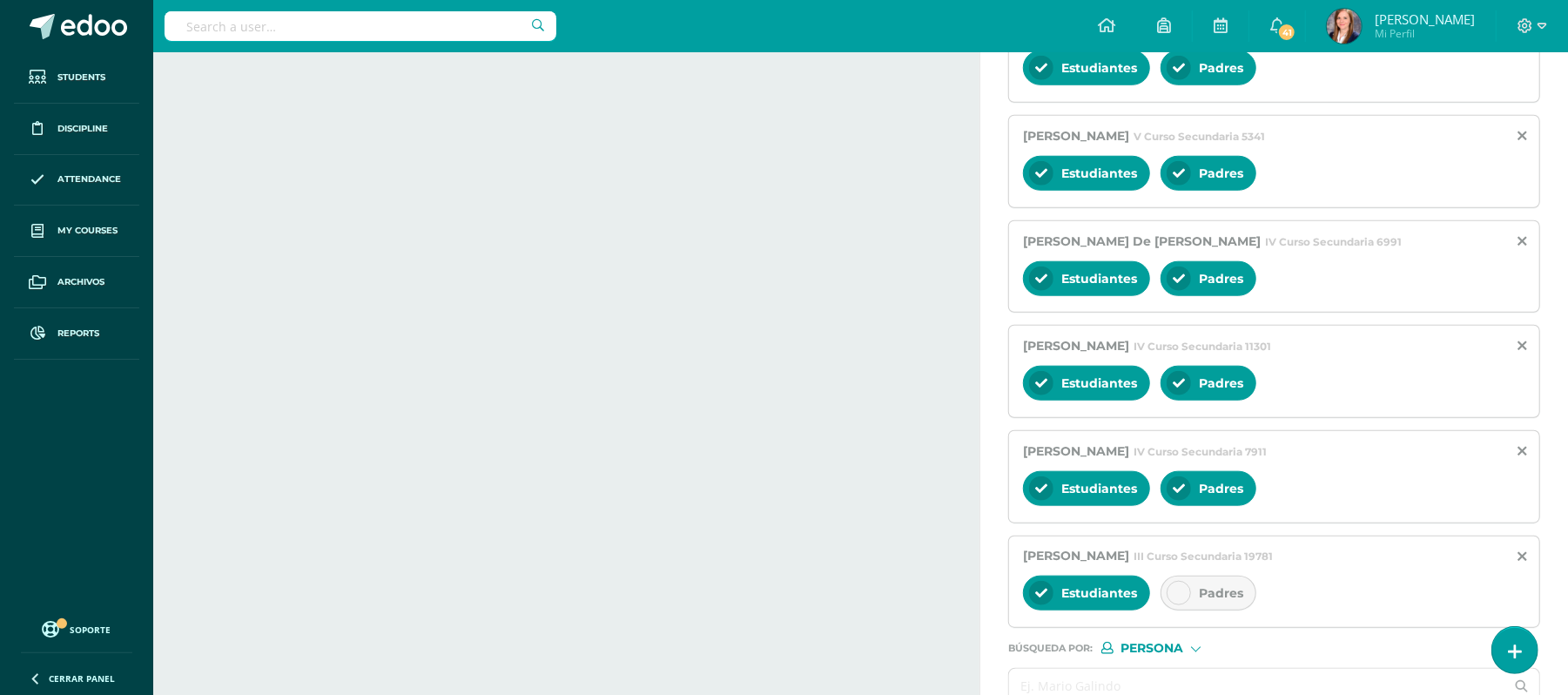
click at [1184, 599] on icon at bounding box center [1178, 593] width 12 height 12
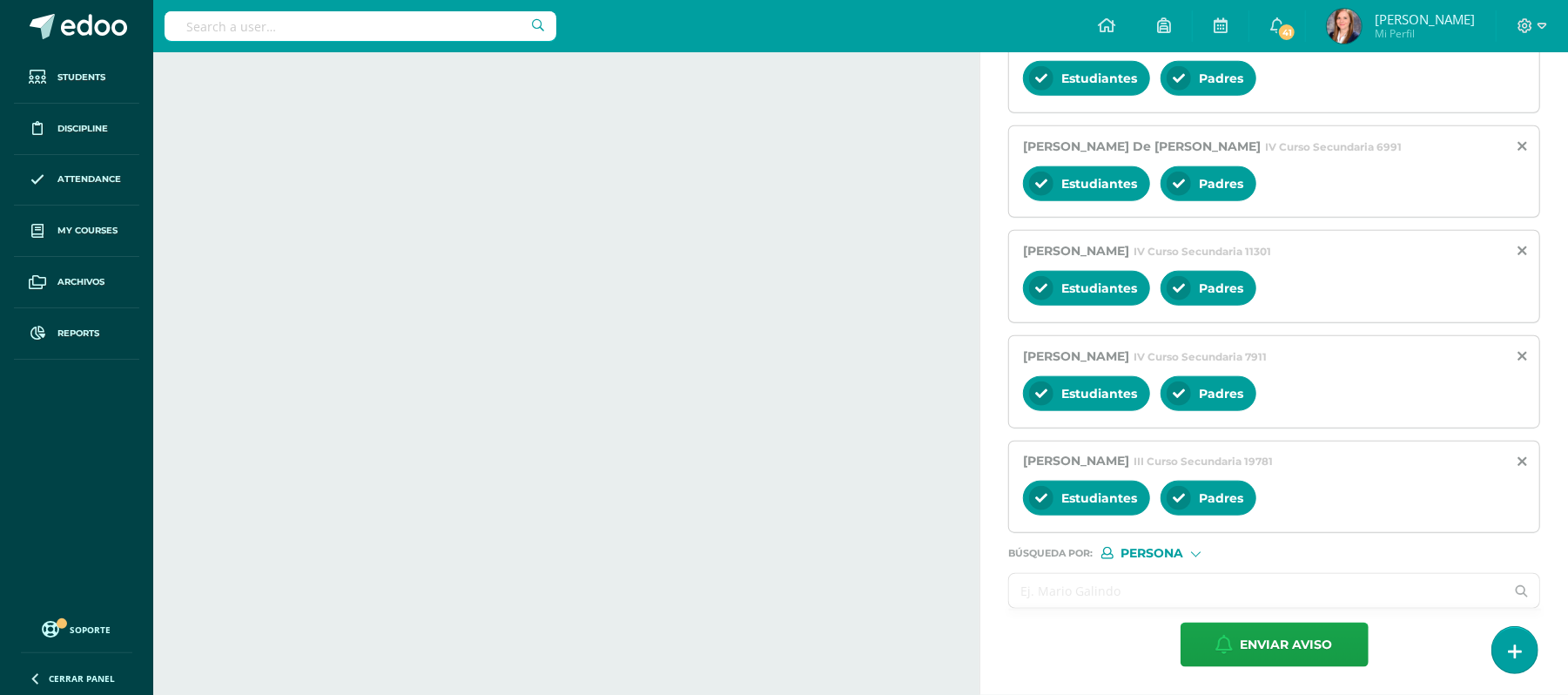
click at [1136, 597] on input "text" at bounding box center [1256, 591] width 495 height 34
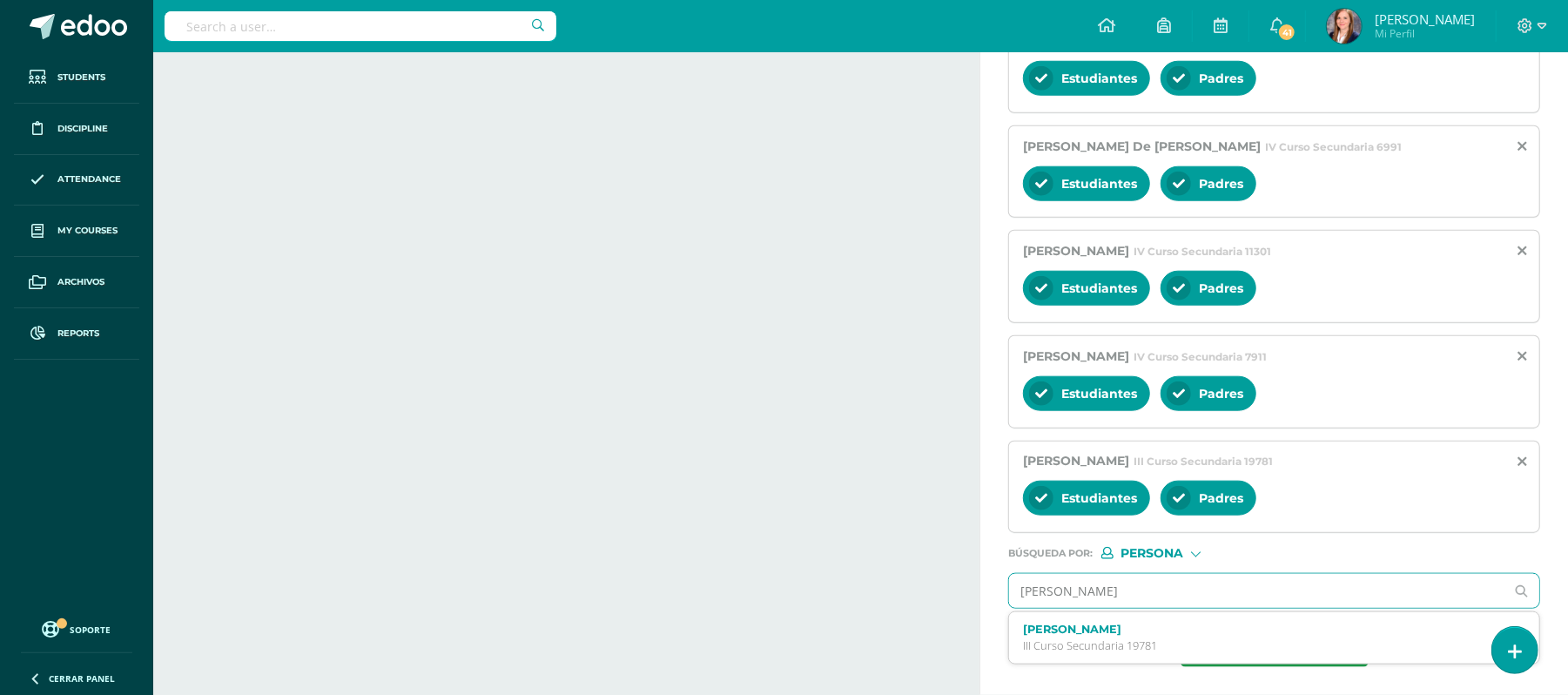
type input "[PERSON_NAME]"
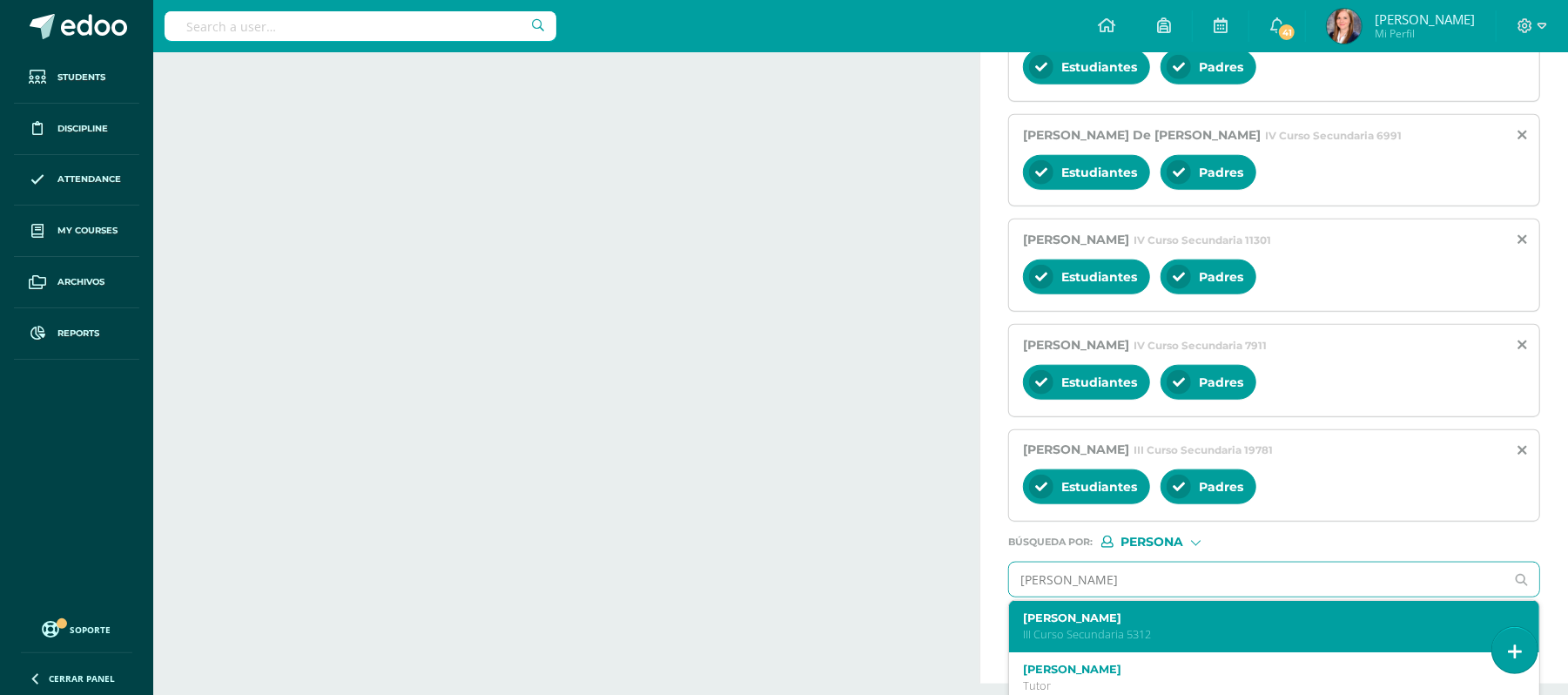
click at [1105, 637] on div "[PERSON_NAME] Secundaria 5312" at bounding box center [1263, 627] width 481 height 31
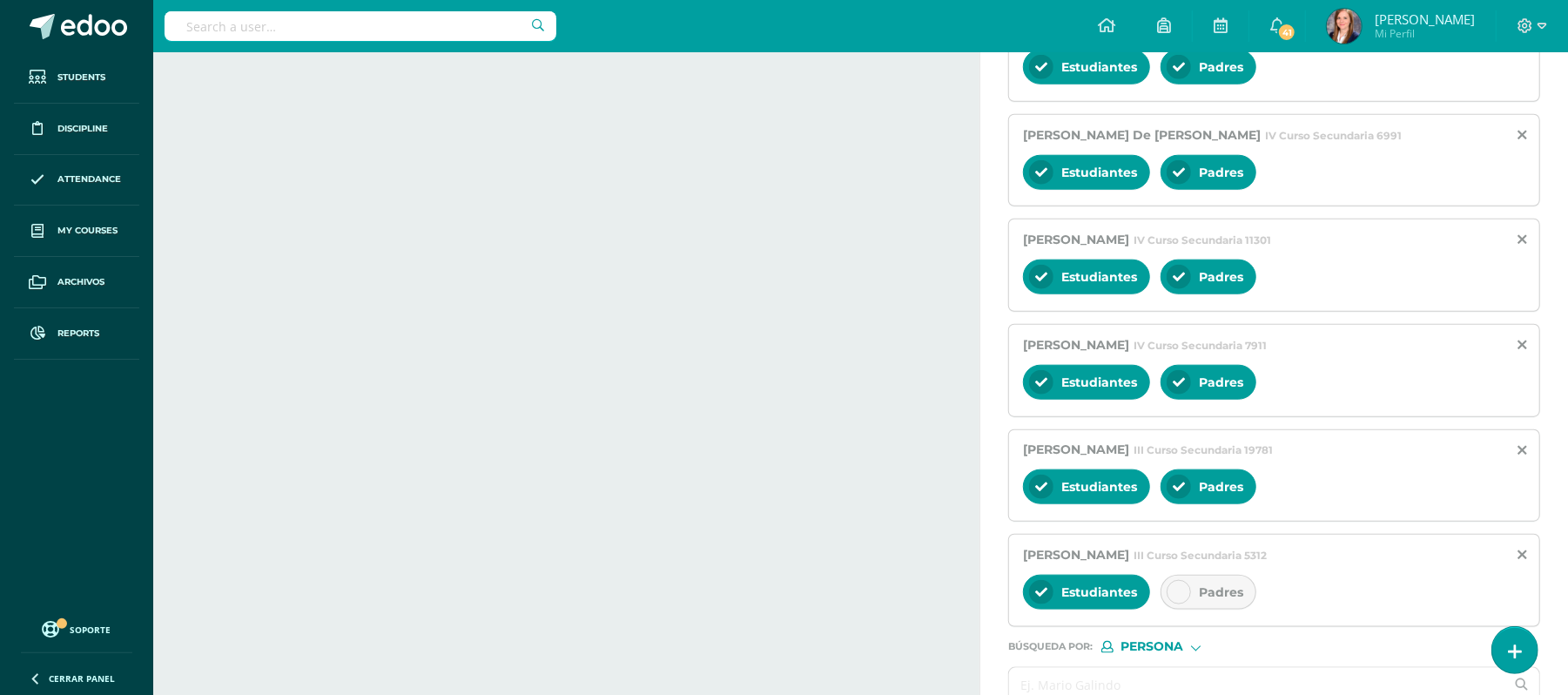
click at [1179, 605] on div at bounding box center [1178, 592] width 24 height 24
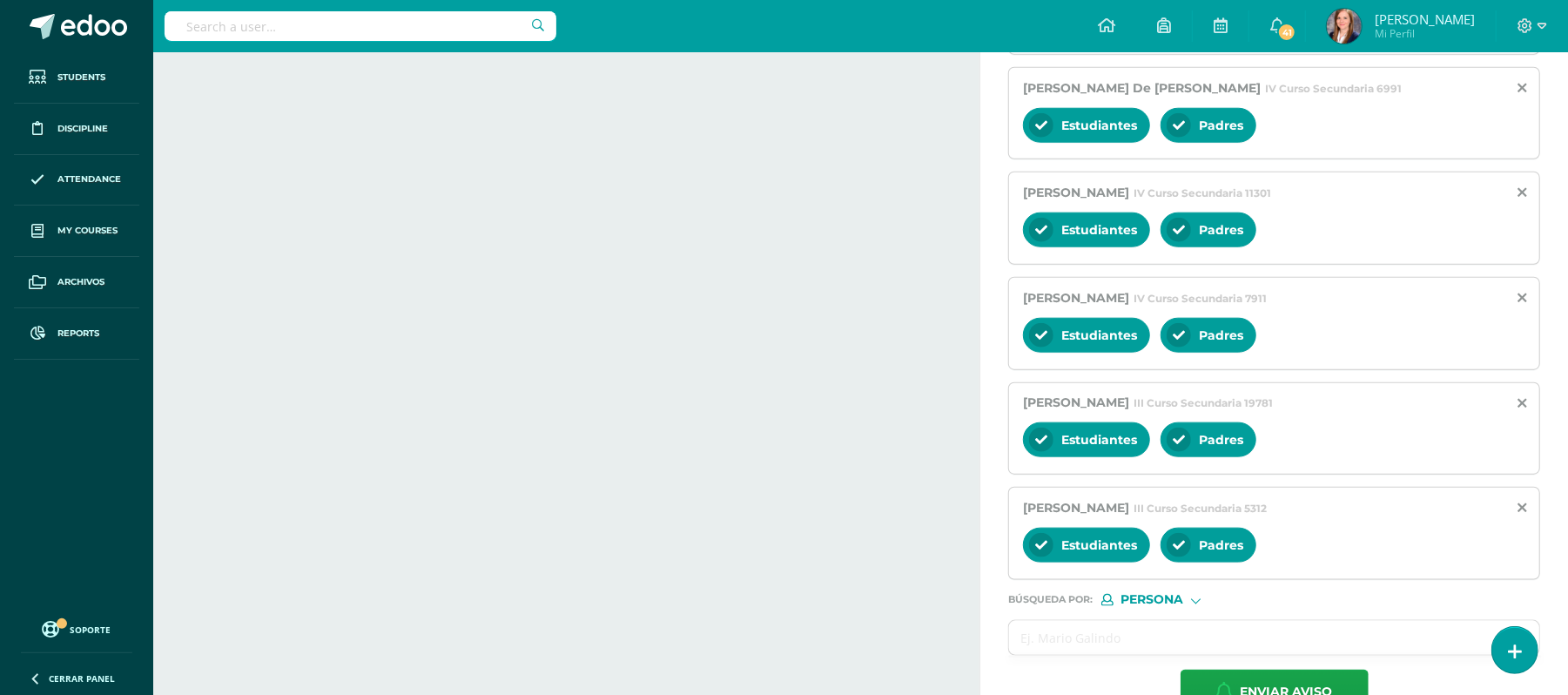
scroll to position [1280, 0]
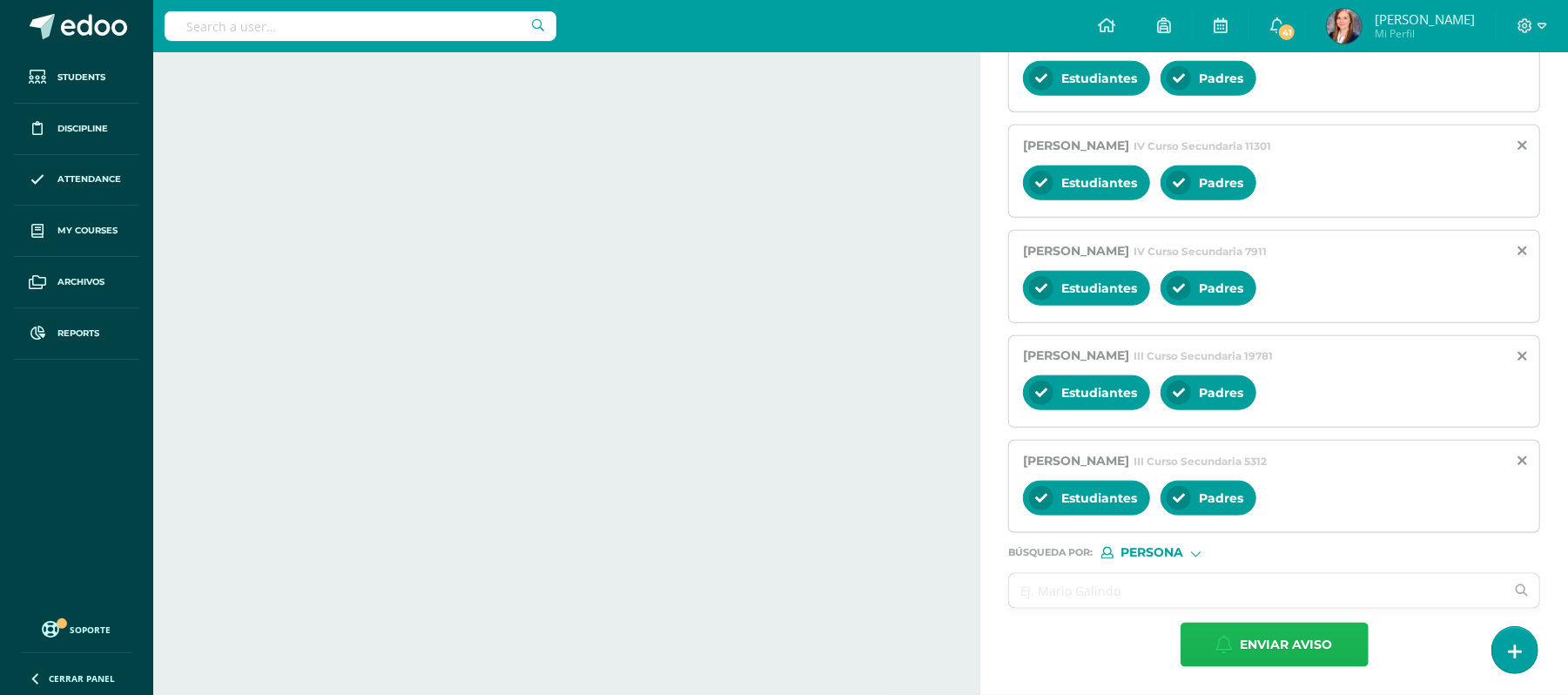
click at [1308, 644] on span "Enviar aviso" at bounding box center [1286, 644] width 92 height 42
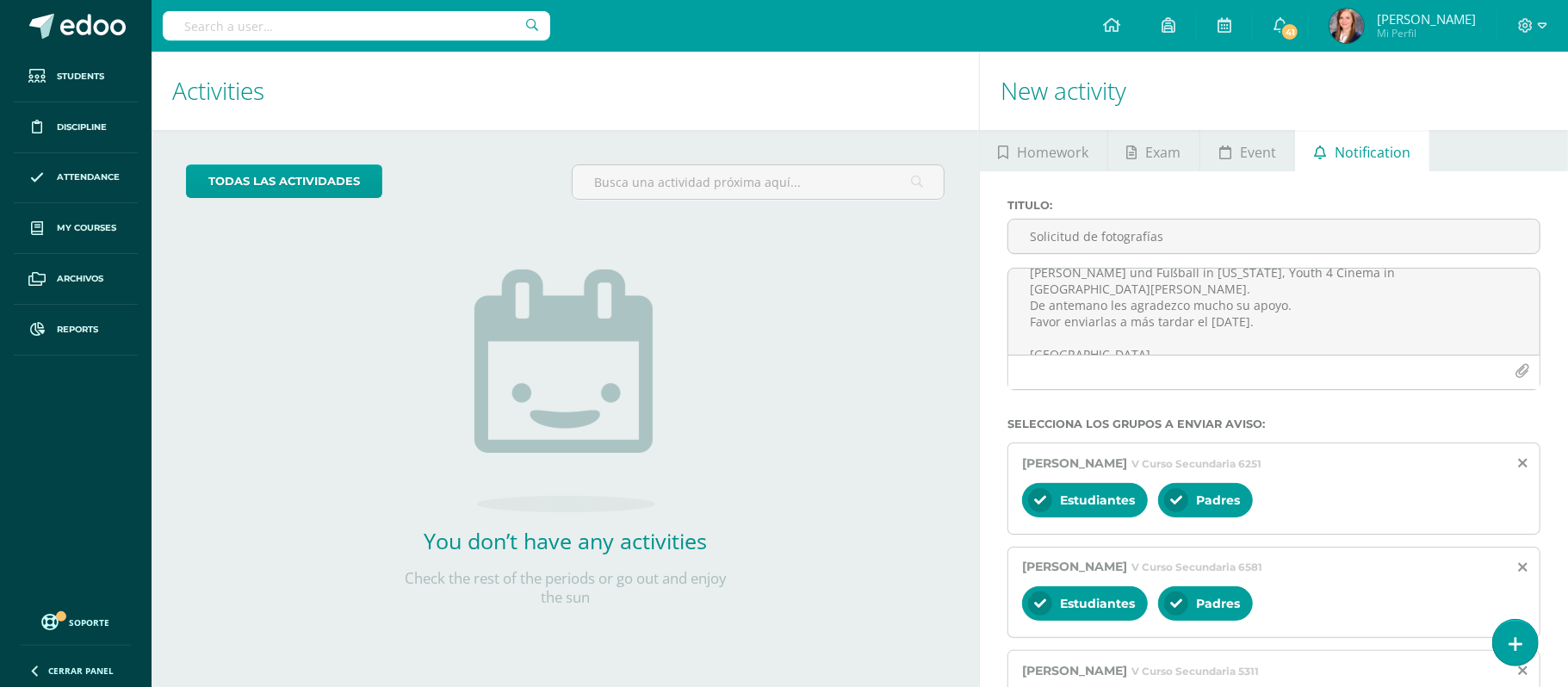
scroll to position [0, 0]
